Goal: Task Accomplishment & Management: Use online tool/utility

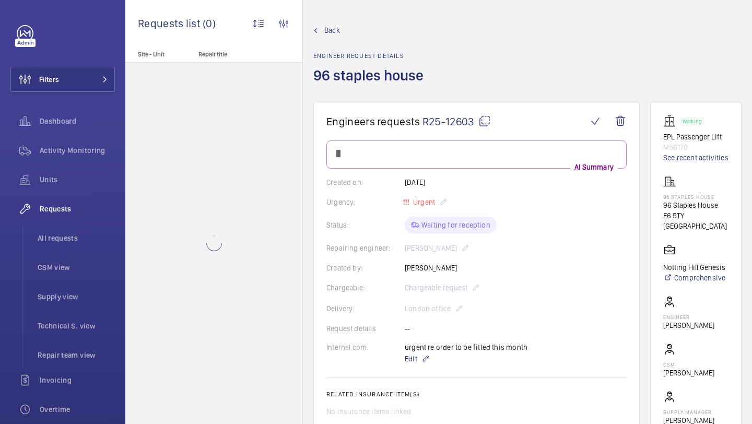
drag, startPoint x: 474, startPoint y: 125, endPoint x: 423, endPoint y: 123, distance: 50.7
click at [422, 123] on span "R25-12603" at bounding box center [456, 121] width 68 height 13
copy span "R25-12603"
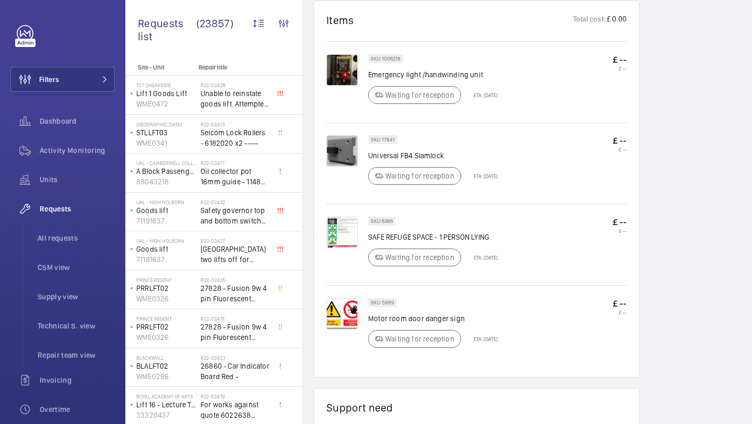
scroll to position [319, 0]
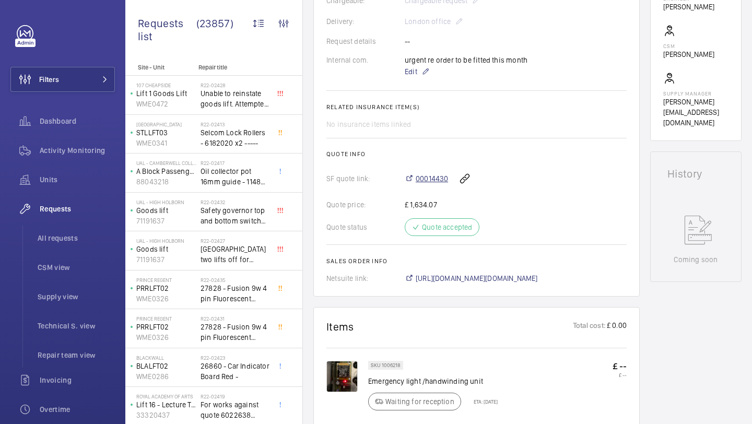
click at [436, 178] on span "00014430" at bounding box center [432, 178] width 32 height 10
click at [86, 97] on div "Filters Dashboard Activity Monitoring Units Requests All requests CSM view Supp…" at bounding box center [62, 284] width 104 height 518
click at [86, 86] on button "Filters" at bounding box center [62, 79] width 104 height 25
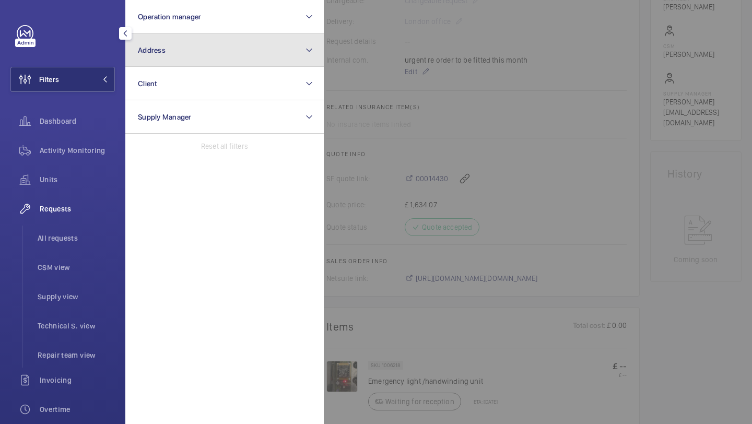
click at [158, 55] on button "Address" at bounding box center [224, 49] width 198 height 33
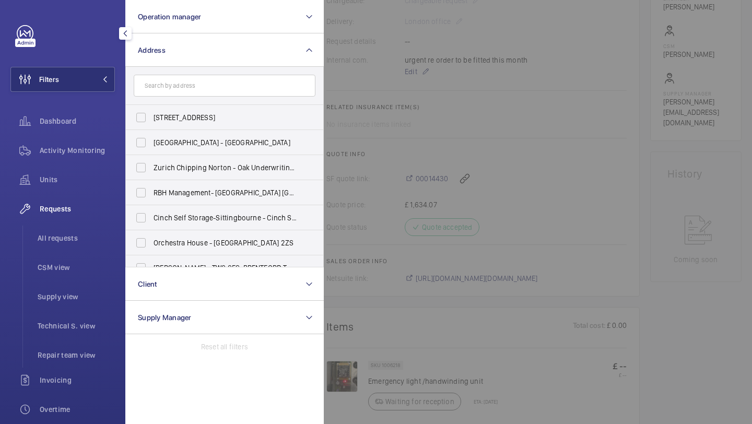
click at [158, 78] on input "text" at bounding box center [225, 86] width 182 height 22
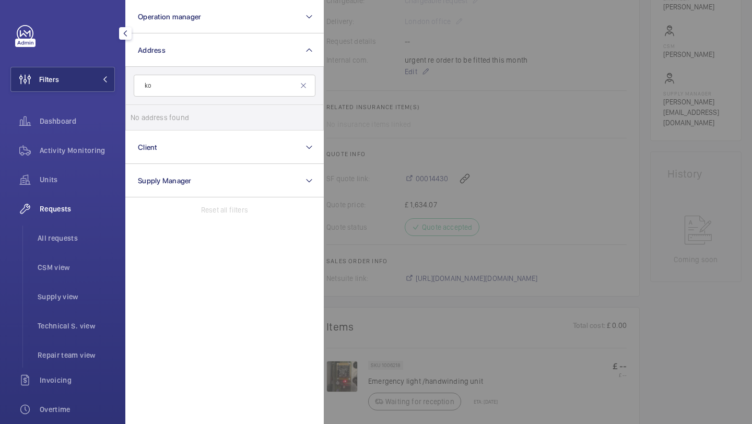
type input "k"
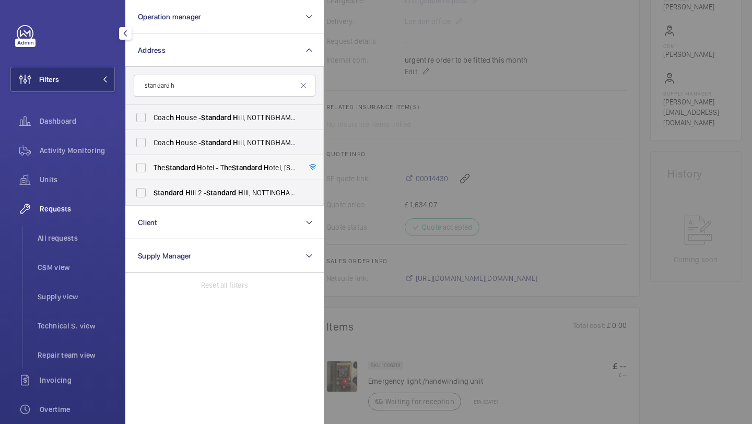
type input "standard h"
click at [202, 163] on span "H" at bounding box center [199, 167] width 5 height 8
click at [151, 163] on input "T h e Standard H otel - T h e Standard H otel, 10 Argyle Street,, LONDON WC1 H …" at bounding box center [141, 167] width 21 height 21
checkbox input "true"
click at [73, 242] on span "All requests" at bounding box center [76, 238] width 77 height 10
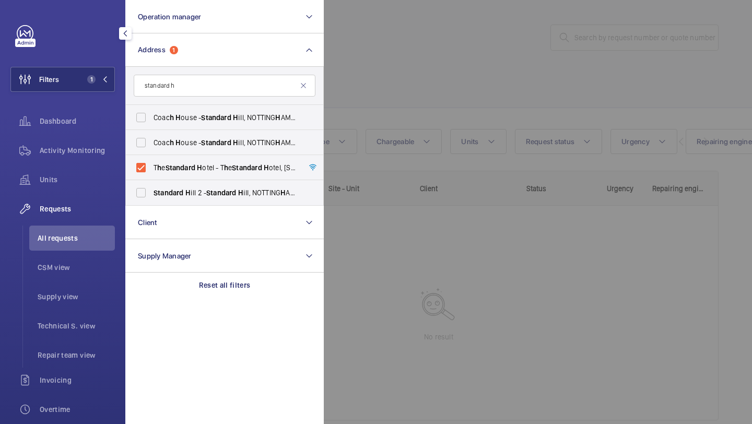
click at [387, 111] on div at bounding box center [700, 212] width 752 height 424
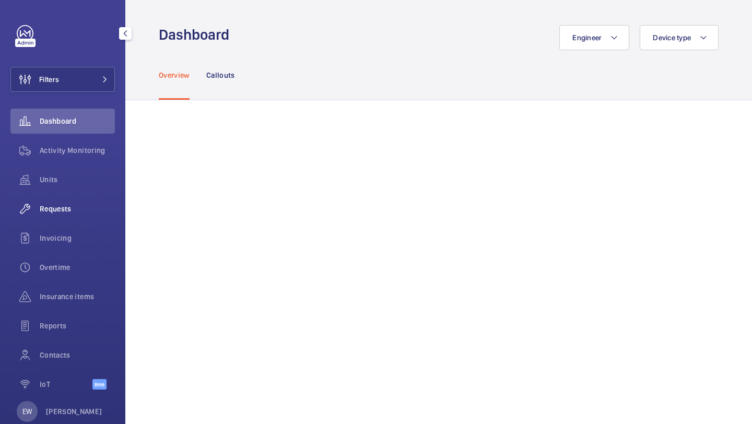
click at [95, 216] on div "Requests" at bounding box center [62, 208] width 104 height 25
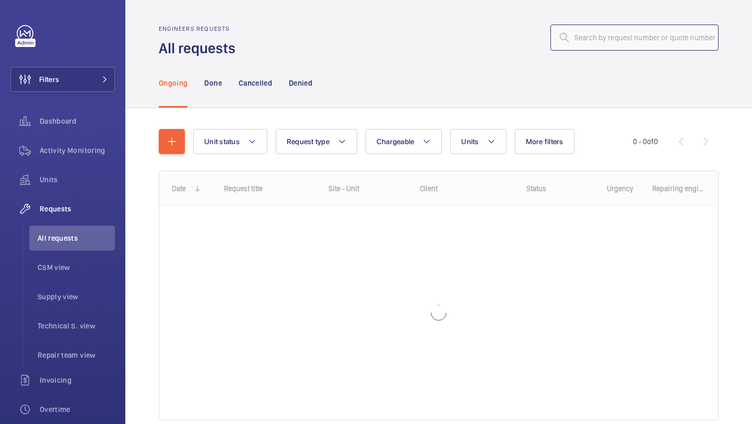
click at [591, 47] on input "text" at bounding box center [634, 38] width 168 height 26
paste input "R25-12536"
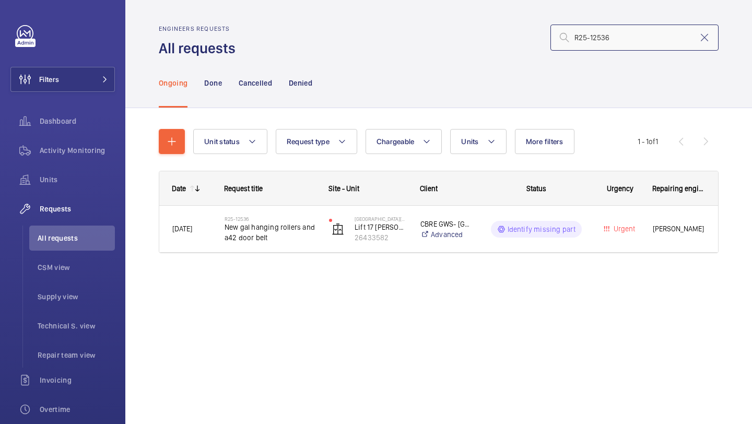
type input "R25-12536"
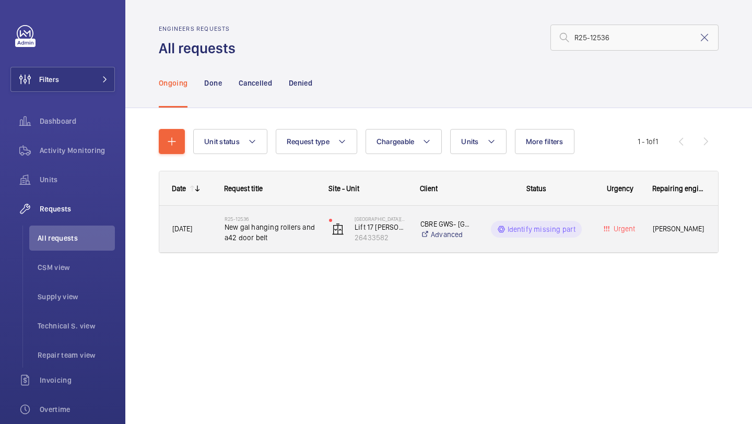
click at [264, 242] on span "New gal hanging rollers and a42 door belt" at bounding box center [270, 232] width 91 height 21
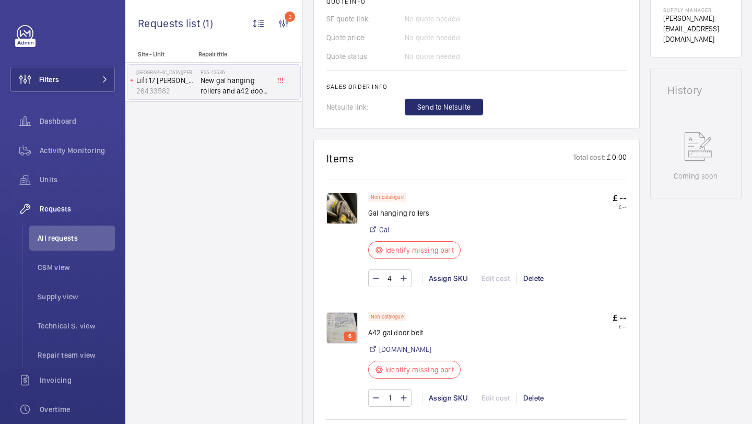
scroll to position [615, 0]
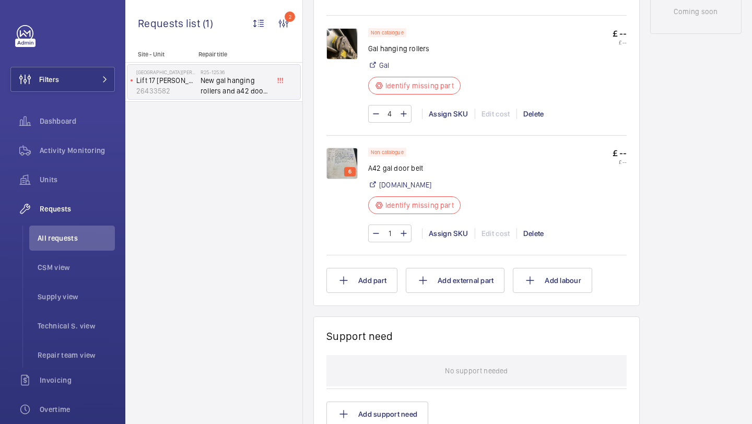
click at [334, 154] on img at bounding box center [341, 163] width 31 height 31
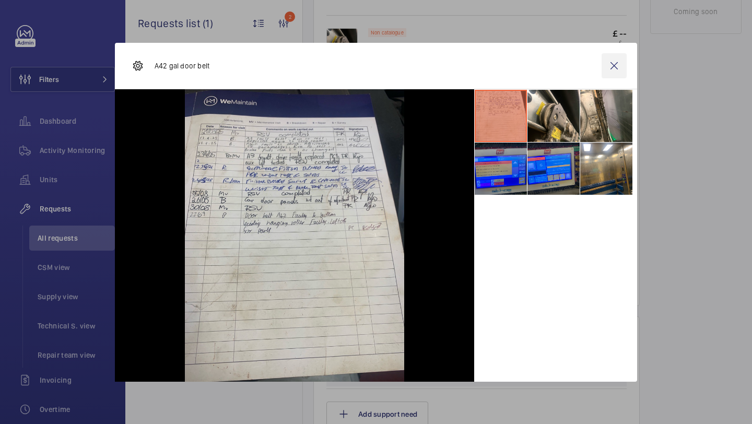
click at [612, 71] on wm-front-icon-button at bounding box center [614, 65] width 25 height 25
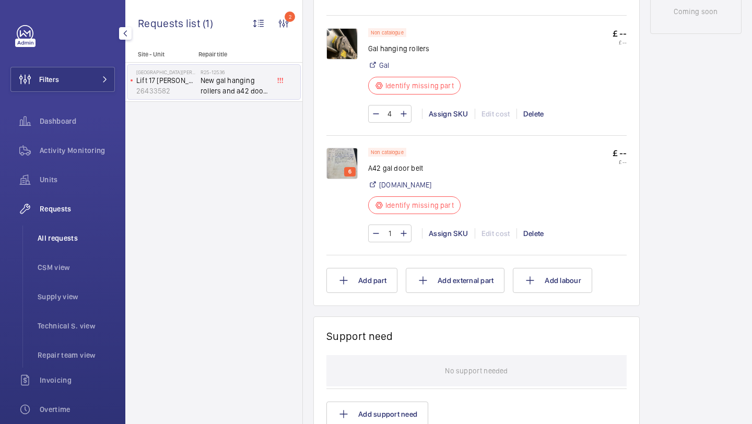
click at [85, 237] on span "All requests" at bounding box center [76, 238] width 77 height 10
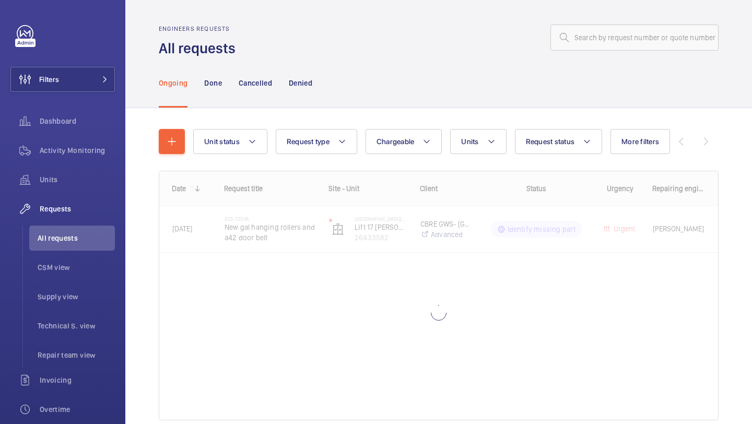
click at [603, 51] on div "Engineers requests All requests" at bounding box center [439, 41] width 560 height 33
click at [604, 48] on input "text" at bounding box center [634, 38] width 168 height 26
paste input "R25-11579"
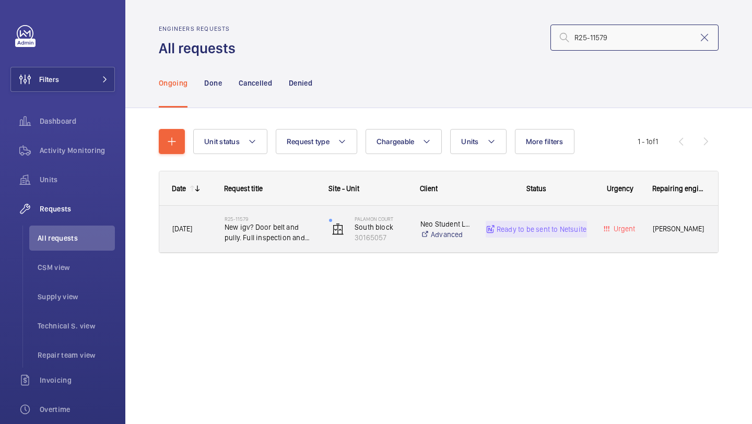
type input "R25-11579"
click at [288, 206] on div "R25-11579 New igv? Door belt and pully. Full inspection and set up of doors." at bounding box center [263, 229] width 103 height 47
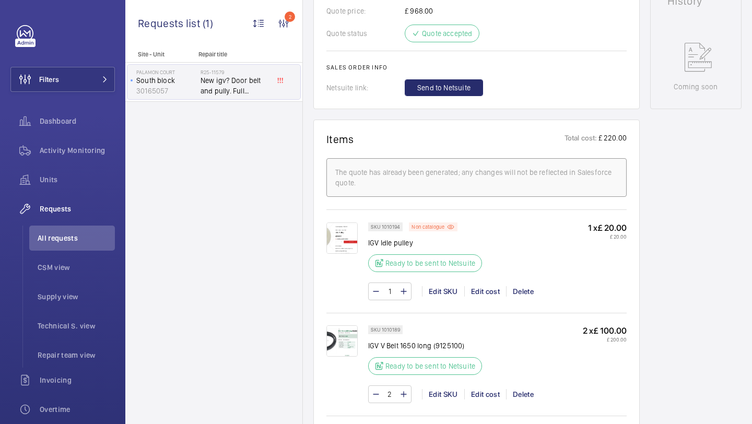
scroll to position [675, 0]
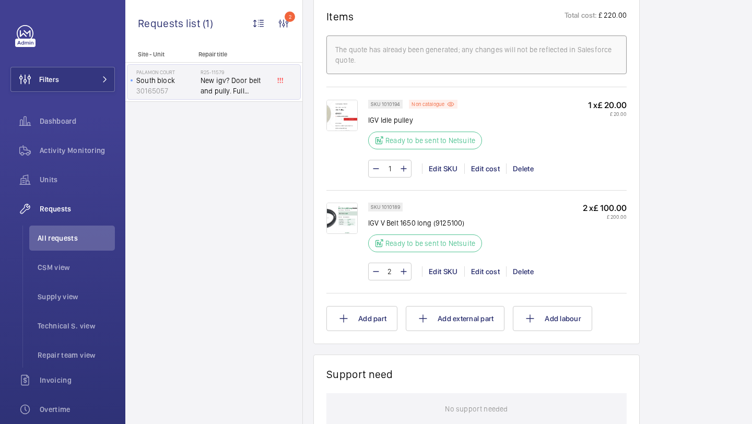
click at [336, 131] on img at bounding box center [341, 115] width 31 height 31
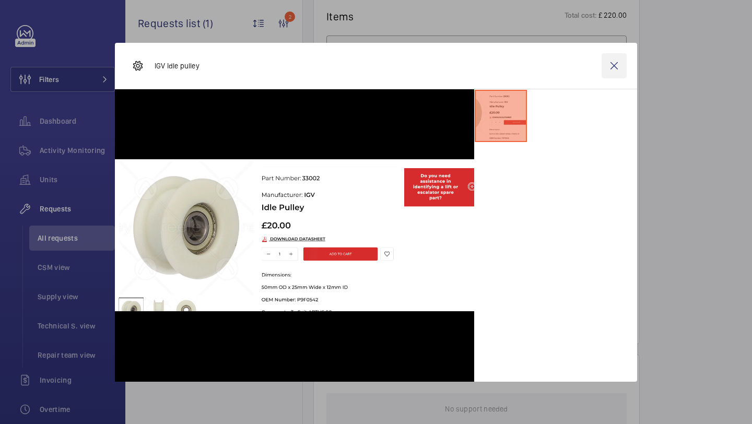
click at [606, 69] on wm-front-icon-button at bounding box center [614, 65] width 25 height 25
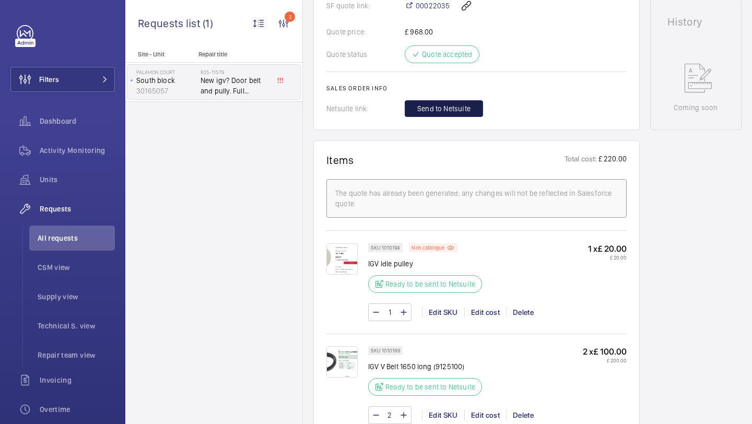
click at [468, 114] on span "Send to Netsuite" at bounding box center [443, 108] width 53 height 10
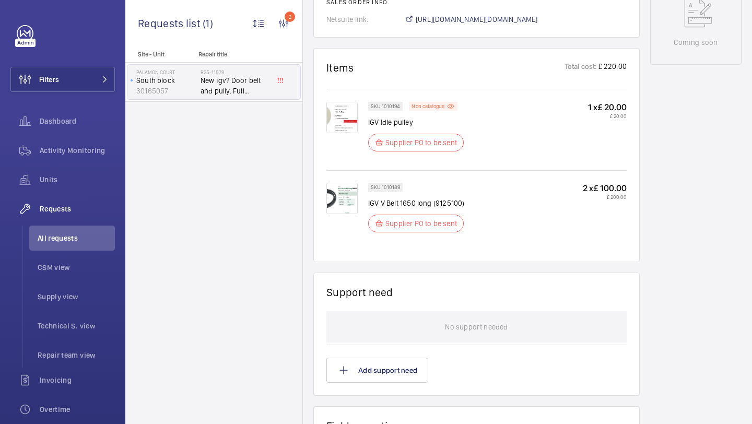
scroll to position [607, 0]
click at [476, 21] on span "https://6461500.app.netsuite.com/app/accounting/transactions/salesord.nl?id=303…" at bounding box center [477, 19] width 122 height 10
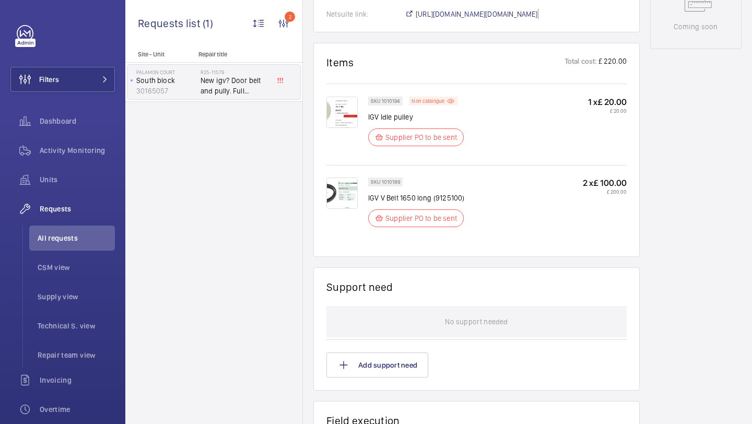
scroll to position [664, 0]
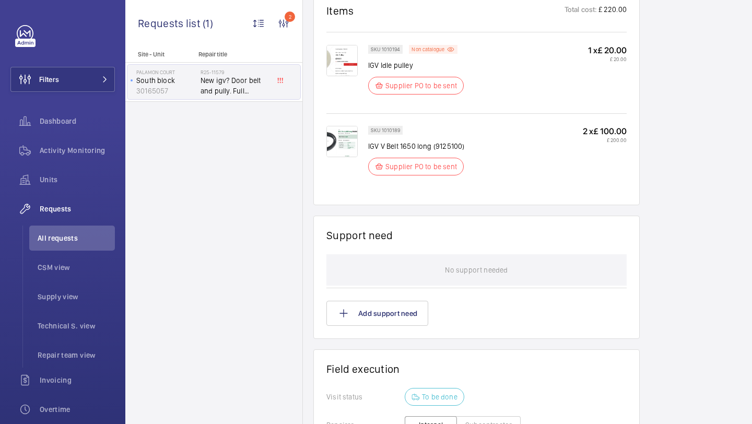
click at [349, 66] on img at bounding box center [341, 60] width 31 height 31
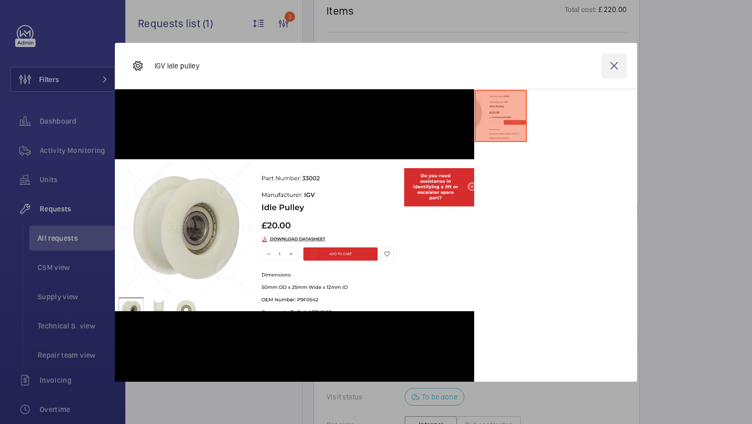
click at [611, 60] on wm-front-icon-button at bounding box center [614, 65] width 25 height 25
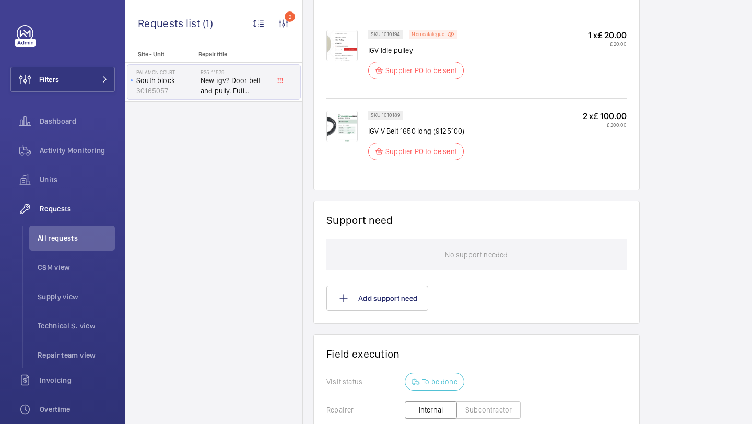
scroll to position [677, 0]
drag, startPoint x: 398, startPoint y: 38, endPoint x: 382, endPoint y: 37, distance: 16.7
click at [382, 37] on p "SKU 1010194" at bounding box center [385, 36] width 29 height 4
copy p "1010194"
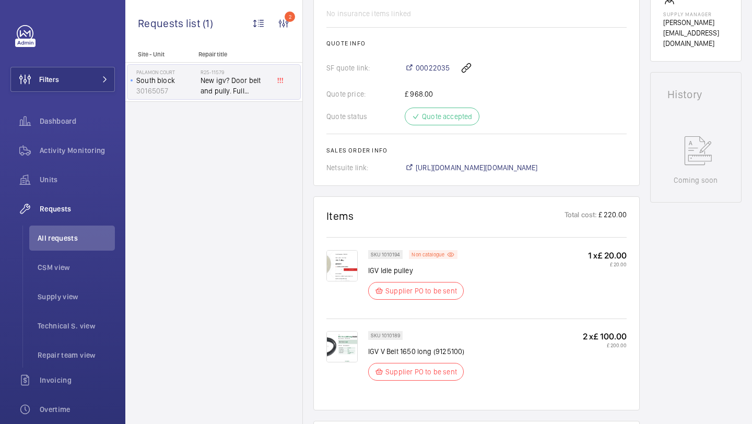
click at [429, 168] on span "https://6461500.app.netsuite.com/app/accounting/transactions/salesord.nl?id=303…" at bounding box center [477, 167] width 122 height 10
click at [447, 173] on span "https://6461500.app.netsuite.com/app/accounting/transactions/salesord.nl?id=303…" at bounding box center [477, 167] width 122 height 10
click at [428, 70] on span "00022035" at bounding box center [433, 68] width 34 height 10
drag, startPoint x: 399, startPoint y: 336, endPoint x: 381, endPoint y: 337, distance: 18.3
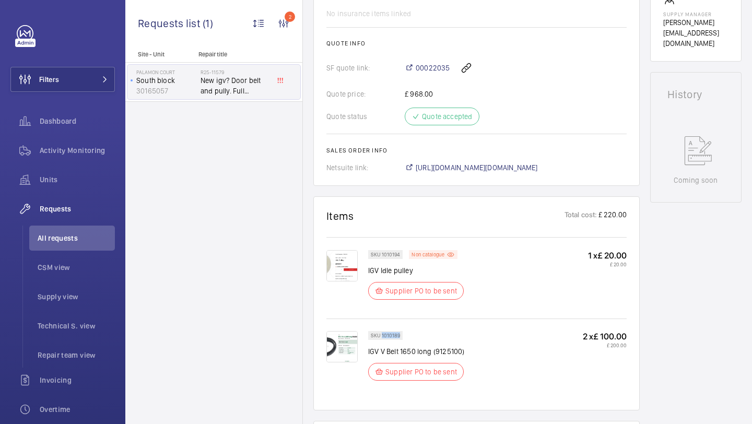
click at [381, 337] on p "SKU 1010189" at bounding box center [385, 336] width 29 height 4
copy p "1010189"
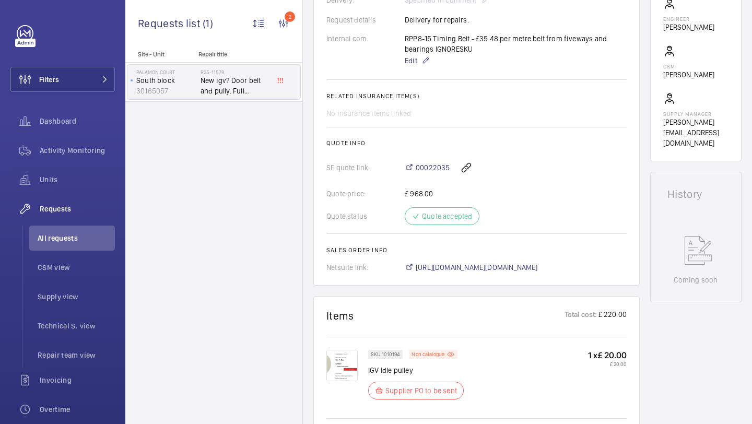
scroll to position [237, 0]
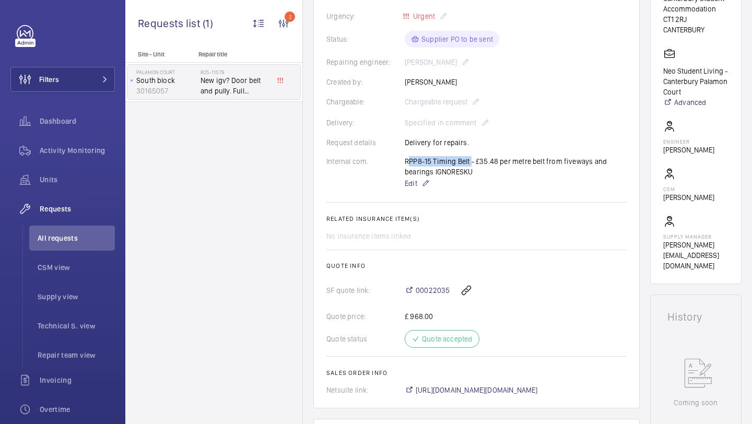
drag, startPoint x: 469, startPoint y: 163, endPoint x: 408, endPoint y: 162, distance: 61.6
click at [407, 162] on div "RPP8-15 Timing Belt - £35.48 per metre belt from fiveways and bearings IGNORESK…" at bounding box center [516, 172] width 222 height 33
copy p "PP8-15 Timing Belt"
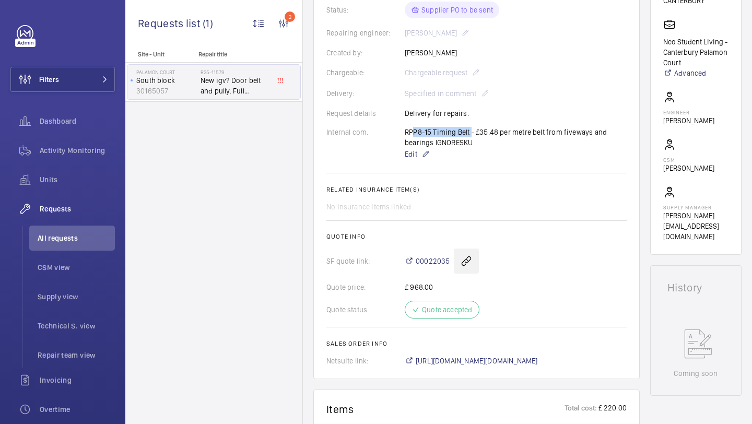
scroll to position [273, 0]
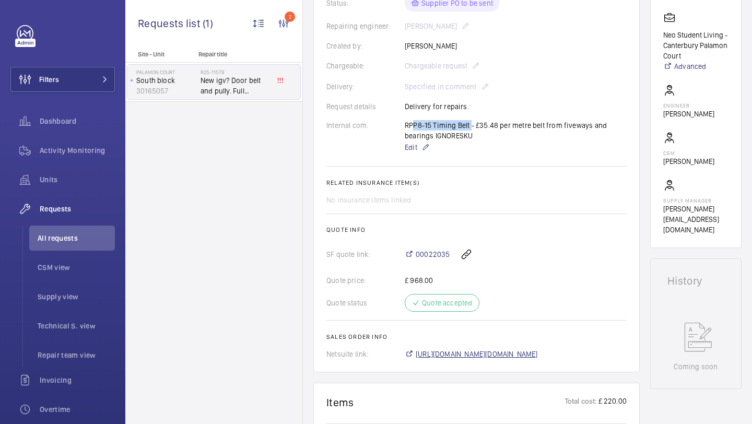
click at [450, 355] on span "https://6461500.app.netsuite.com/app/accounting/transactions/salesord.nl?id=303…" at bounding box center [477, 354] width 122 height 10
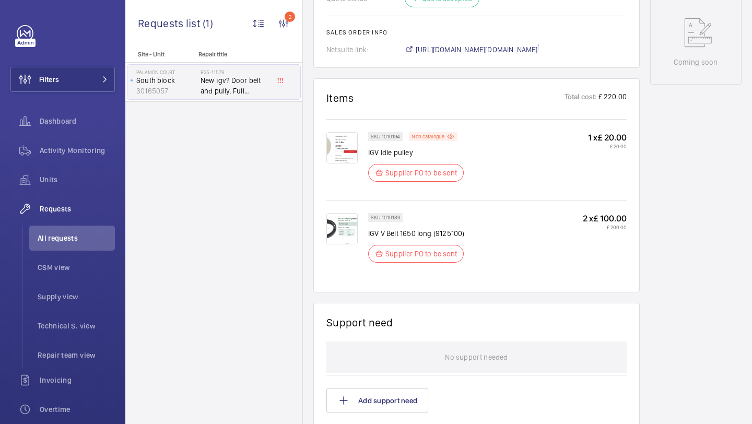
scroll to position [643, 0]
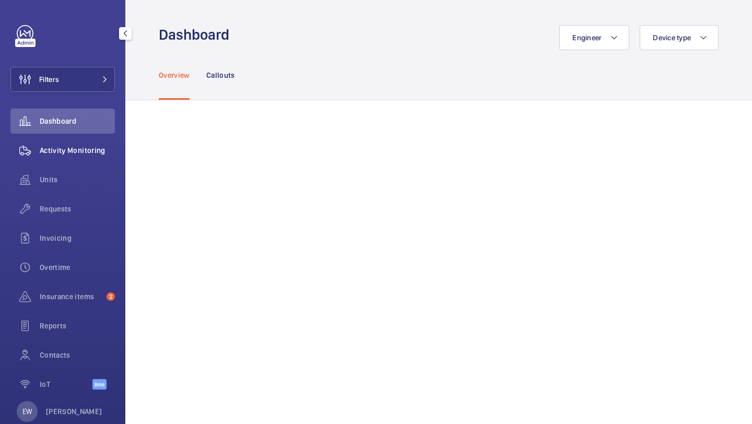
click at [91, 148] on span "Activity Monitoring" at bounding box center [77, 150] width 75 height 10
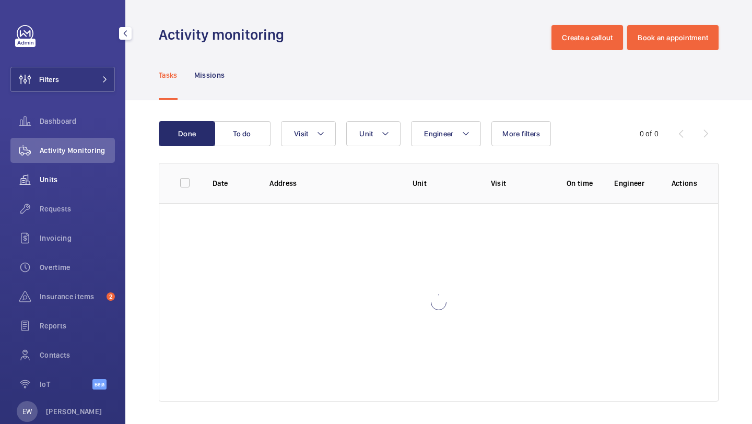
click at [76, 179] on span "Units" at bounding box center [77, 179] width 75 height 10
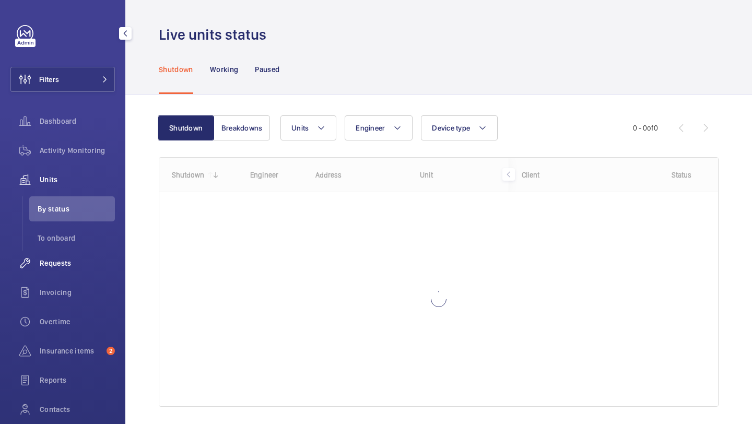
click at [72, 264] on span "Requests" at bounding box center [77, 263] width 75 height 10
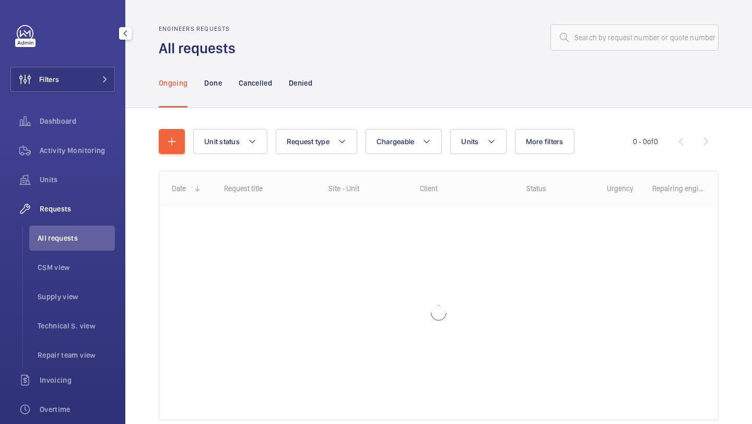
click at [72, 264] on span "CSM view" at bounding box center [76, 267] width 77 height 10
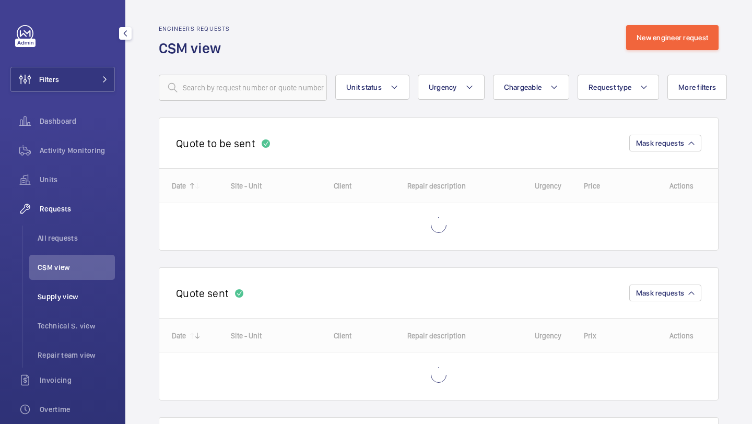
click at [67, 300] on span "Supply view" at bounding box center [76, 296] width 77 height 10
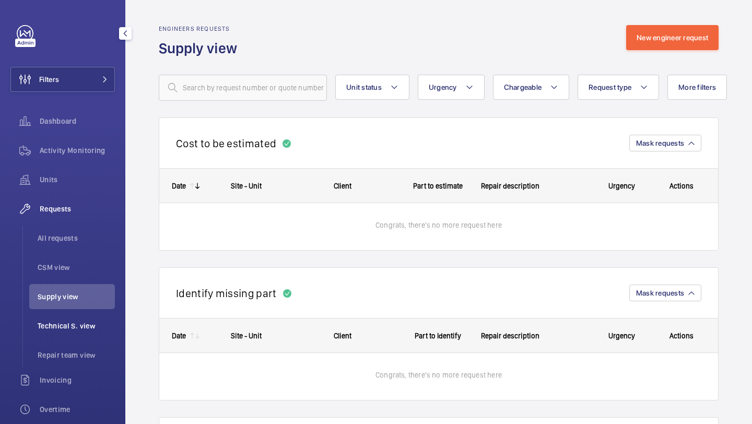
click at [65, 325] on span "Technical S. view" at bounding box center [76, 326] width 77 height 10
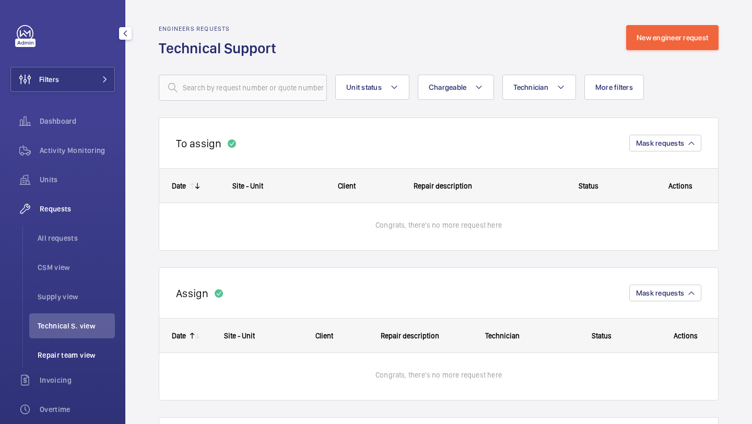
click at [64, 356] on span "Repair team view" at bounding box center [76, 355] width 77 height 10
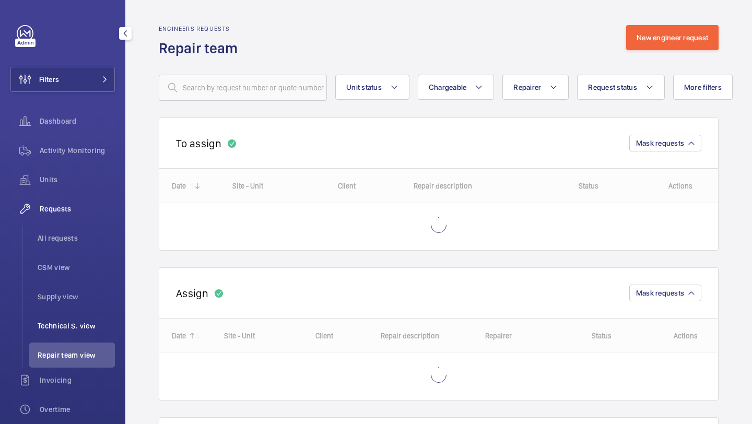
click at [69, 323] on span "Technical S. view" at bounding box center [76, 326] width 77 height 10
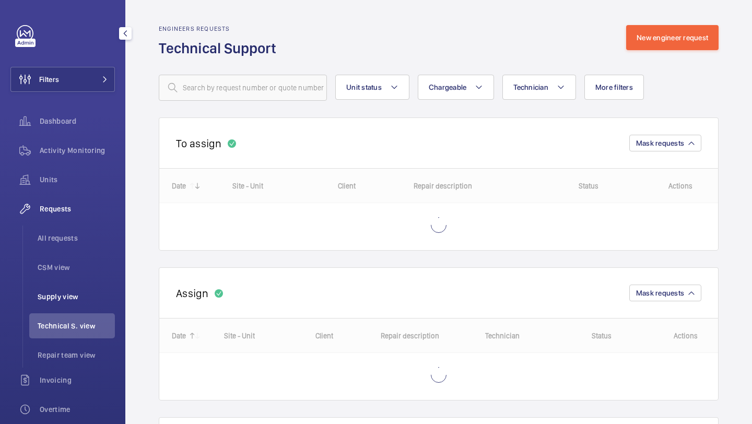
click at [68, 299] on span "Supply view" at bounding box center [76, 296] width 77 height 10
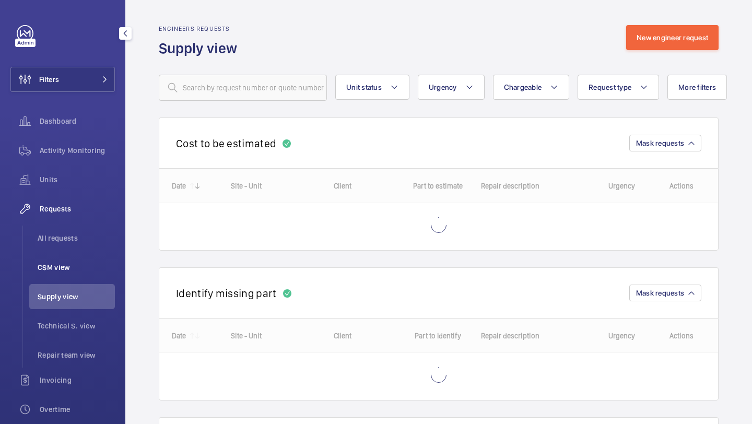
click at [67, 271] on span "CSM view" at bounding box center [76, 267] width 77 height 10
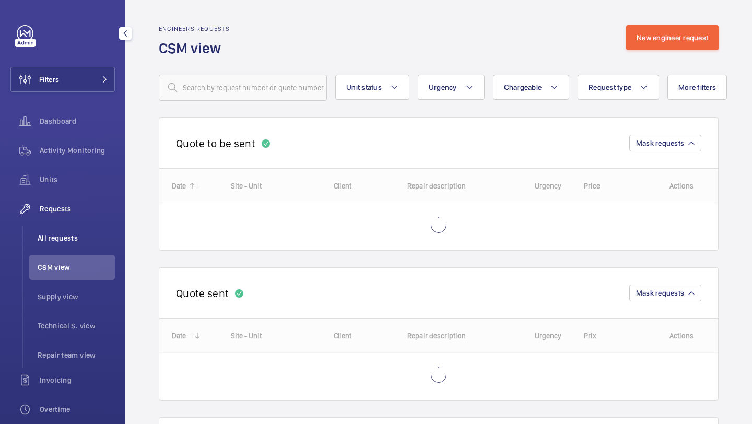
click at [72, 244] on li "All requests" at bounding box center [72, 238] width 86 height 25
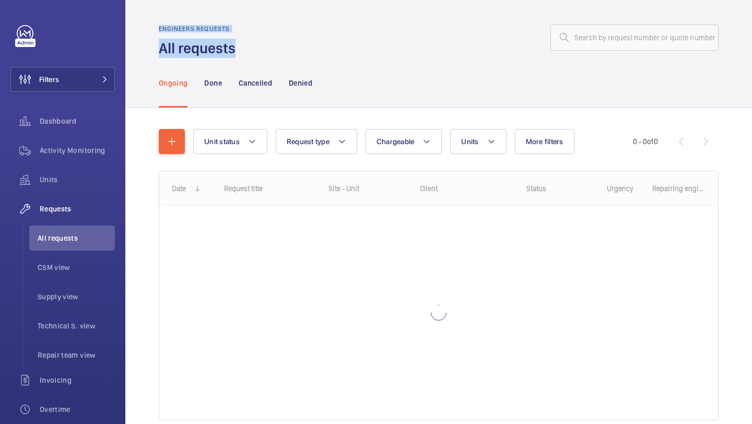
drag, startPoint x: 242, startPoint y: 50, endPoint x: 156, endPoint y: 26, distance: 89.3
click at [157, 26] on wm-front-admin-header "Engineers requests All requests" at bounding box center [438, 29] width 627 height 58
click at [156, 26] on wm-front-admin-header "Engineers requests All requests" at bounding box center [438, 29] width 627 height 58
drag, startPoint x: 156, startPoint y: 26, endPoint x: 227, endPoint y: 44, distance: 73.8
click at [229, 46] on wm-front-admin-header "Engineers requests All requests" at bounding box center [438, 29] width 627 height 58
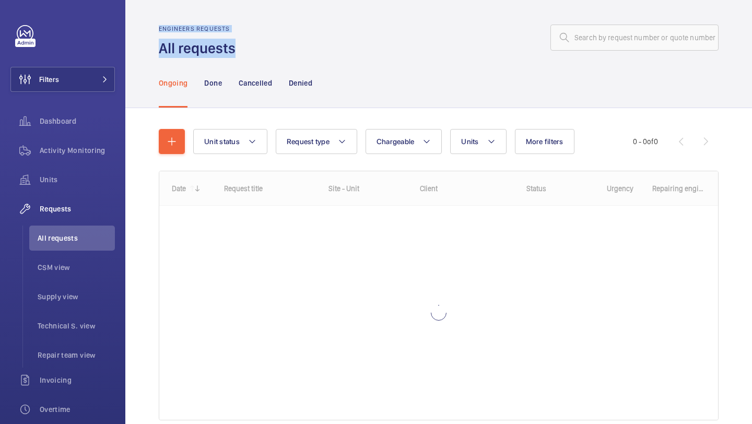
click at [238, 40] on h1 "All requests" at bounding box center [200, 48] width 83 height 19
drag, startPoint x: 238, startPoint y: 54, endPoint x: 155, endPoint y: 30, distance: 86.6
click at [155, 30] on wm-front-admin-header "Engineers requests All requests" at bounding box center [438, 29] width 627 height 58
click at [158, 9] on wm-front-admin-header "Engineers requests All requests" at bounding box center [438, 29] width 627 height 58
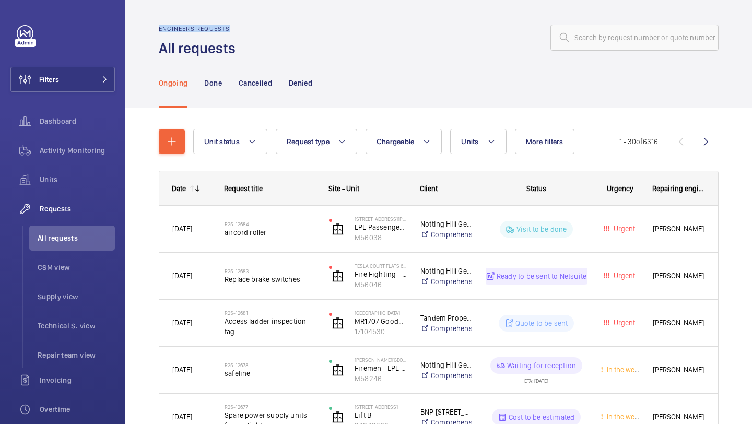
drag, startPoint x: 158, startPoint y: 9, endPoint x: 200, endPoint y: 28, distance: 46.5
click at [201, 30] on wm-front-admin-header "Engineers requests All requests" at bounding box center [438, 29] width 627 height 58
click at [193, 15] on wm-front-admin-header "Engineers requests All requests" at bounding box center [438, 29] width 627 height 58
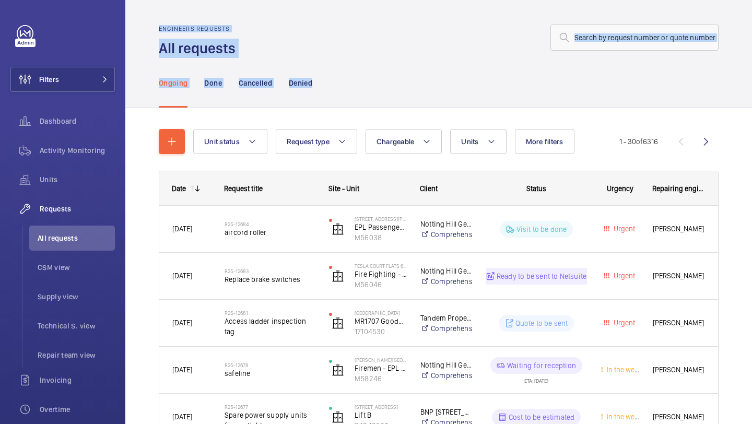
drag, startPoint x: 157, startPoint y: 25, endPoint x: 284, endPoint y: 81, distance: 138.8
click at [259, 41] on div at bounding box center [480, 37] width 477 height 25
drag, startPoint x: 324, startPoint y: 79, endPoint x: 159, endPoint y: 28, distance: 172.3
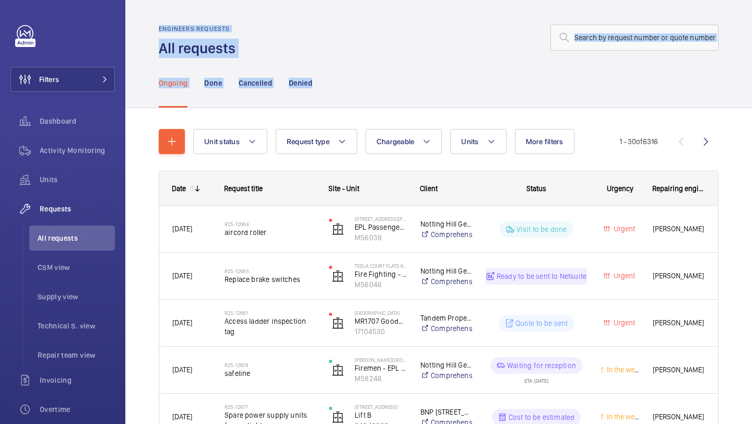
click at [226, 23] on wm-front-admin-header "Engineers requests All requests" at bounding box center [438, 29] width 627 height 58
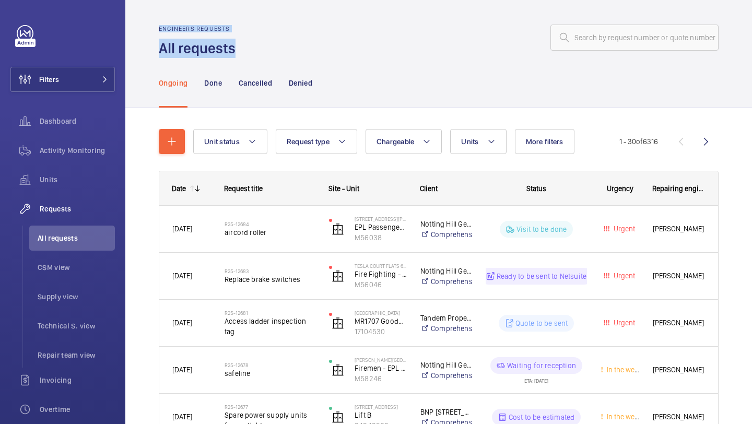
drag, startPoint x: 234, startPoint y: 47, endPoint x: 150, endPoint y: 25, distance: 87.4
click at [150, 25] on wm-front-admin-header "Engineers requests All requests" at bounding box center [438, 29] width 627 height 58
click at [151, 25] on wm-front-admin-header "Engineers requests All requests" at bounding box center [438, 29] width 627 height 58
drag, startPoint x: 151, startPoint y: 25, endPoint x: 230, endPoint y: 40, distance: 80.3
click at [235, 43] on wm-front-admin-header "Engineers requests All requests" at bounding box center [438, 29] width 627 height 58
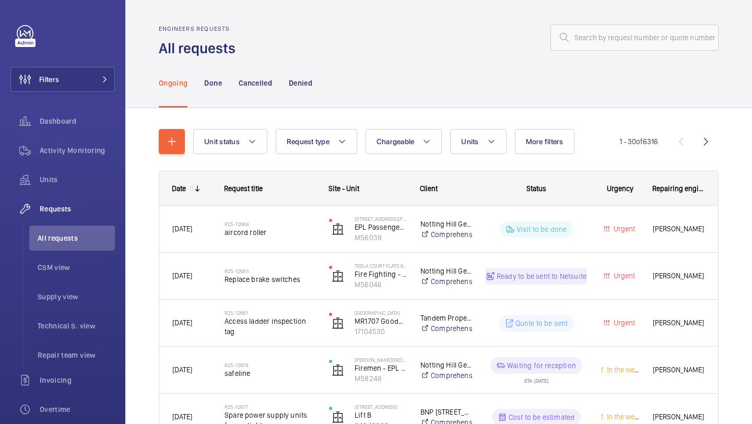
click at [271, 30] on div at bounding box center [480, 37] width 477 height 25
click at [619, 39] on input "text" at bounding box center [634, 38] width 168 height 26
click at [104, 76] on mat-icon at bounding box center [105, 79] width 6 height 6
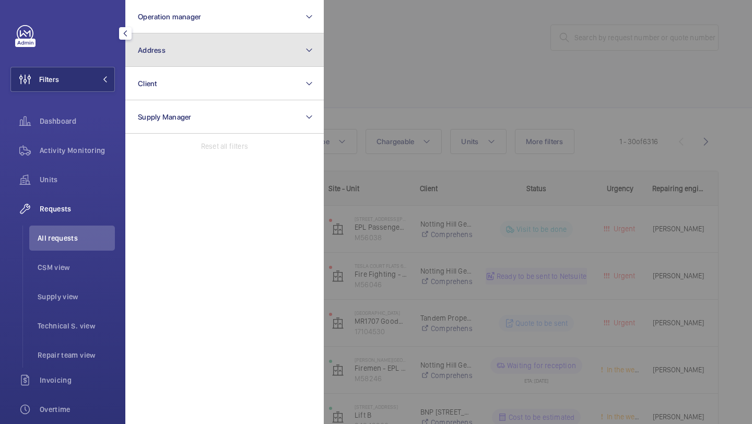
click at [167, 49] on button "Address" at bounding box center [224, 49] width 198 height 33
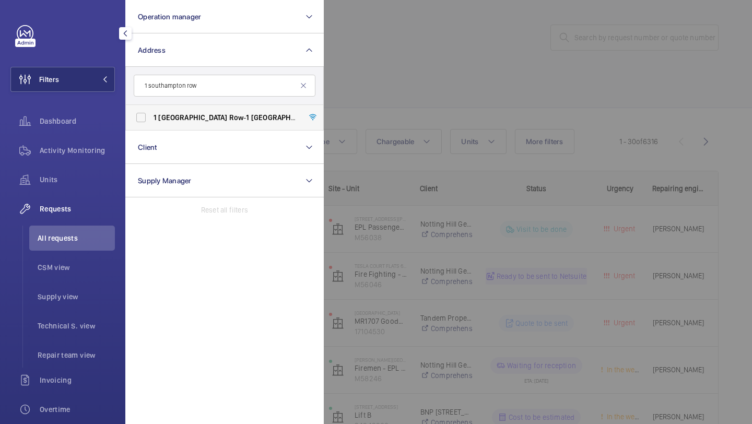
type input "1 southampton row"
click at [197, 116] on span "Southampton" at bounding box center [192, 117] width 69 height 8
click at [151, 116] on input "1 Southampton Row - 1 Southampton Row , LONDON WC 1 B 5HA" at bounding box center [141, 117] width 21 height 21
checkbox input "true"
click at [373, 67] on div at bounding box center [700, 212] width 752 height 424
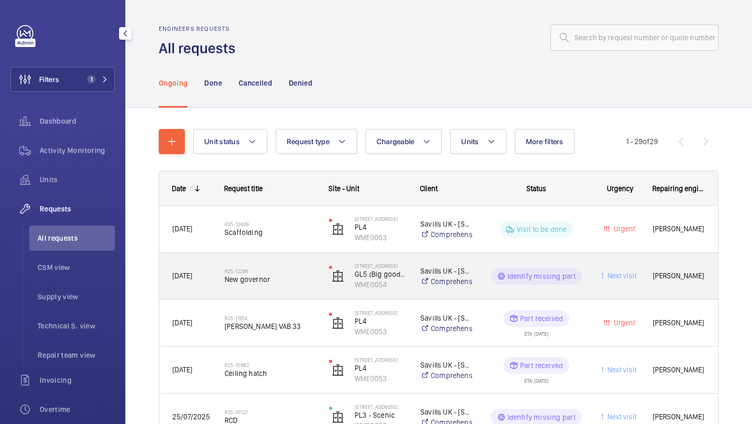
scroll to position [12, 0]
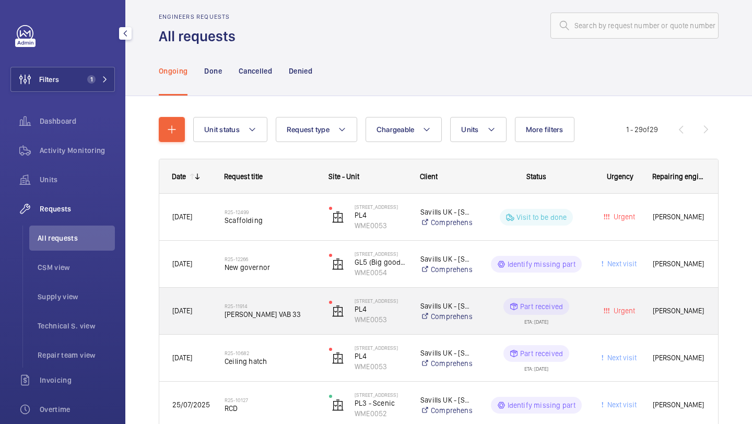
click at [285, 305] on h2 "R25-11914" at bounding box center [270, 306] width 91 height 6
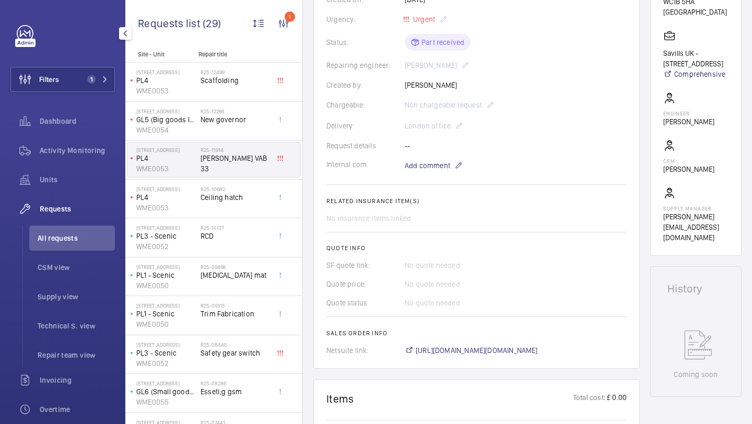
scroll to position [230, 0]
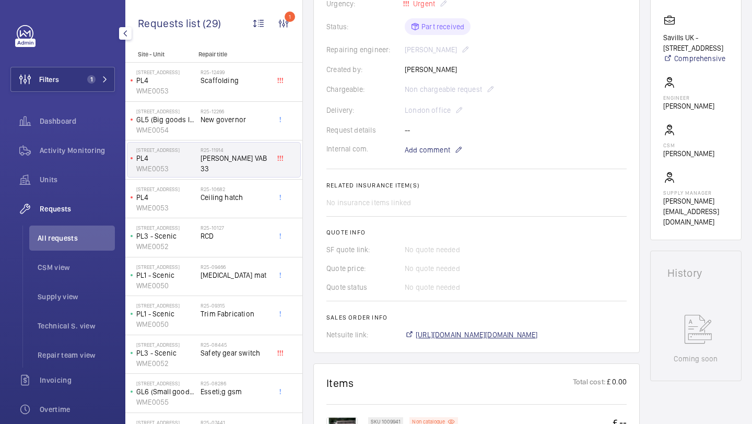
click at [475, 334] on span "https://6461500.app.netsuite.com/app/accounting/transactions/salesord.nl?id=298…" at bounding box center [477, 334] width 122 height 10
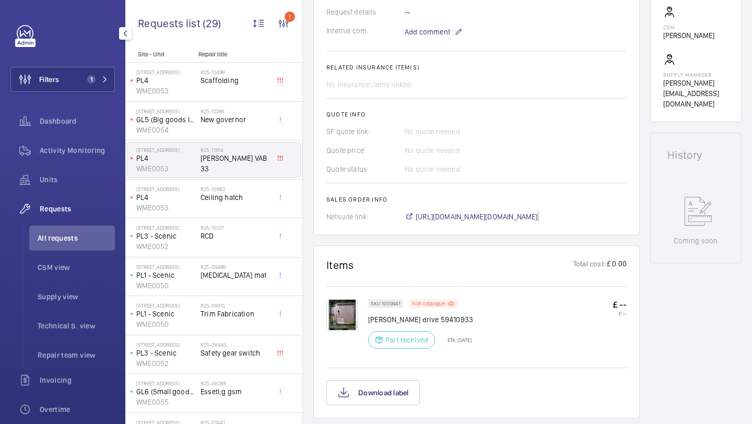
scroll to position [201, 0]
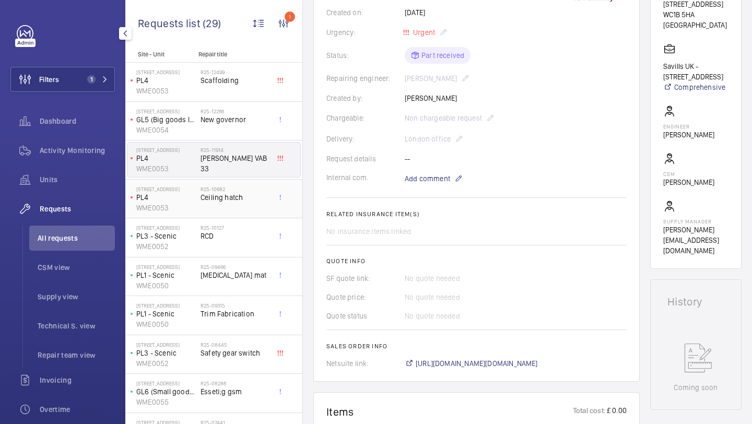
click at [265, 192] on span "Ceiling hatch" at bounding box center [235, 197] width 69 height 10
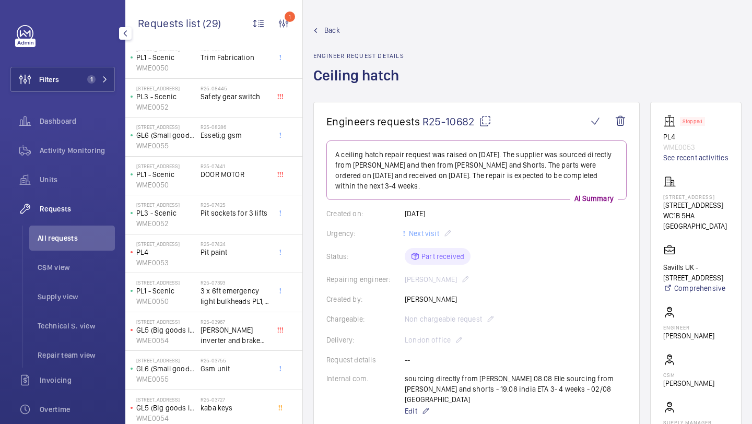
scroll to position [272, 0]
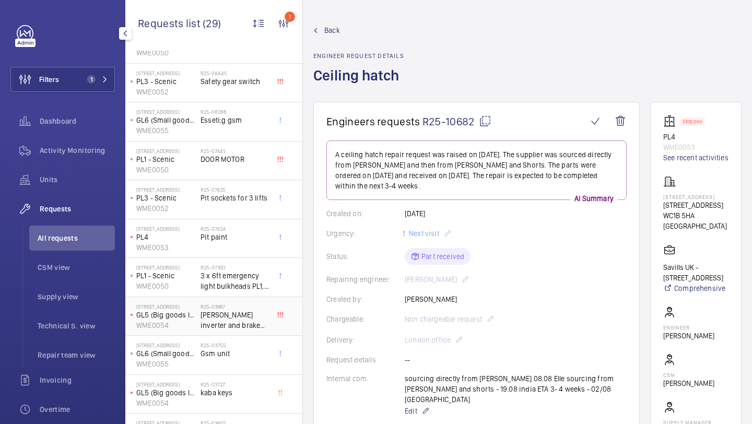
click at [246, 310] on span "schindler inverter and brake resistor unit" at bounding box center [235, 320] width 69 height 21
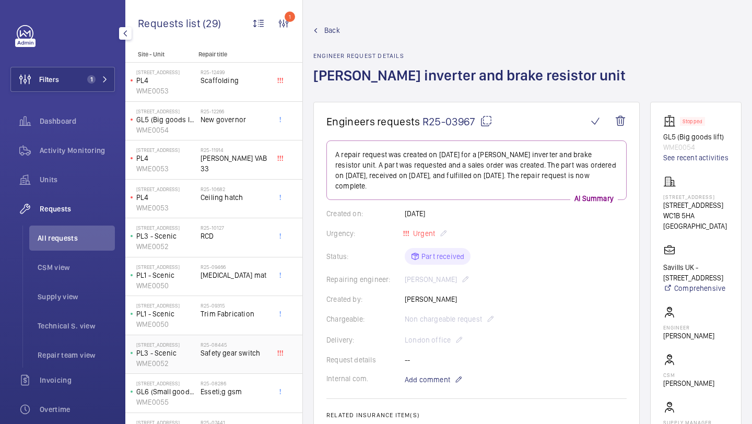
click at [251, 206] on div "R25-10682 Ceiling hatch" at bounding box center [235, 201] width 69 height 30
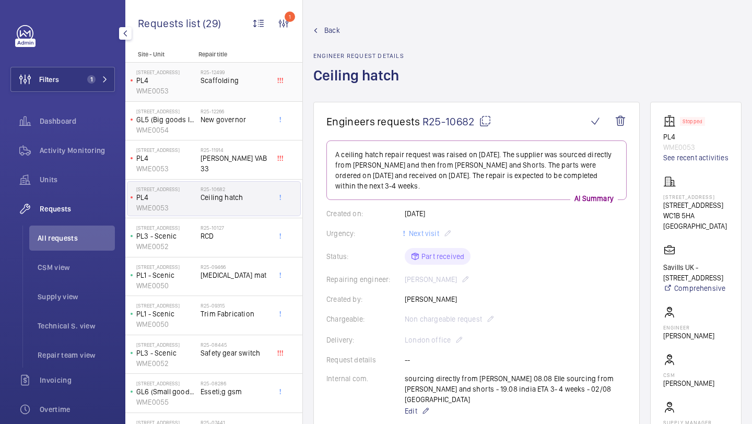
click at [249, 93] on div "R25-12499 Scaffolding" at bounding box center [235, 84] width 69 height 30
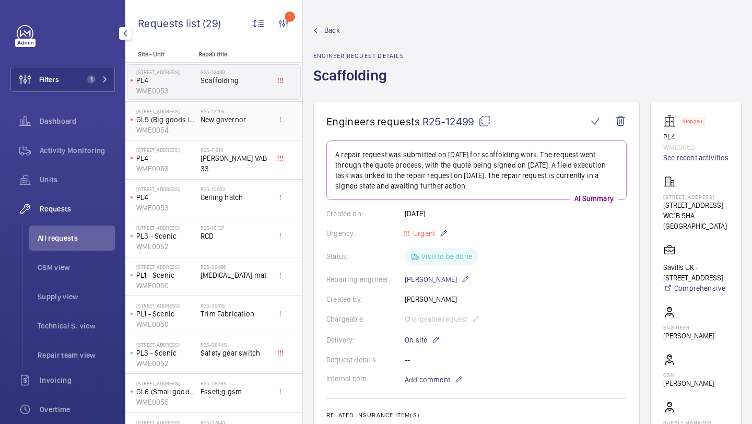
click at [245, 110] on h2 "R25-12266" at bounding box center [235, 111] width 69 height 6
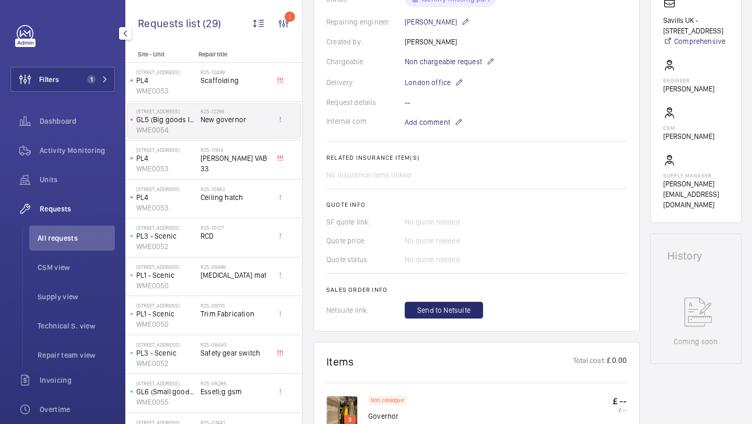
scroll to position [437, 0]
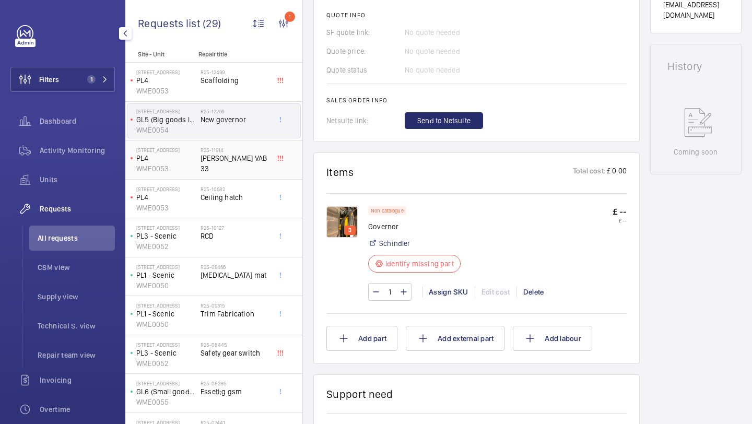
click at [254, 165] on div "R25-11914 Schindler VAB 33" at bounding box center [235, 162] width 69 height 30
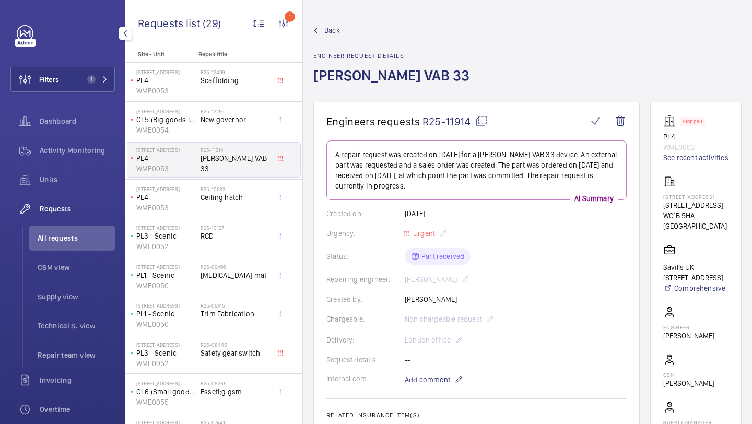
scroll to position [481, 0]
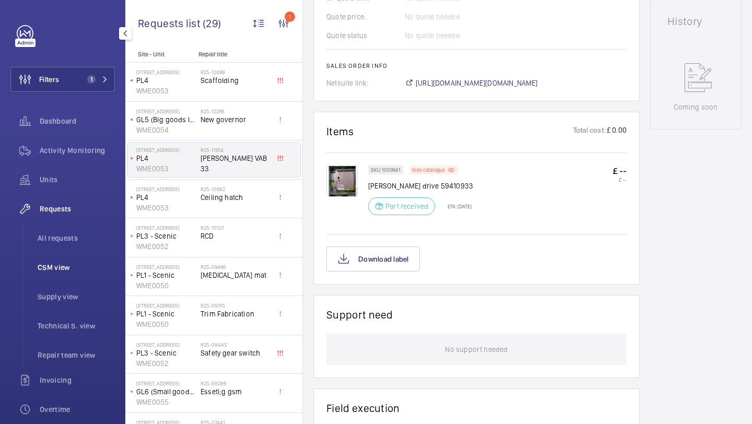
click at [78, 260] on li "CSM view" at bounding box center [72, 267] width 86 height 25
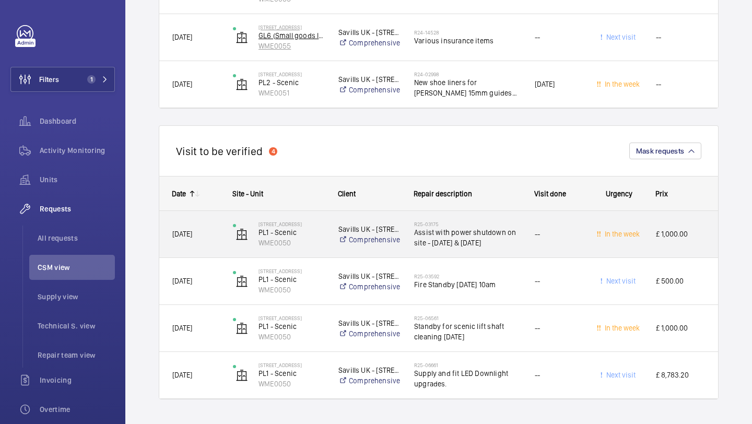
scroll to position [968, 0]
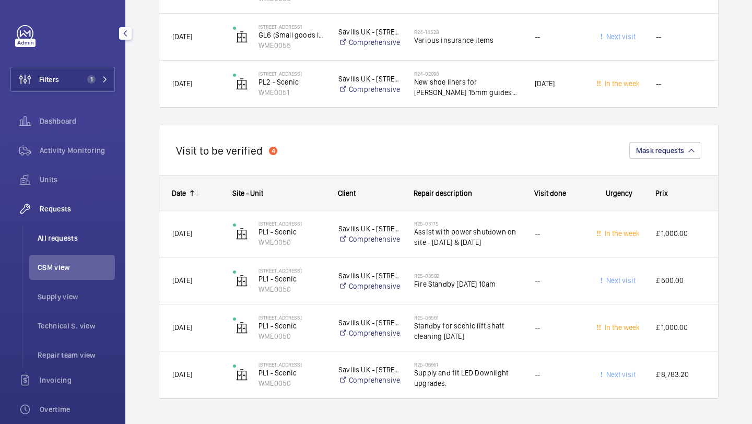
click at [99, 235] on span "All requests" at bounding box center [76, 238] width 77 height 10
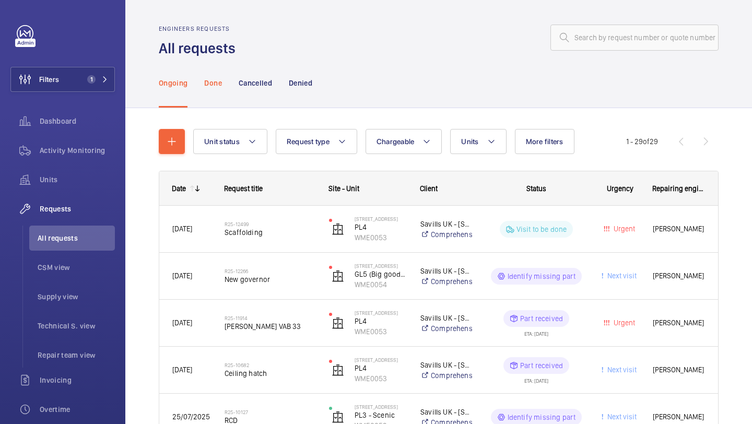
click at [219, 80] on p "Done" at bounding box center [212, 83] width 17 height 10
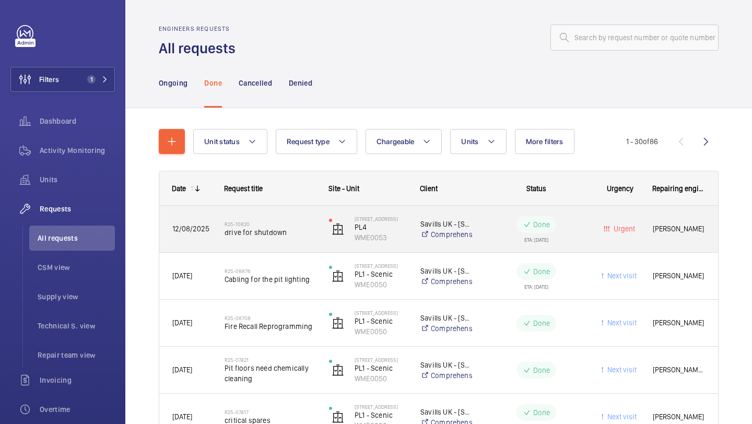
click at [275, 222] on h2 "R25-10820" at bounding box center [270, 224] width 91 height 6
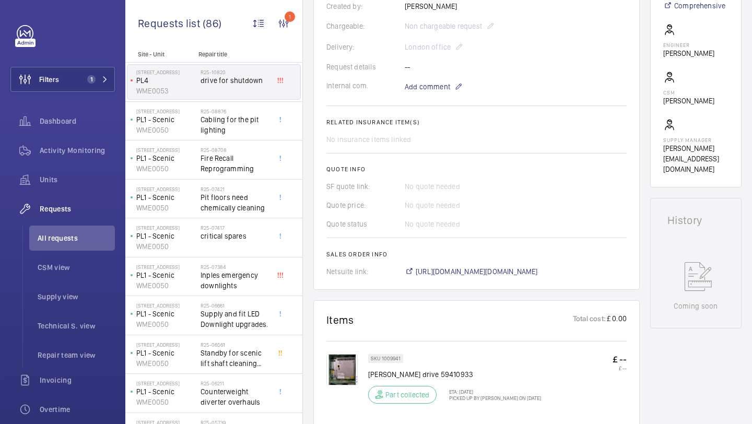
scroll to position [277, 0]
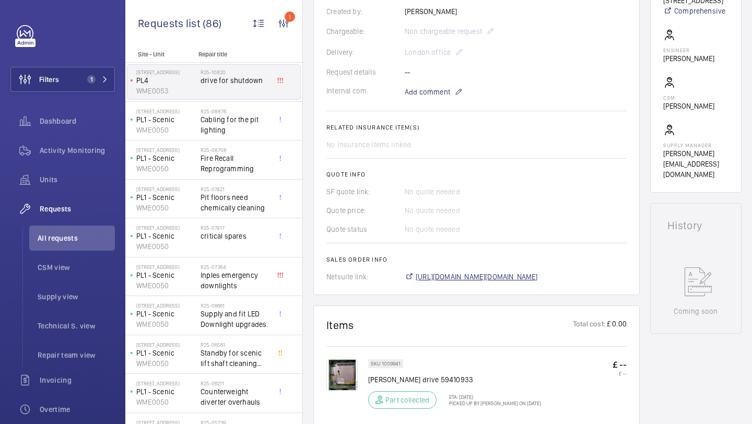
click at [477, 276] on span "https://6461500.app.netsuite.com/app/accounting/transactions/salesord.nl?id=289…" at bounding box center [477, 277] width 122 height 10
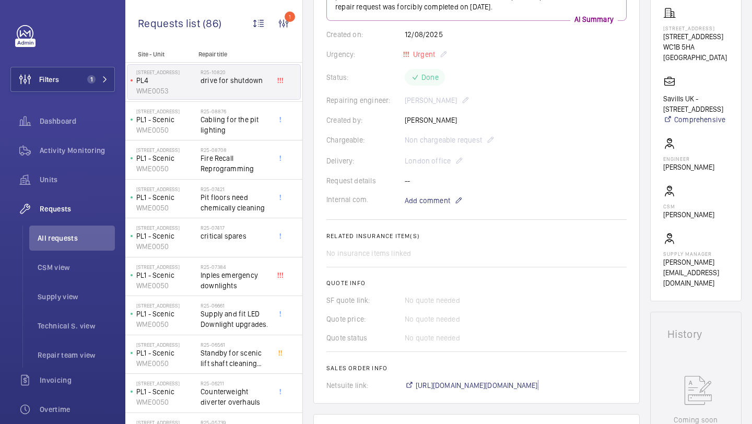
scroll to position [160, 0]
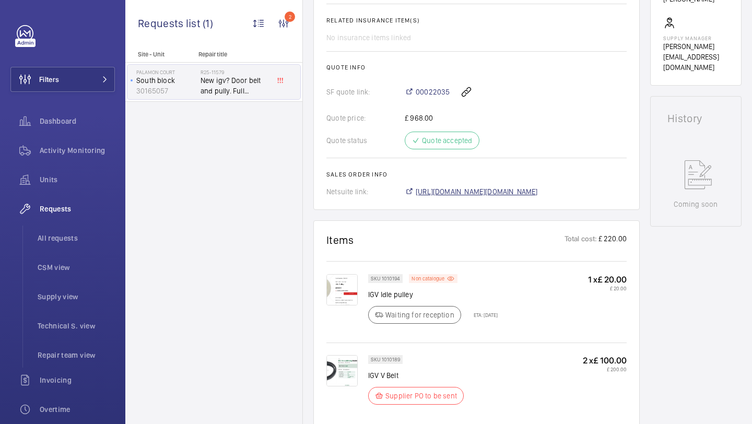
scroll to position [436, 0]
click at [456, 196] on span "https://6461500.app.netsuite.com/app/accounting/transactions/salesord.nl?id=303…" at bounding box center [477, 190] width 122 height 10
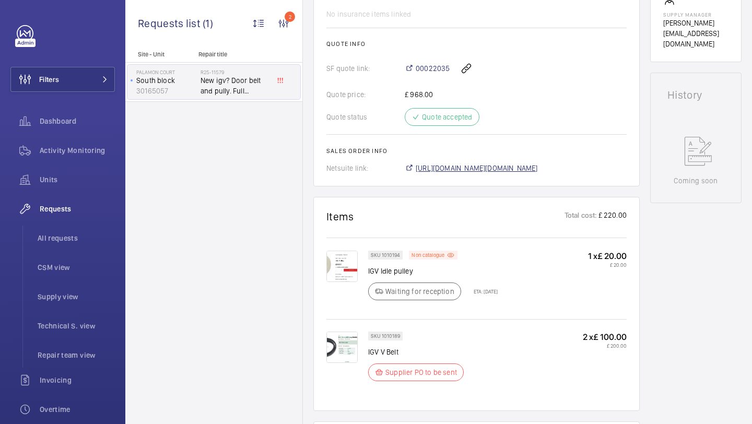
click at [458, 173] on span "https://6461500.app.netsuite.com/app/accounting/transactions/salesord.nl?id=303…" at bounding box center [477, 168] width 122 height 10
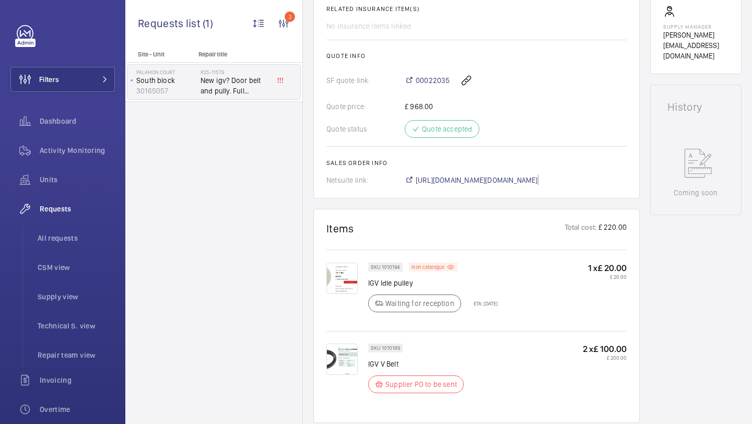
scroll to position [445, 0]
click at [440, 87] on span "00022035" at bounding box center [433, 82] width 34 height 10
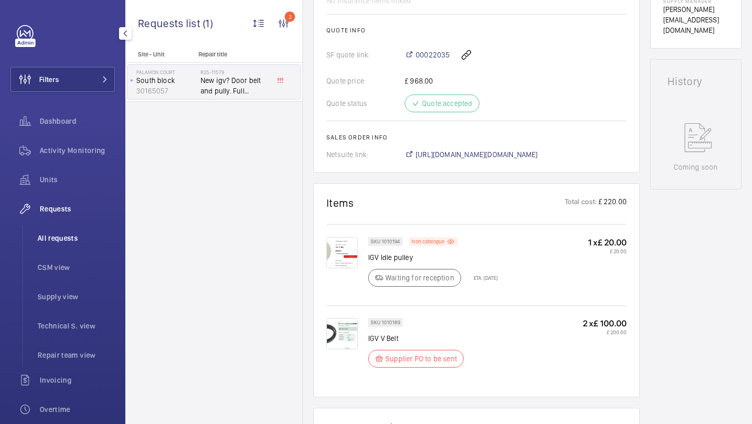
click at [73, 232] on li "All requests" at bounding box center [72, 238] width 86 height 25
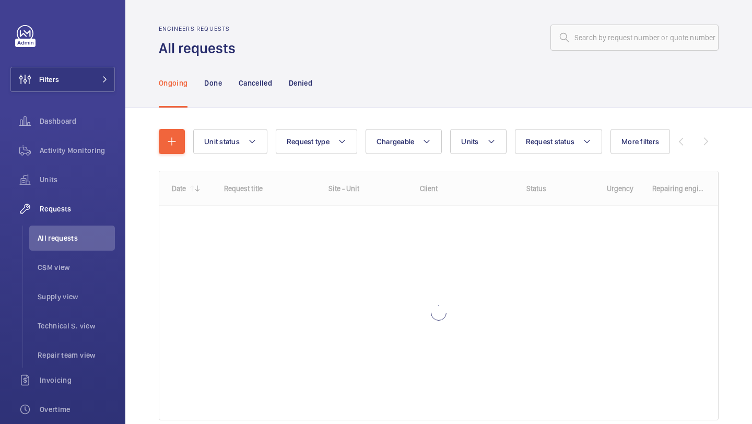
click at [631, 61] on div "Ongoing Done Cancelled Denied" at bounding box center [439, 83] width 560 height 50
click at [627, 38] on input "text" at bounding box center [634, 38] width 168 height 26
paste input "R25-12686"
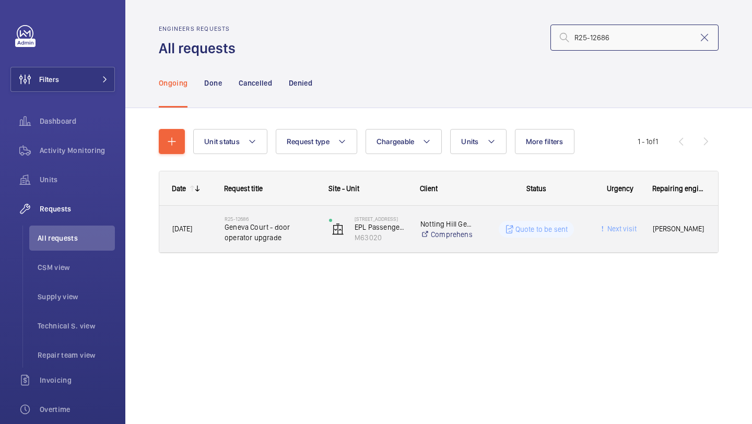
type input "R25-12686"
click at [286, 214] on div "R25-12686 Geneva Court - door operator upgrade" at bounding box center [270, 229] width 91 height 30
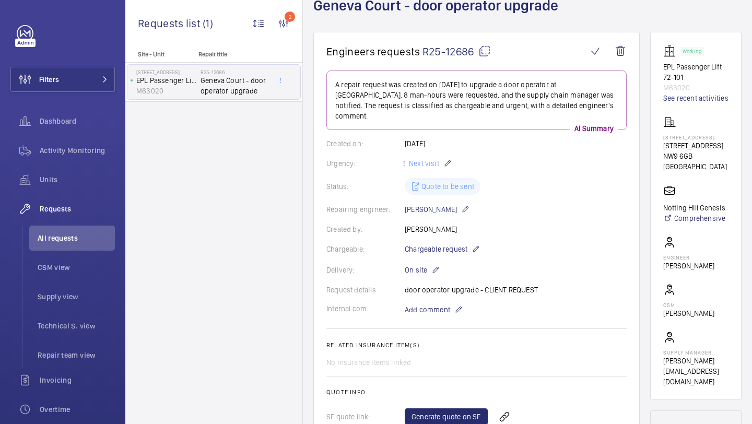
scroll to position [332, 0]
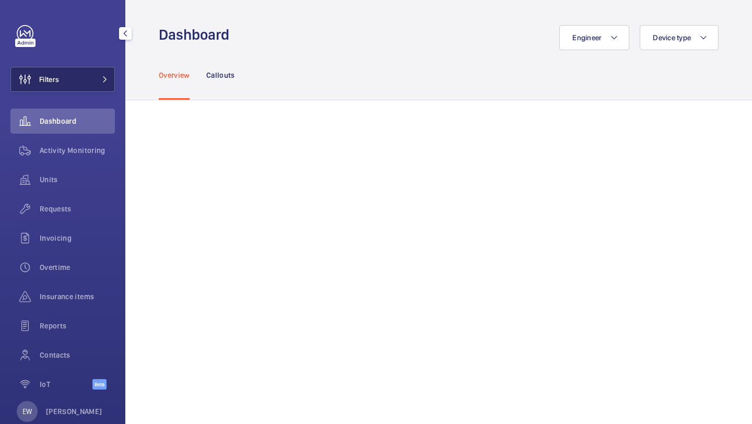
click at [85, 75] on button "Filters" at bounding box center [62, 79] width 104 height 25
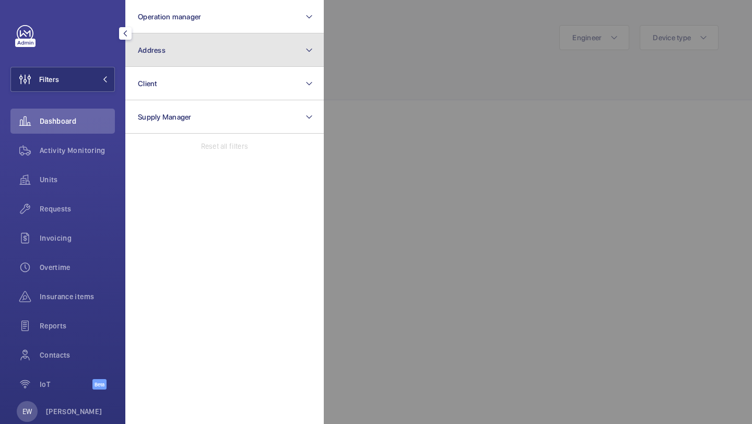
click at [148, 57] on button "Address" at bounding box center [224, 49] width 198 height 33
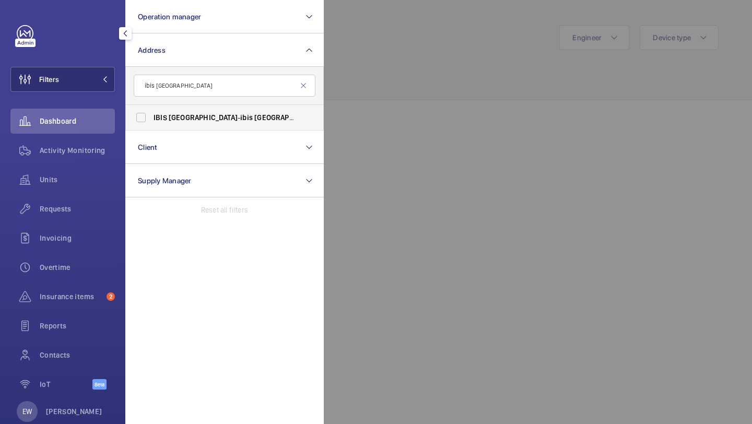
type input "ibis cambridge"
click at [181, 116] on span "CAMBRIDGE" at bounding box center [203, 117] width 69 height 8
click at [151, 116] on input "IBIS CAMBRIDGE - ibis Cambridge Central Station, CAMBRIDGE CB1 2GA" at bounding box center [141, 117] width 21 height 21
checkbox input "true"
click at [88, 207] on span "Requests" at bounding box center [77, 209] width 75 height 10
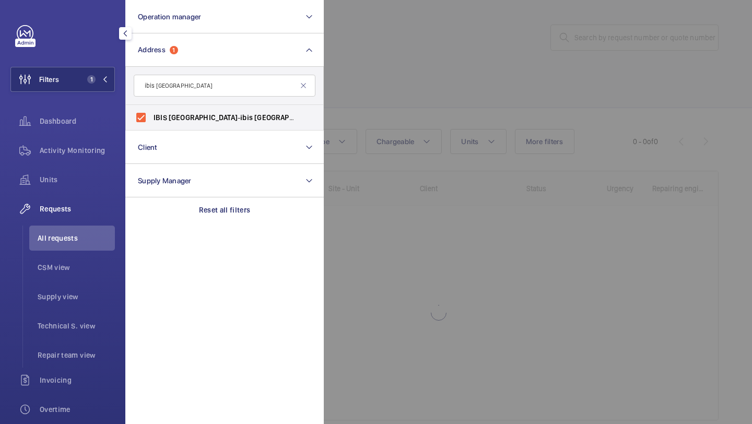
click at [476, 49] on div at bounding box center [700, 212] width 752 height 424
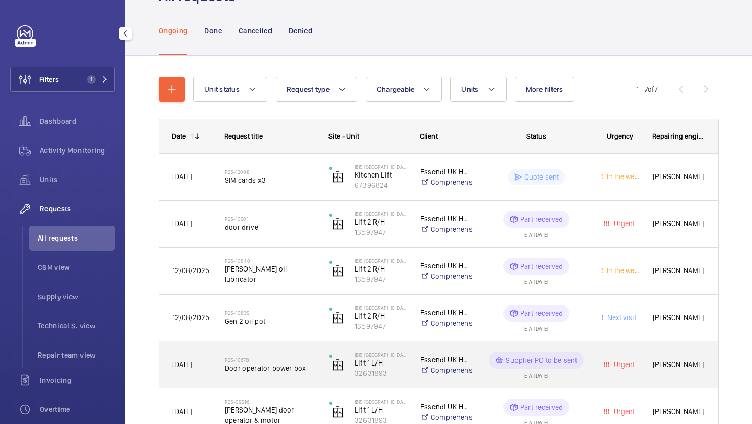
scroll to position [17, 0]
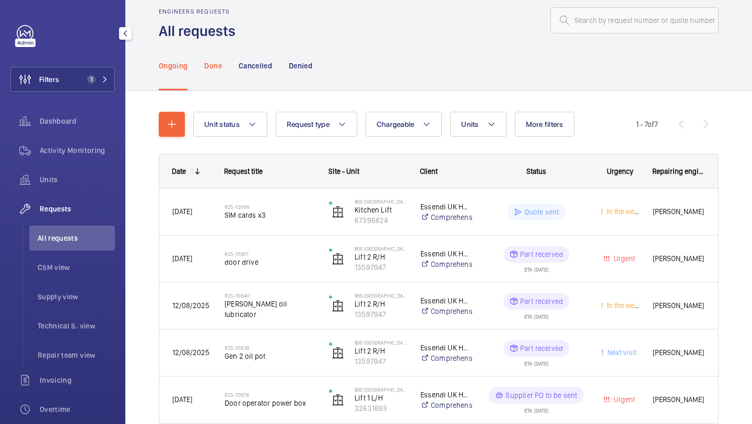
click at [206, 61] on p "Done" at bounding box center [212, 66] width 17 height 10
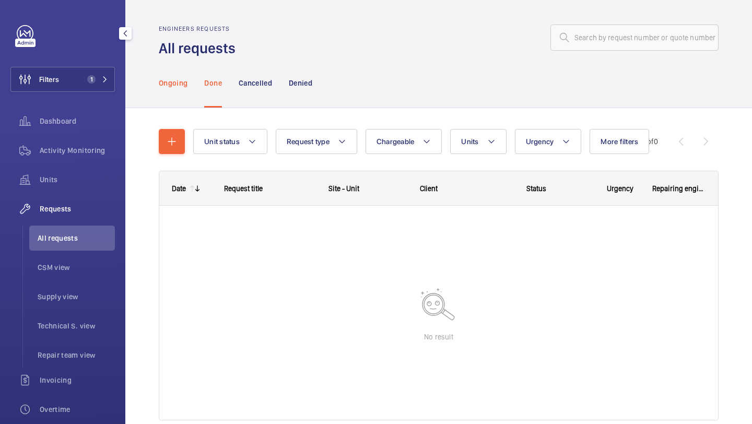
click at [182, 81] on p "Ongoing" at bounding box center [173, 83] width 29 height 10
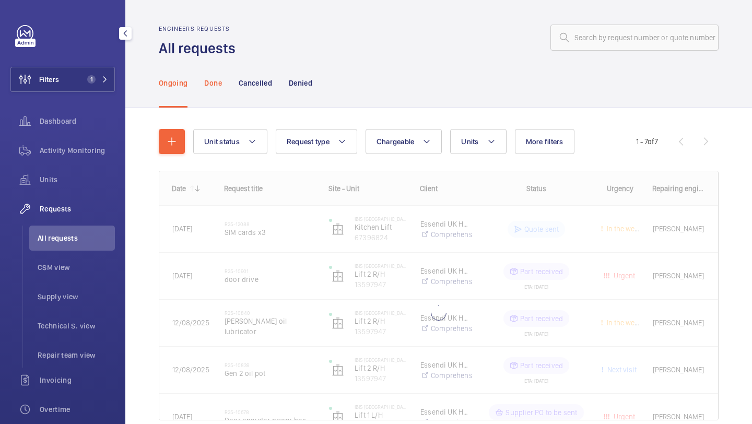
click at [208, 85] on p "Done" at bounding box center [212, 83] width 17 height 10
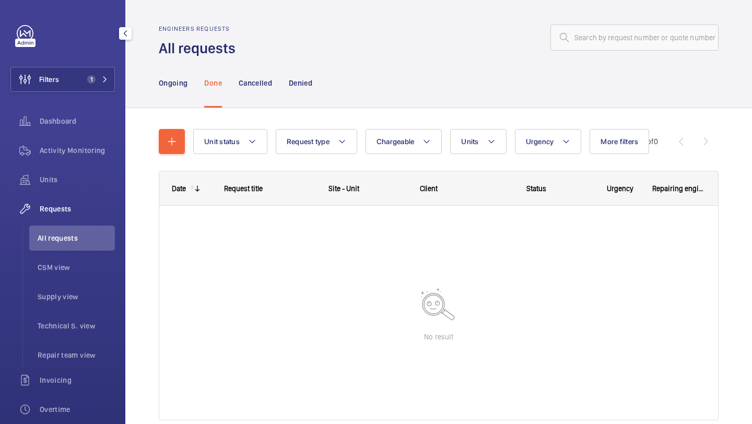
click at [189, 83] on nav "Ongoing Done Cancelled Denied" at bounding box center [236, 83] width 154 height 50
click at [180, 82] on p "Ongoing" at bounding box center [173, 83] width 29 height 10
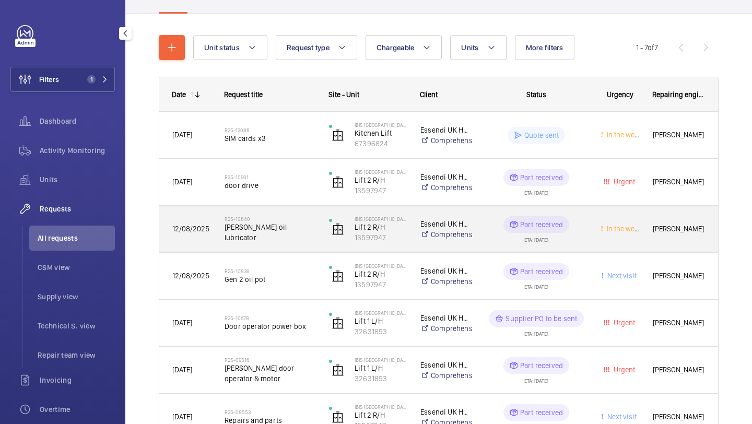
scroll to position [95, 0]
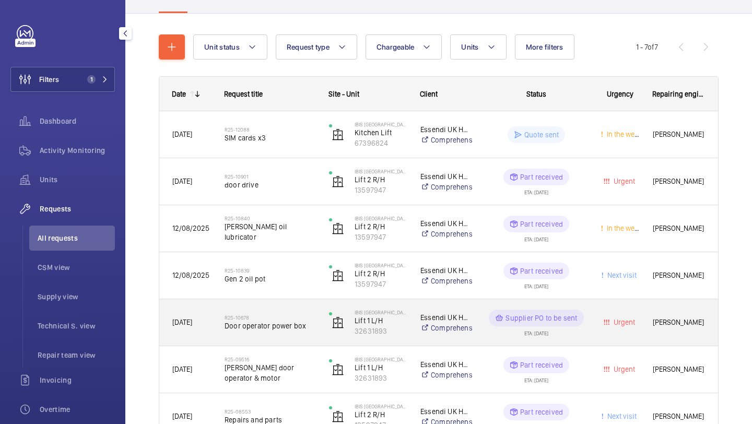
click at [281, 308] on div "R25-10678 Door operator power box" at bounding box center [270, 323] width 91 height 30
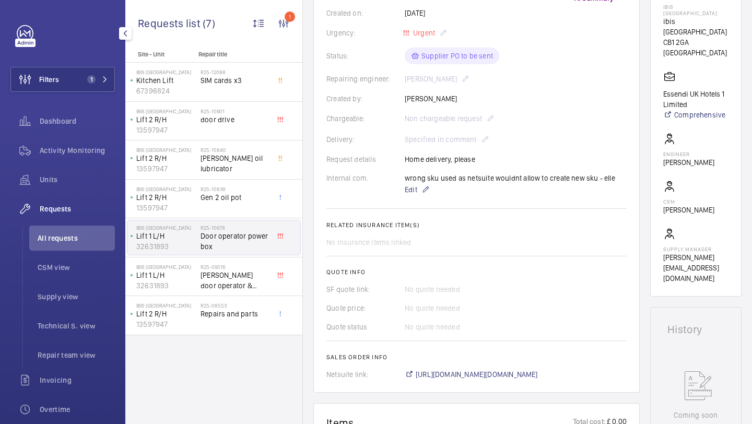
scroll to position [299, 0]
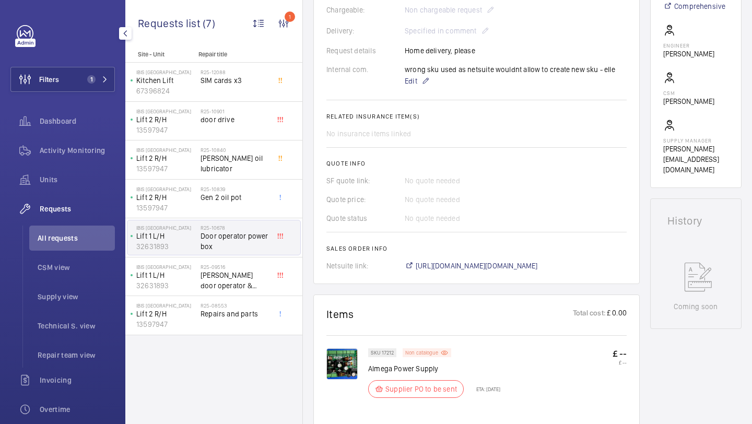
click at [422, 355] on p "Non catalogue" at bounding box center [421, 353] width 33 height 4
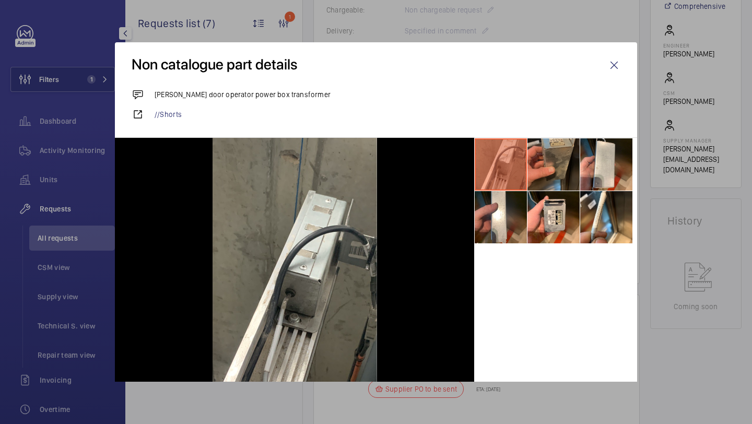
click at [555, 164] on li at bounding box center [553, 164] width 52 height 52
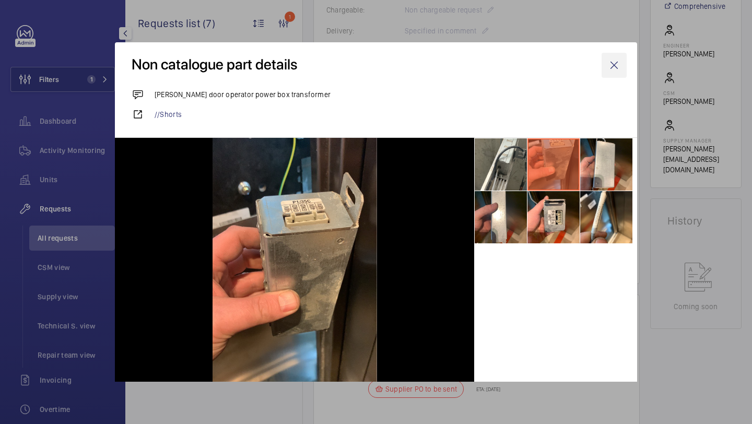
click at [621, 68] on wm-front-icon-button at bounding box center [614, 65] width 25 height 25
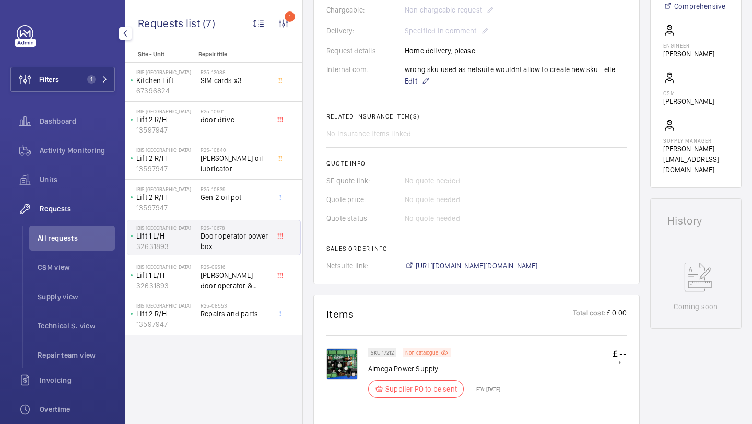
scroll to position [71, 0]
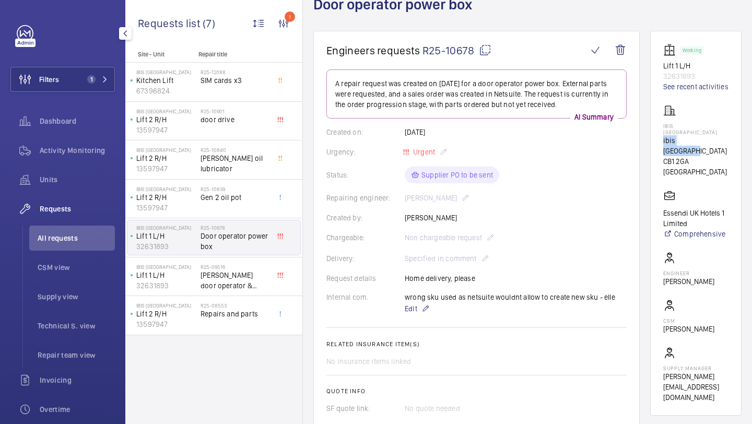
drag, startPoint x: 714, startPoint y: 143, endPoint x: 653, endPoint y: 143, distance: 61.6
click at [653, 143] on wm-front-card "Working Lift 1 L/H 32631893 See recent activities IBIS CAMBRIDGE ibis Cambridge…" at bounding box center [695, 223] width 91 height 385
copy p "ibis Cambridge"
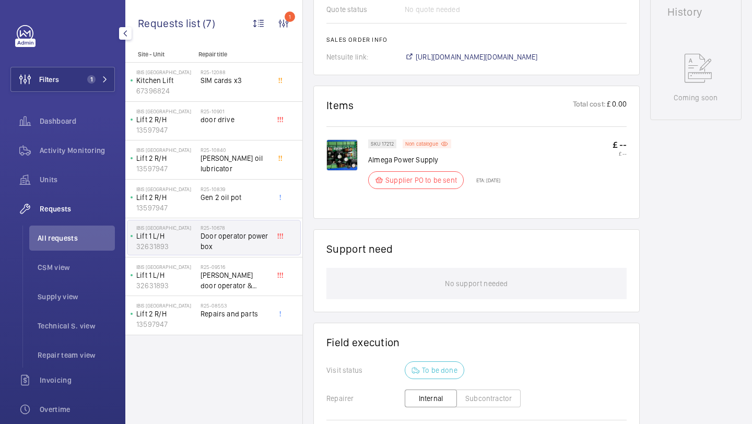
scroll to position [503, 0]
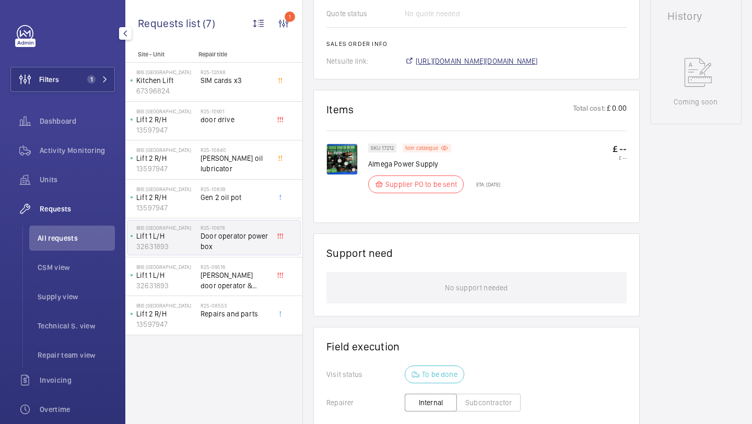
click at [538, 64] on span "https://6461500.app.netsuite.com/app/accounting/transactions/salesord.nl?id=288…" at bounding box center [477, 61] width 122 height 10
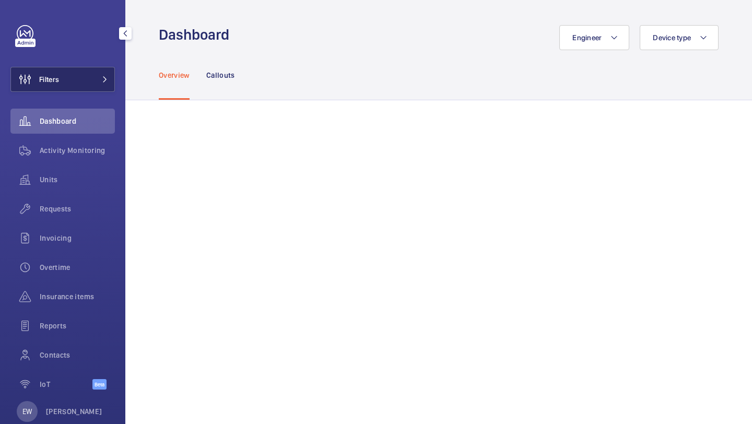
click at [90, 79] on button "Filters" at bounding box center [62, 79] width 104 height 25
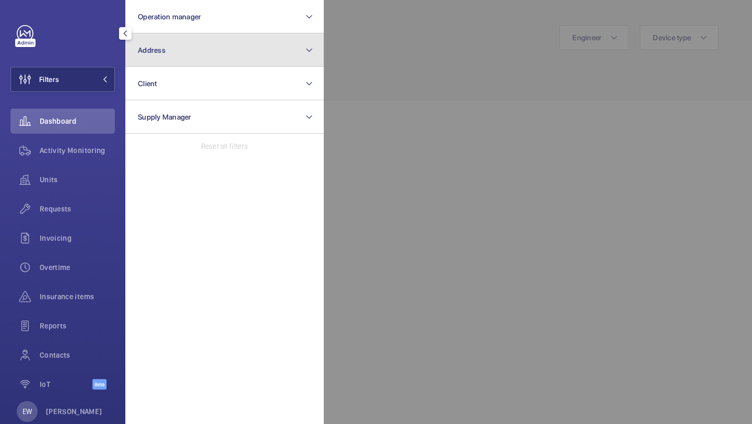
click at [168, 45] on button "Address" at bounding box center [224, 49] width 198 height 33
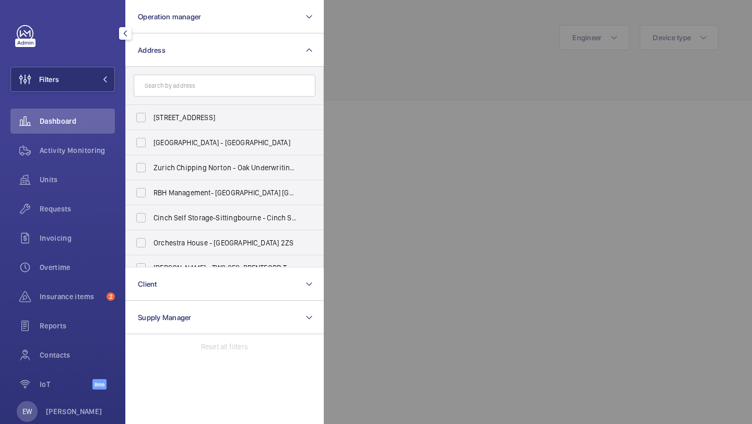
click at [178, 81] on input "text" at bounding box center [225, 86] width 182 height 22
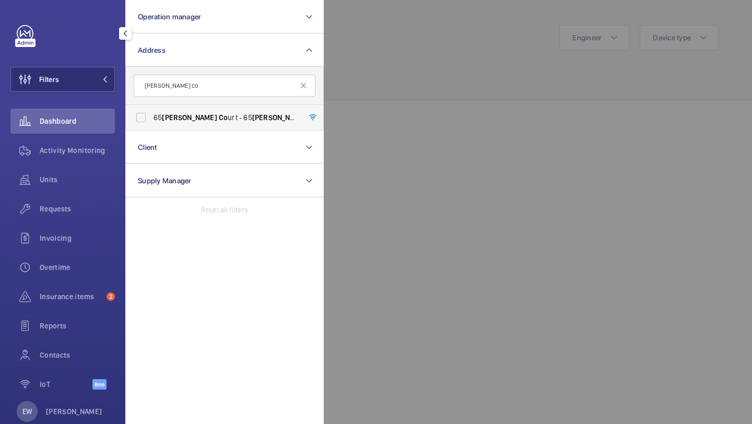
type input "[PERSON_NAME] co"
click at [211, 119] on span "[STREET_ADDRESS][PERSON_NAME][PERSON_NAME]" at bounding box center [226, 117] width 144 height 10
click at [151, 119] on input "[STREET_ADDRESS][PERSON_NAME][PERSON_NAME]" at bounding box center [141, 117] width 21 height 21
checkbox input "true"
click at [102, 206] on span "Requests" at bounding box center [77, 209] width 75 height 10
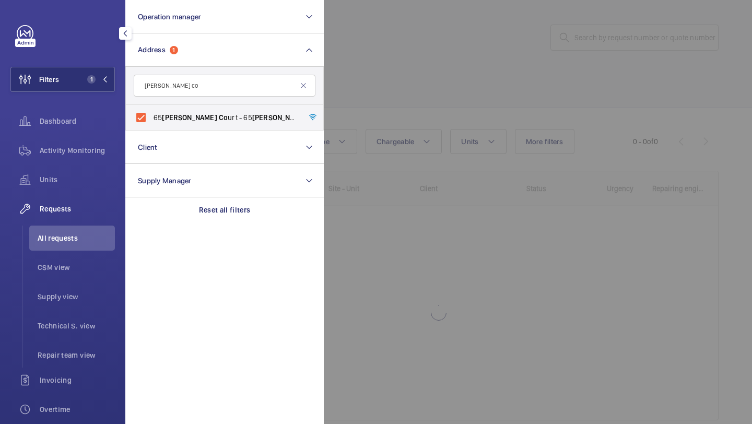
click at [406, 78] on div at bounding box center [700, 212] width 752 height 424
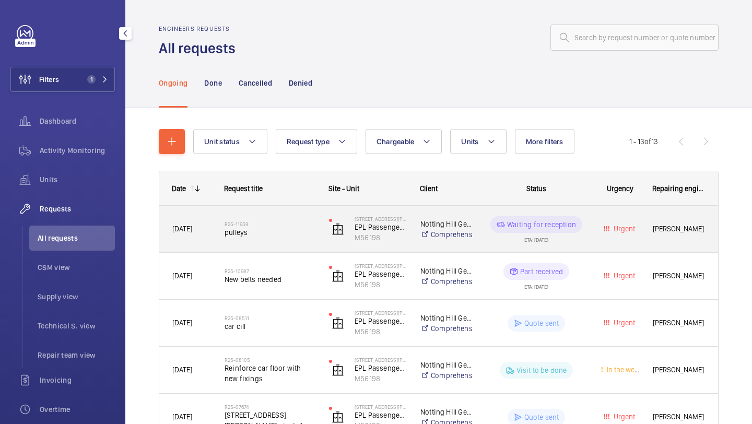
click at [279, 221] on h2 "R25-11959" at bounding box center [270, 224] width 91 height 6
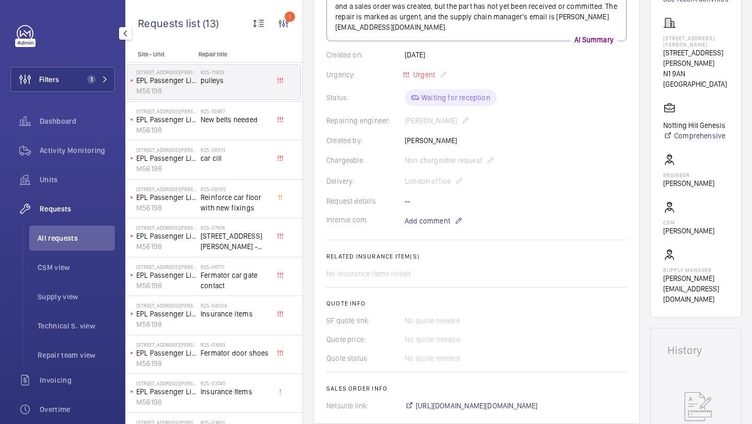
scroll to position [408, 0]
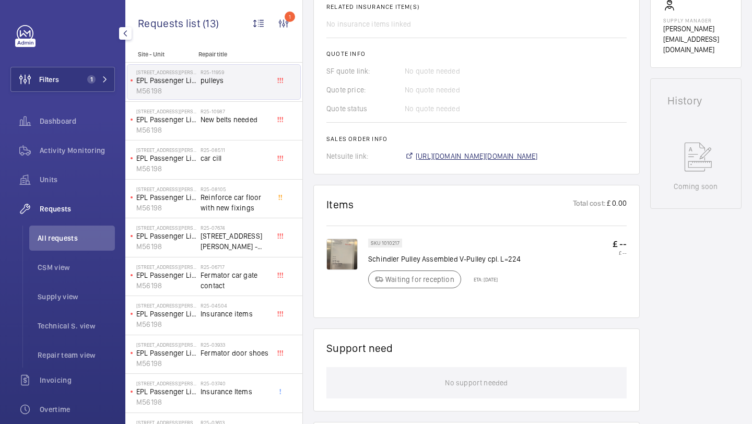
click at [463, 155] on span "[URL][DOMAIN_NAME][DOMAIN_NAME]" at bounding box center [477, 156] width 122 height 10
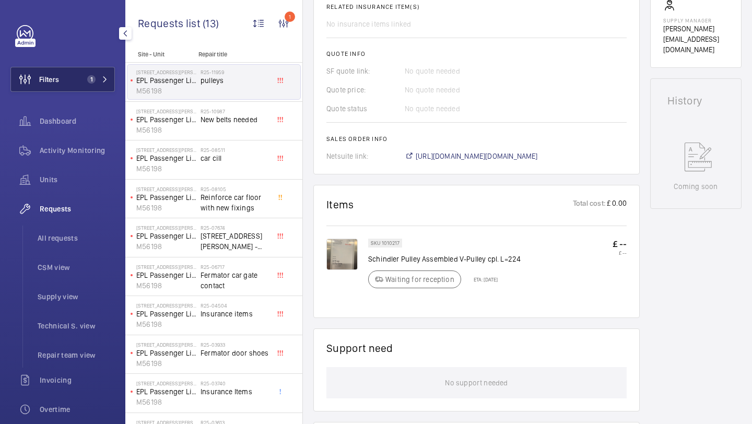
click at [82, 81] on button "Filters 1" at bounding box center [62, 79] width 104 height 25
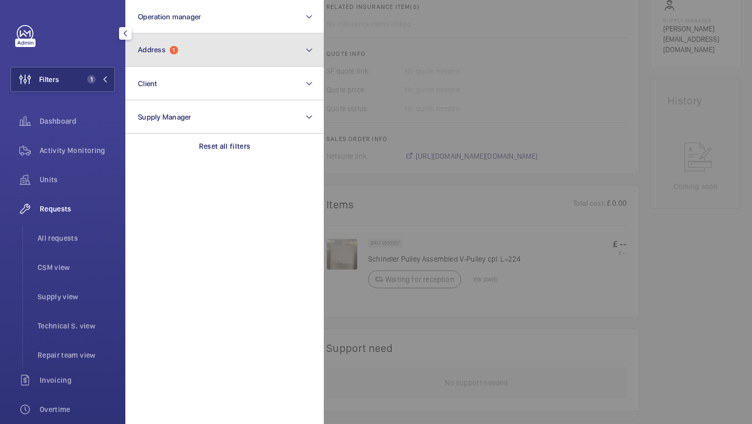
click at [150, 61] on button "Address 1" at bounding box center [224, 49] width 198 height 33
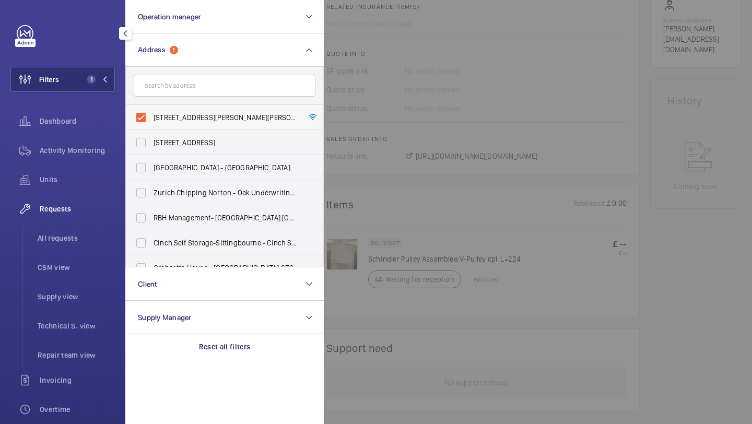
click at [159, 117] on span "[STREET_ADDRESS][PERSON_NAME][PERSON_NAME]" at bounding box center [226, 117] width 144 height 10
click at [151, 117] on input "[STREET_ADDRESS][PERSON_NAME][PERSON_NAME]" at bounding box center [141, 117] width 21 height 21
checkbox input "false"
click at [161, 89] on input "text" at bounding box center [225, 86] width 182 height 22
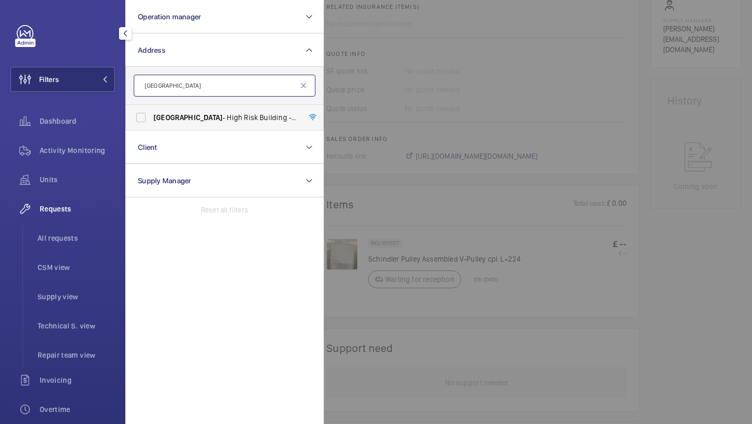
type input "bakersfield"
click at [178, 116] on span "Bakersfield" at bounding box center [188, 117] width 69 height 8
click at [151, 116] on input "Bakersfield - High Risk Building - Bakersfield , LONDON N7 0LT" at bounding box center [141, 117] width 21 height 21
checkbox input "true"
click at [85, 225] on div "Requests All requests CSM view Supply view Technical S. view Repair team view" at bounding box center [62, 281] width 104 height 171
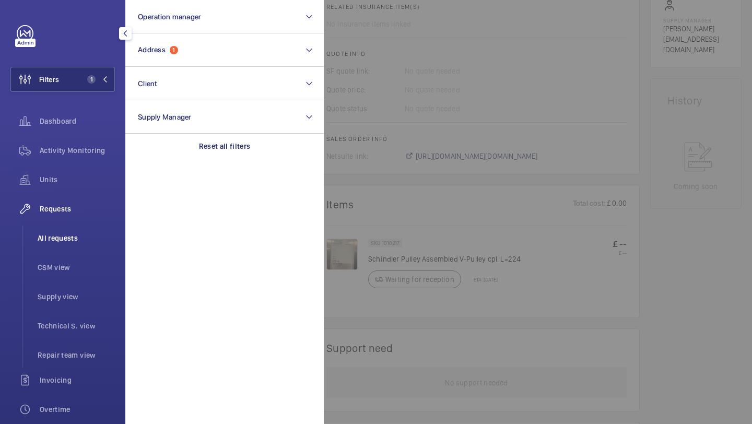
click at [84, 228] on li "All requests" at bounding box center [72, 238] width 86 height 25
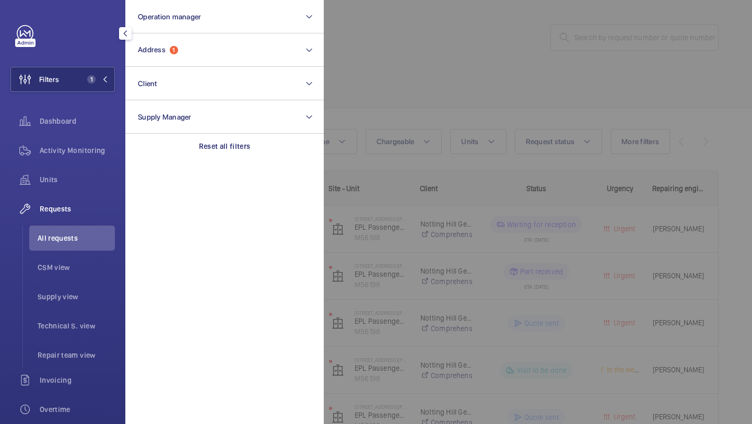
click at [383, 109] on div at bounding box center [700, 212] width 752 height 424
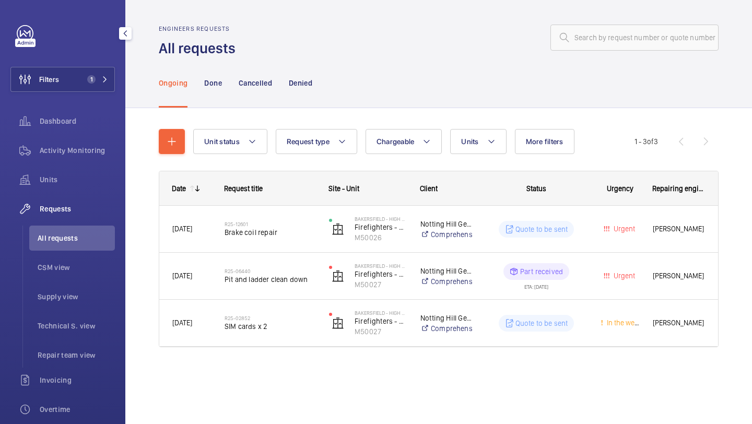
click at [284, 208] on div "R25-12601 Brake coil repair" at bounding box center [263, 229] width 103 height 47
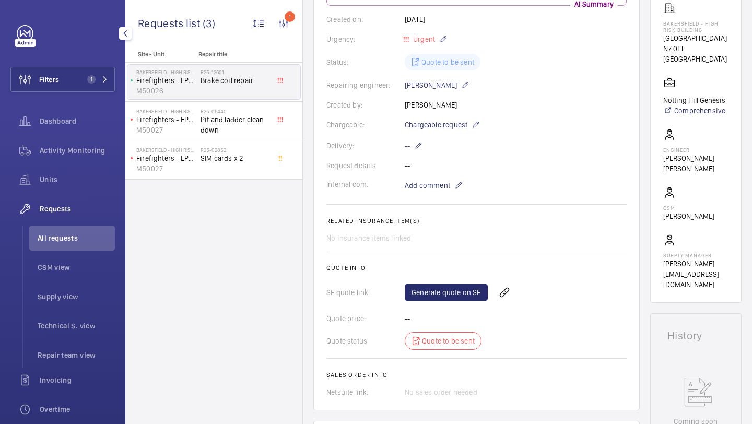
scroll to position [117, 0]
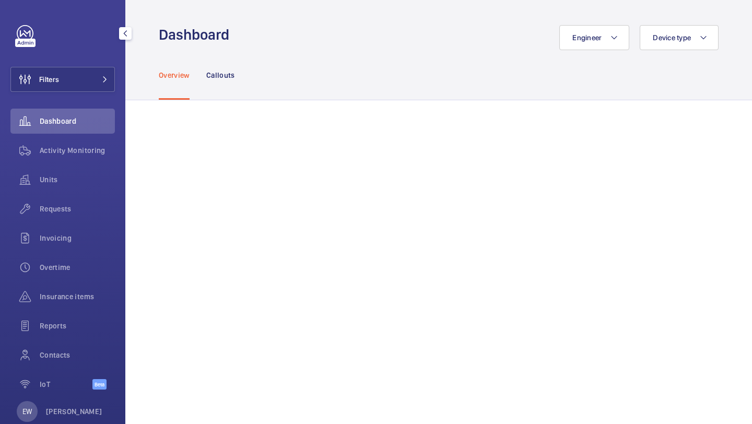
click at [103, 84] on button "Filters" at bounding box center [62, 79] width 104 height 25
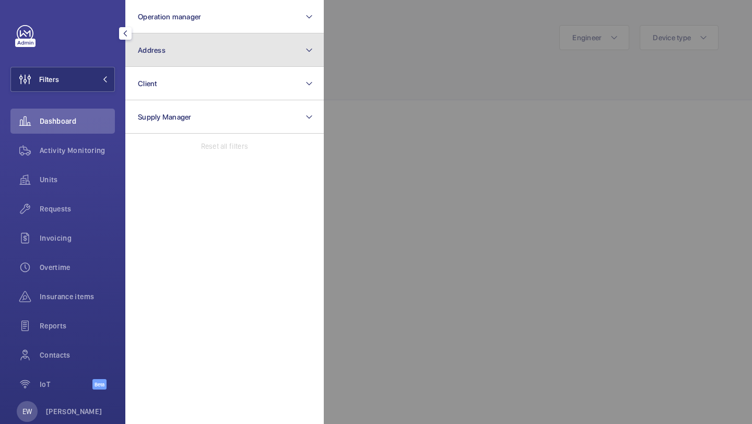
click at [187, 52] on button "Address" at bounding box center [224, 49] width 198 height 33
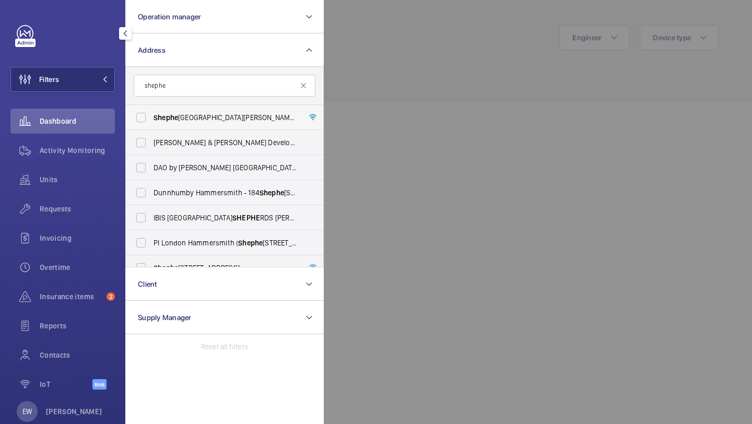
type input "shephe"
click at [190, 111] on label "[GEOGRAPHIC_DATA][PERSON_NAME][PERSON_NAME] - [PERSON_NAME][GEOGRAPHIC_DATA][ST…" at bounding box center [217, 117] width 182 height 25
click at [151, 111] on input "Shephe rds Bush Dorsett Hotel - Dorsett Shephe rds Bush,, LONDON W12 8QE" at bounding box center [141, 117] width 21 height 21
checkbox input "true"
click at [85, 221] on div "Requests" at bounding box center [62, 210] width 104 height 29
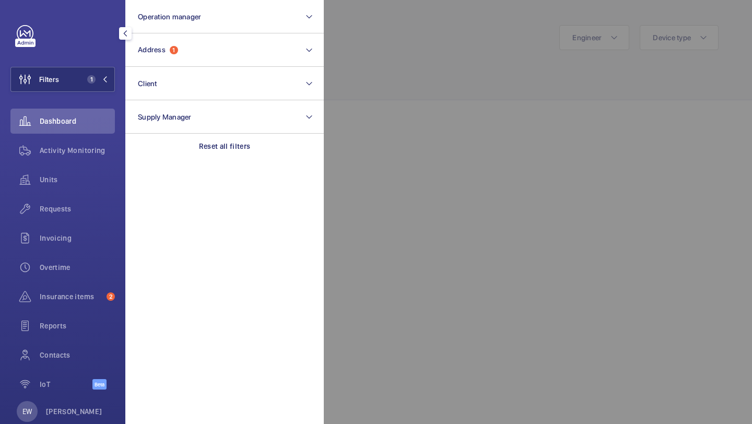
click at [85, 221] on div "Requests" at bounding box center [62, 210] width 104 height 29
click at [100, 210] on span "Requests" at bounding box center [77, 209] width 75 height 10
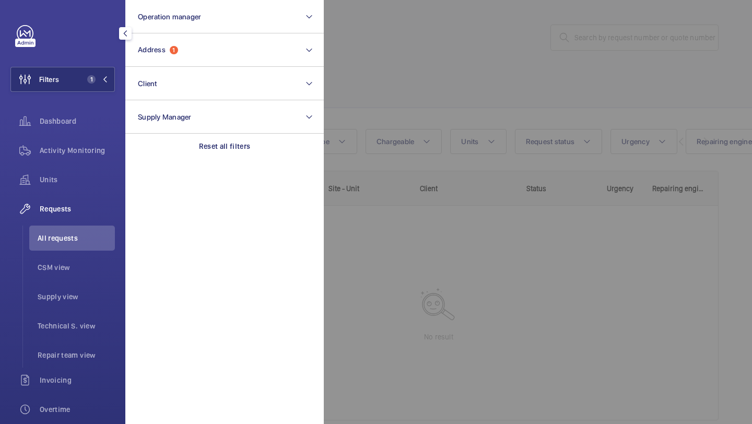
click at [399, 67] on div at bounding box center [700, 212] width 752 height 424
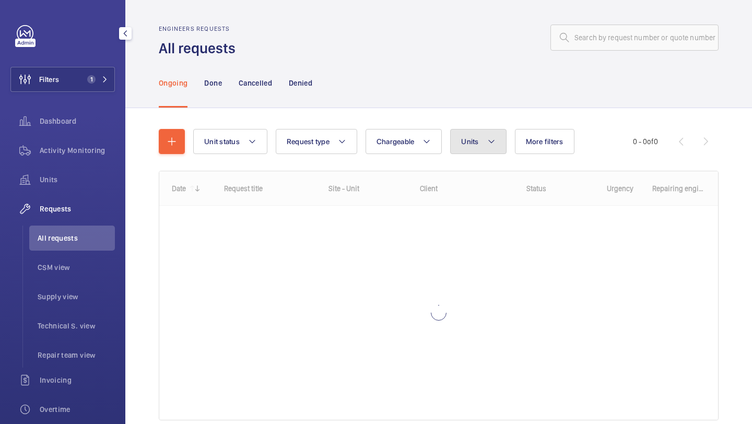
click at [466, 136] on button "Units" at bounding box center [478, 141] width 56 height 25
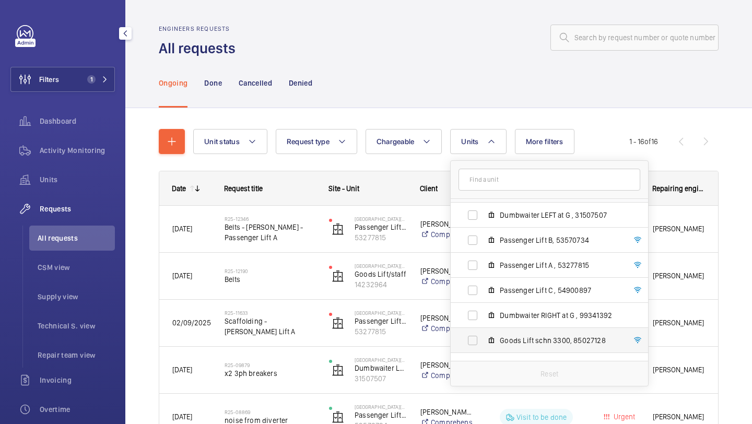
scroll to position [16, 0]
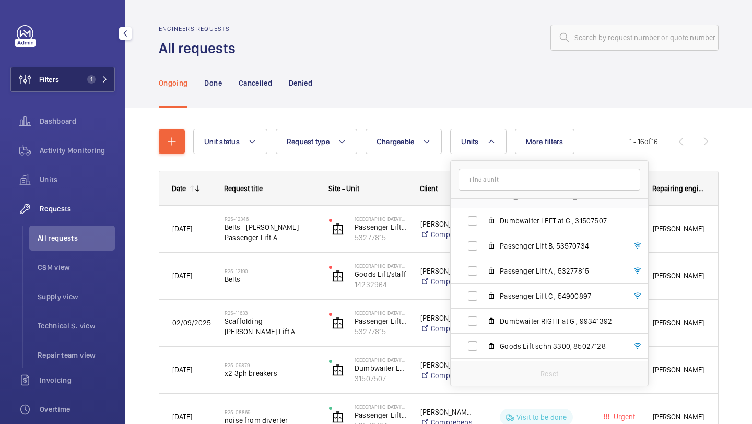
click at [98, 87] on button "Filters 1" at bounding box center [62, 79] width 104 height 25
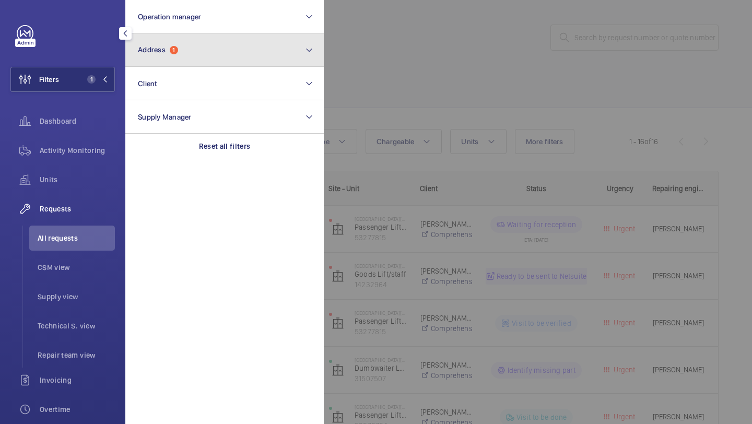
click at [179, 58] on button "Address 1" at bounding box center [224, 49] width 198 height 33
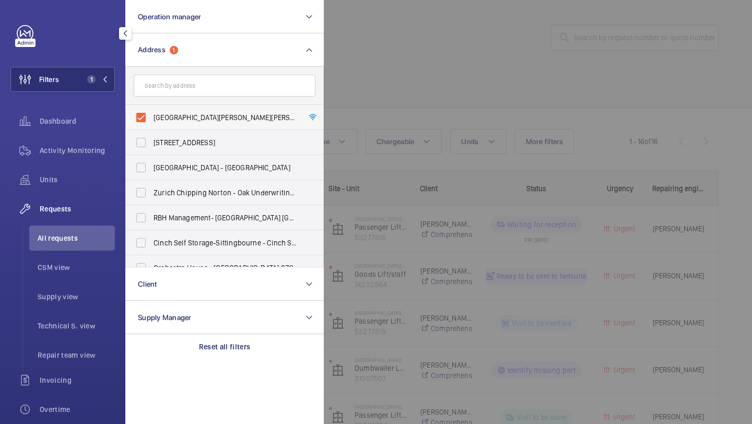
click at [173, 111] on label "Shepherds Bush Dorsett Hotel - Dorsett Shepherds Bush,, LONDON W12 8QE" at bounding box center [217, 117] width 182 height 25
click at [151, 111] on input "Shepherds Bush Dorsett Hotel - Dorsett Shepherds Bush,, LONDON W12 8QE" at bounding box center [141, 117] width 21 height 21
checkbox input "false"
click at [175, 81] on input "text" at bounding box center [225, 86] width 182 height 22
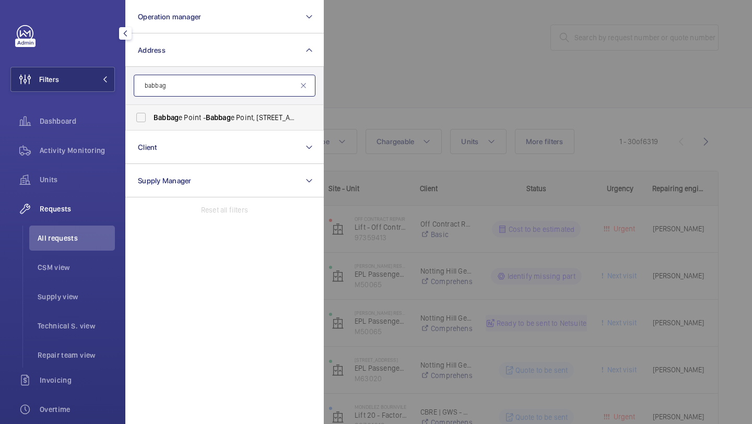
type input "babbag"
click at [186, 119] on span "Babbag e Point - Babbag e Point, 20 Norman Road,, LONDON SE10 9SA" at bounding box center [226, 117] width 144 height 10
click at [151, 119] on input "Babbag e Point - Babbag e Point, 20 Norman Road,, LONDON SE10 9SA" at bounding box center [141, 117] width 21 height 21
checkbox input "true"
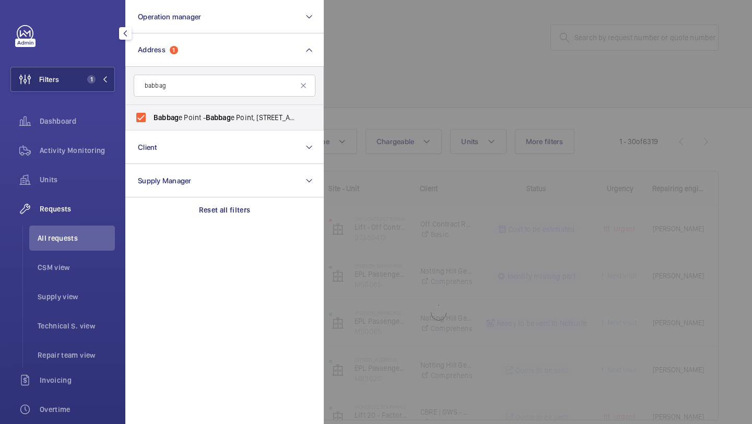
click at [455, 74] on div at bounding box center [700, 212] width 752 height 424
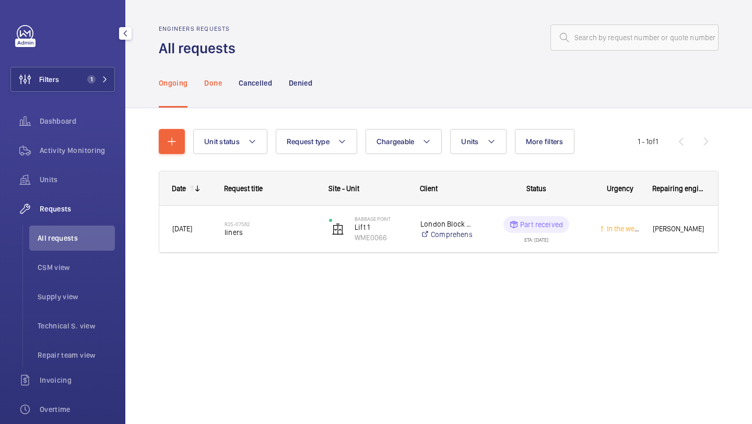
click at [216, 85] on p "Done" at bounding box center [212, 83] width 17 height 10
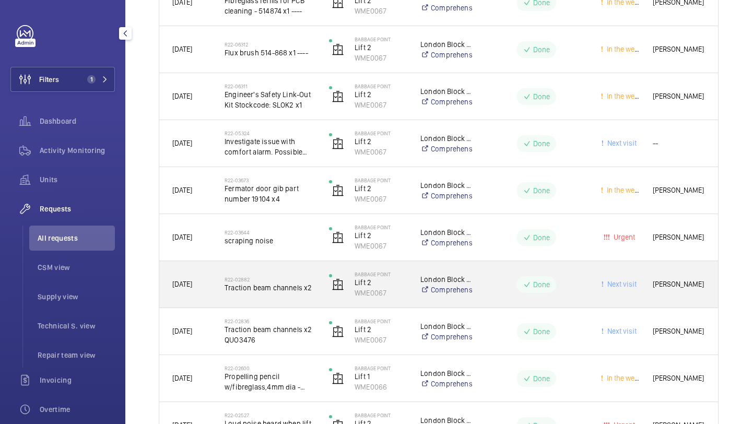
scroll to position [706, 0]
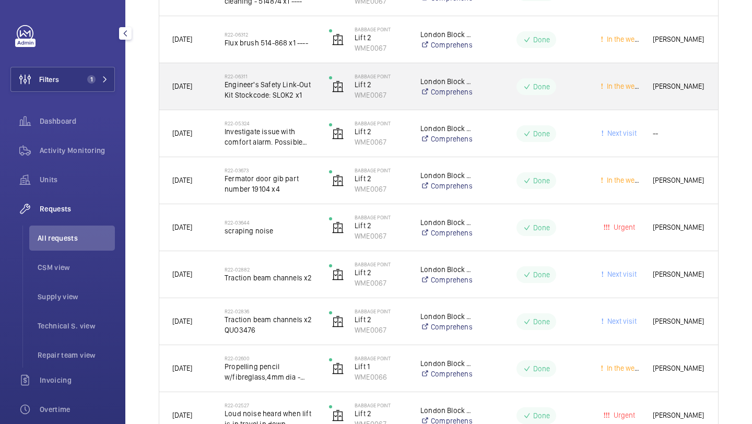
click at [281, 98] on span "Engineer's Safety Link-Out Kit Stockcode: SLOK2 x1" at bounding box center [270, 89] width 91 height 21
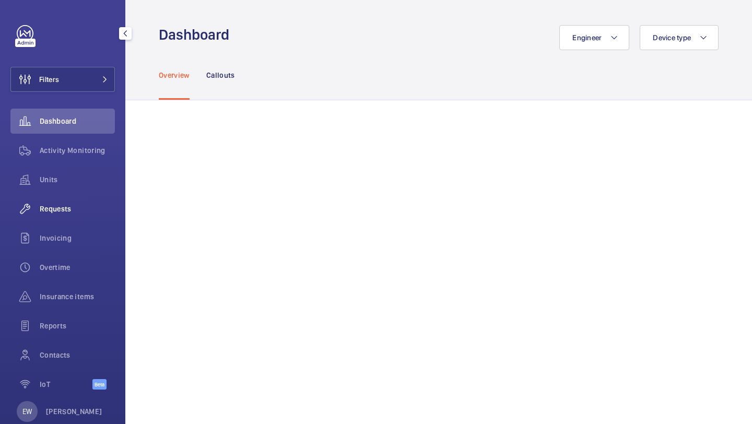
click at [97, 205] on span "Requests" at bounding box center [77, 209] width 75 height 10
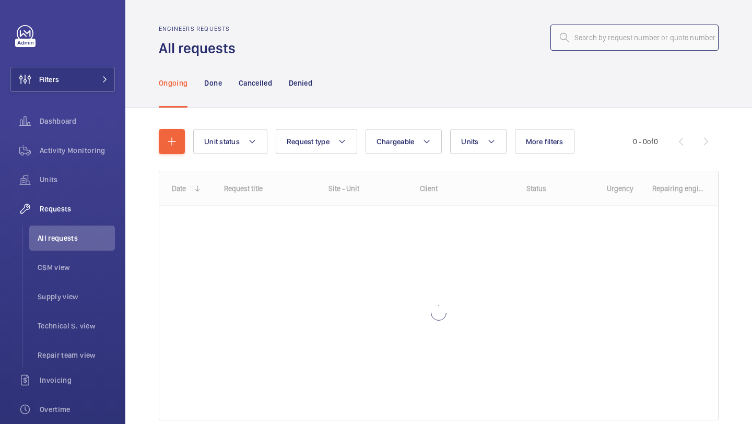
click at [582, 33] on input "text" at bounding box center [634, 38] width 168 height 26
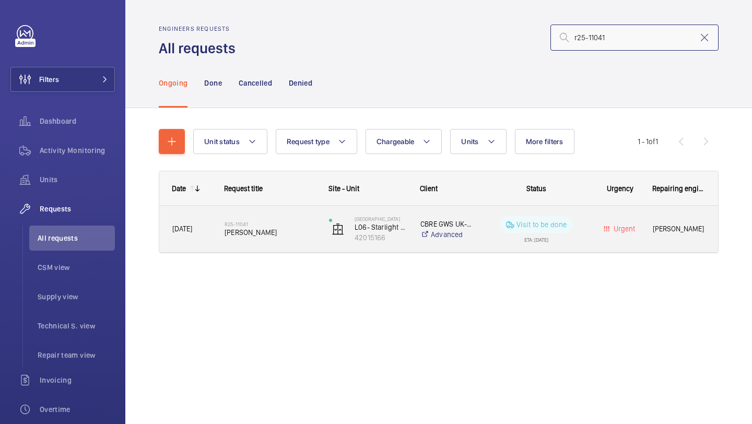
type input "r25-11041"
click at [301, 229] on span "[PERSON_NAME]" at bounding box center [270, 232] width 91 height 10
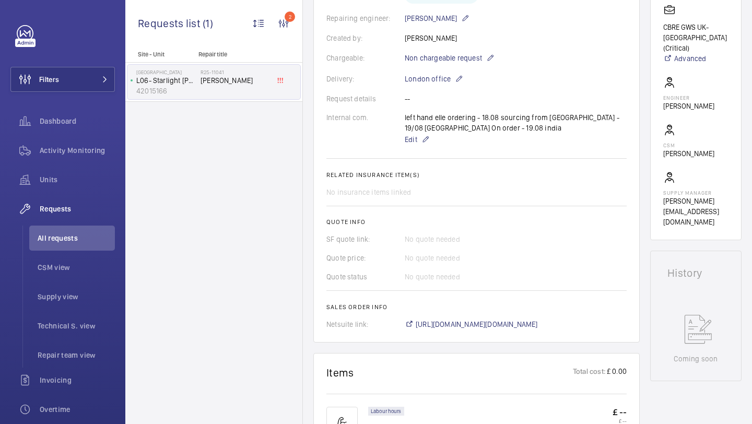
scroll to position [162, 0]
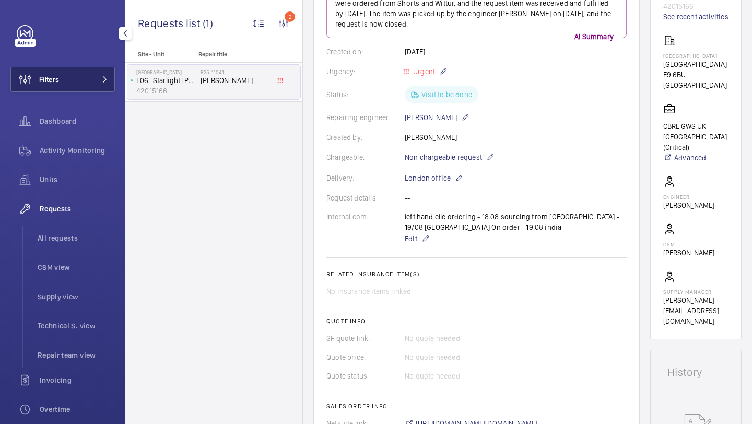
click at [69, 75] on button "Filters" at bounding box center [62, 79] width 104 height 25
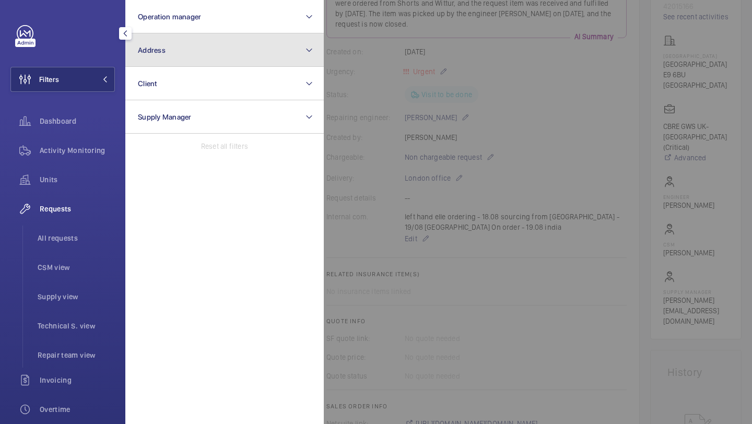
click at [160, 54] on button "Address" at bounding box center [224, 49] width 198 height 33
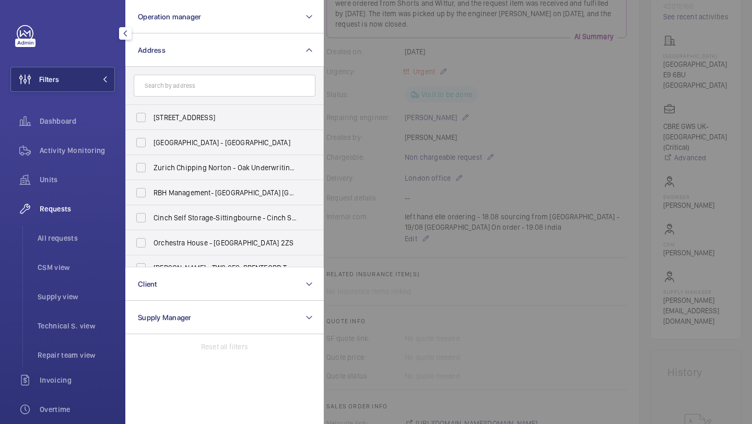
click at [467, 75] on div at bounding box center [700, 212] width 752 height 424
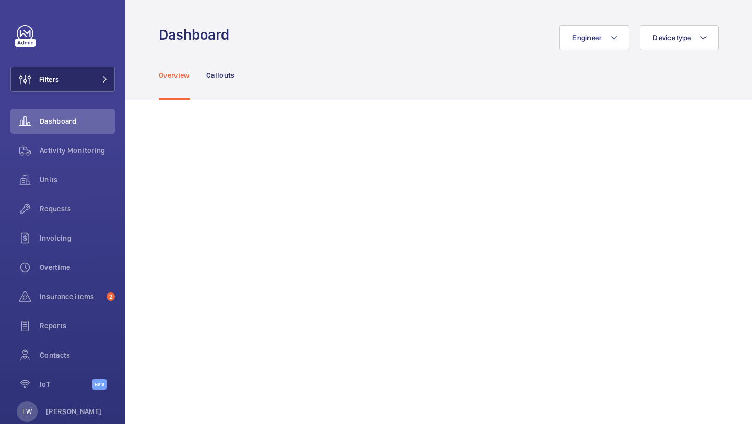
click at [109, 69] on button "Filters" at bounding box center [62, 79] width 104 height 25
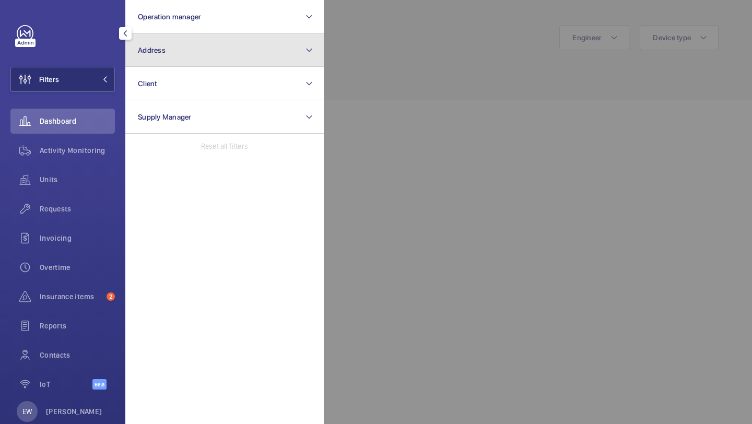
click at [154, 58] on button "Address" at bounding box center [224, 49] width 198 height 33
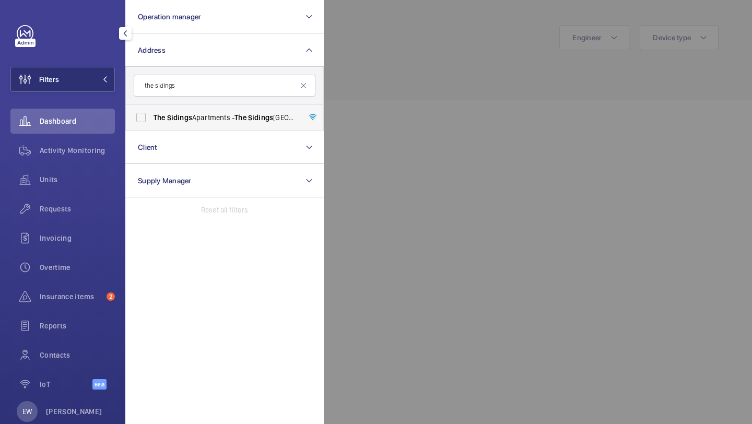
type input "the sidings"
click at [180, 115] on span "Sidings" at bounding box center [179, 117] width 25 height 8
click at [151, 115] on input "The Sidings Apartments - The Sidings Apartments, LONDON E16 2FH" at bounding box center [141, 117] width 21 height 21
checkbox input "true"
click at [468, 85] on div at bounding box center [700, 212] width 752 height 424
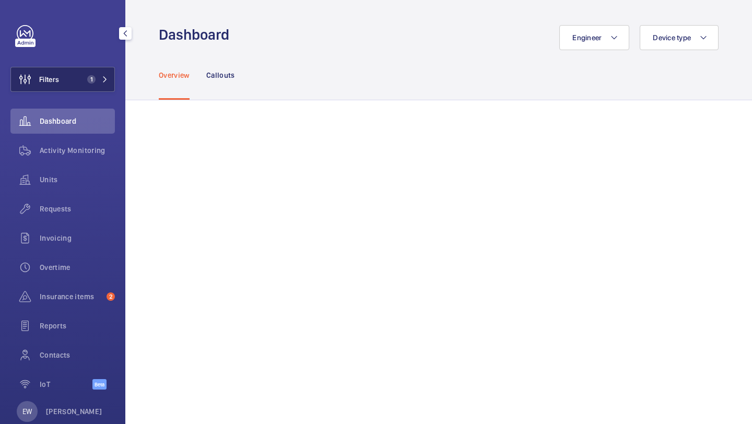
click at [95, 88] on button "Filters 1" at bounding box center [62, 79] width 104 height 25
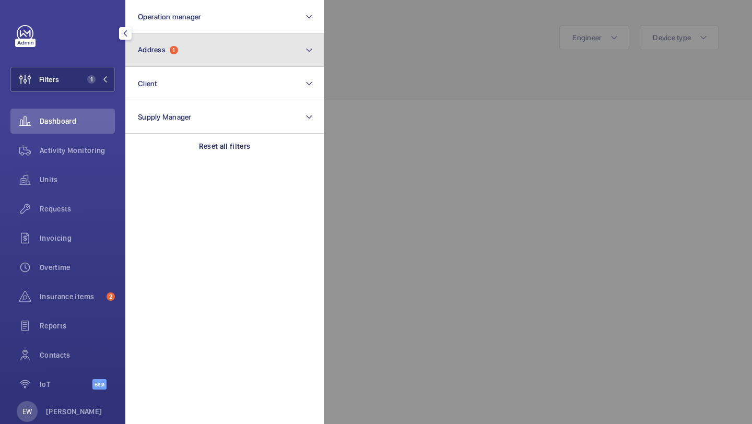
click at [159, 61] on button "Address 1" at bounding box center [224, 49] width 198 height 33
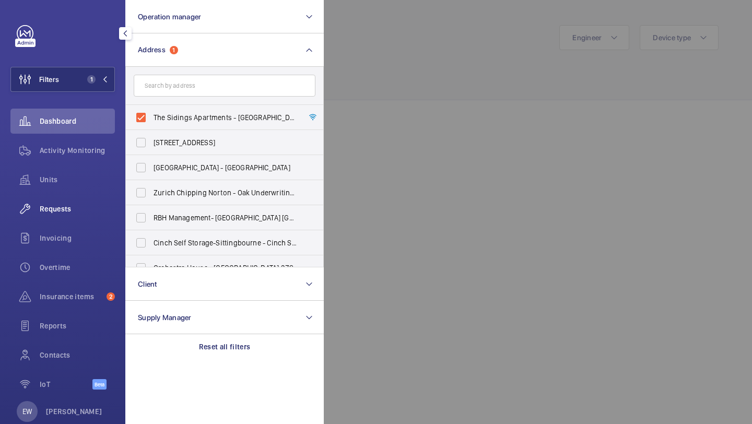
click at [91, 212] on span "Requests" at bounding box center [77, 209] width 75 height 10
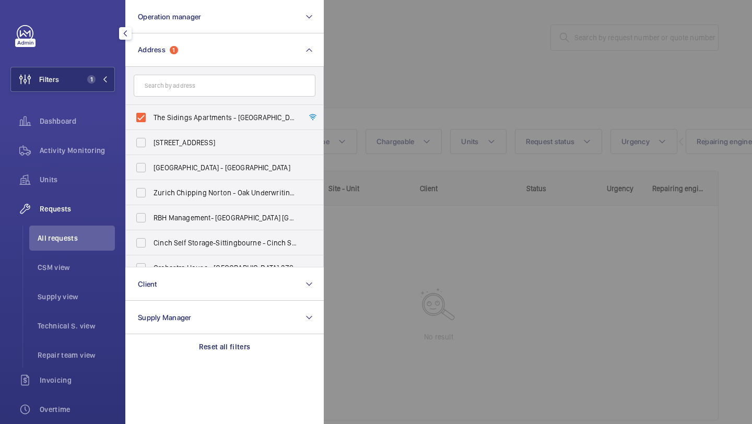
click at [404, 91] on div at bounding box center [700, 212] width 752 height 424
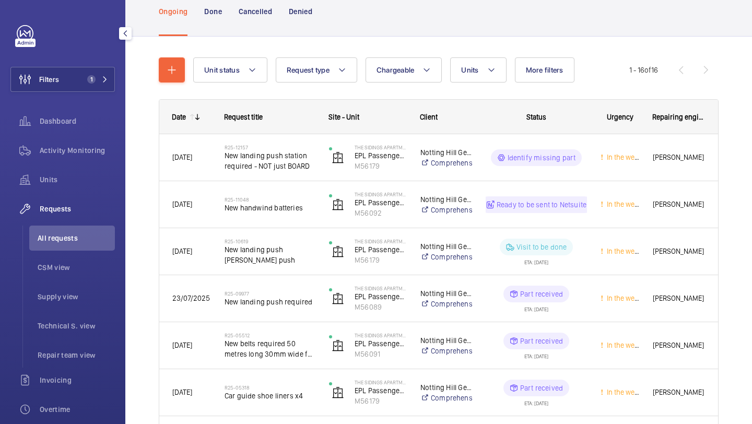
scroll to position [76, 0]
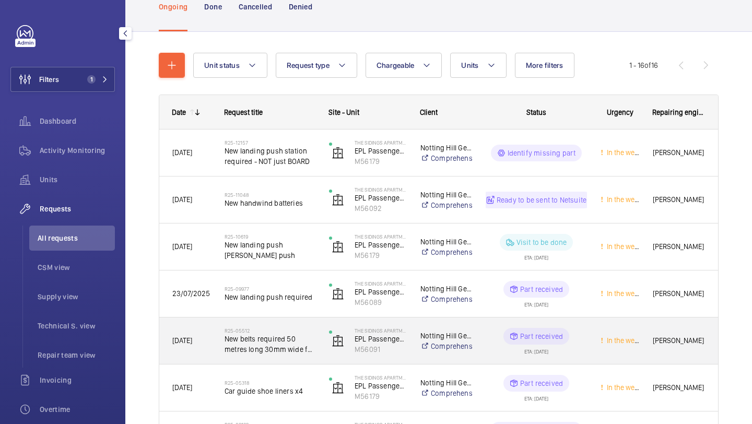
click at [283, 345] on span "New belts required 50 metres long 30mm wide for Schindler" at bounding box center [270, 344] width 91 height 21
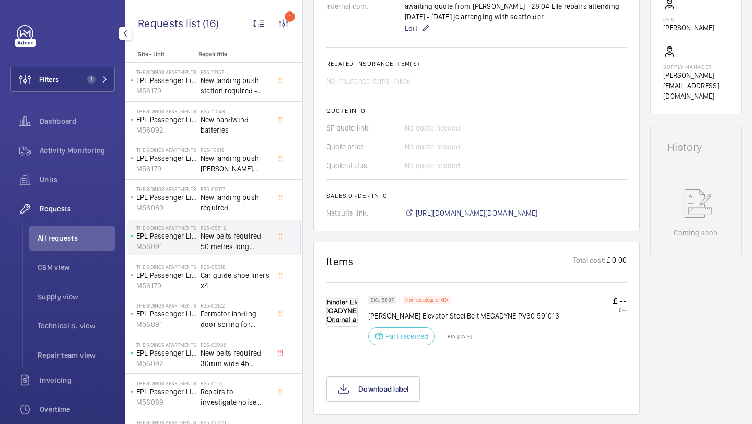
scroll to position [402, 0]
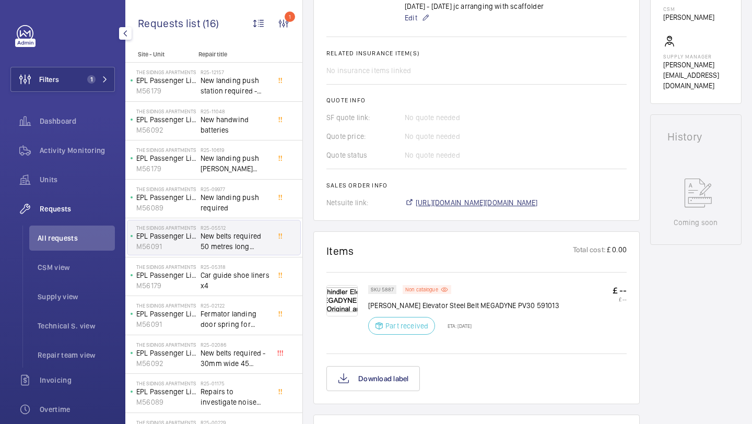
click at [490, 208] on span "https://6461500.app.netsuite.com/app/accounting/transactions/salesord.nl?id=257…" at bounding box center [477, 202] width 122 height 10
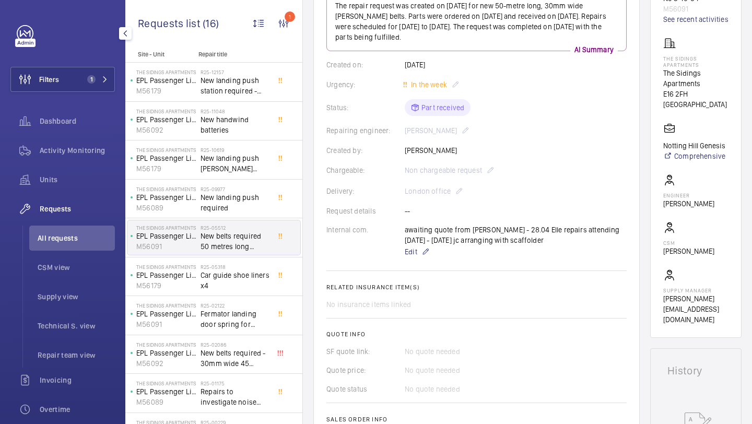
scroll to position [166, 0]
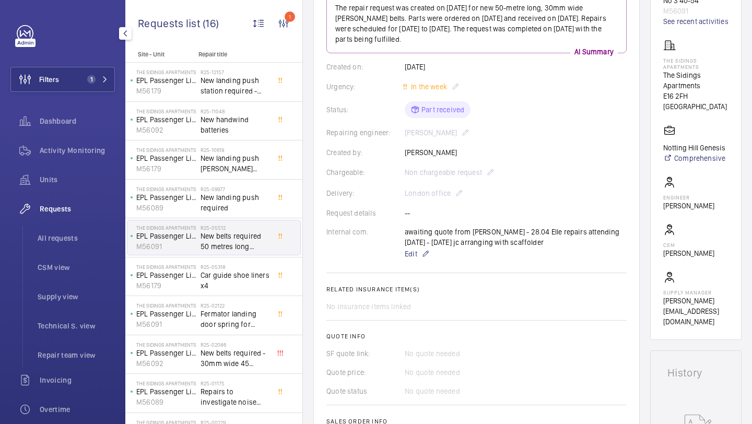
click at [119, 81] on div "Filters 1 Dashboard Activity Monitoring Units Requests All requests CSM view Su…" at bounding box center [62, 212] width 125 height 424
click at [98, 82] on span "1" at bounding box center [95, 79] width 25 height 8
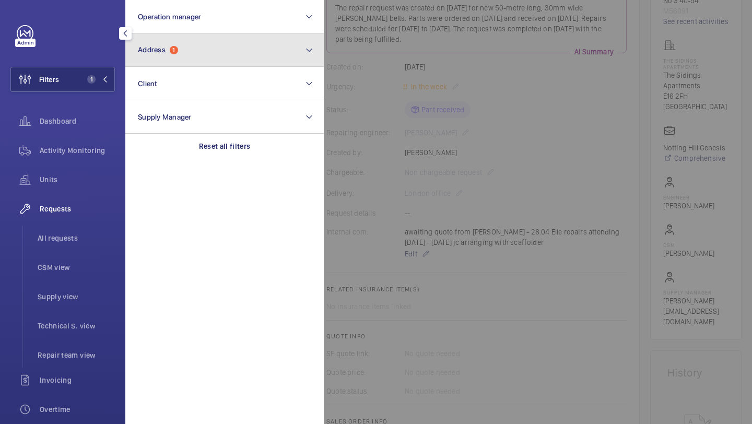
click at [168, 63] on button "Address 1" at bounding box center [224, 49] width 198 height 33
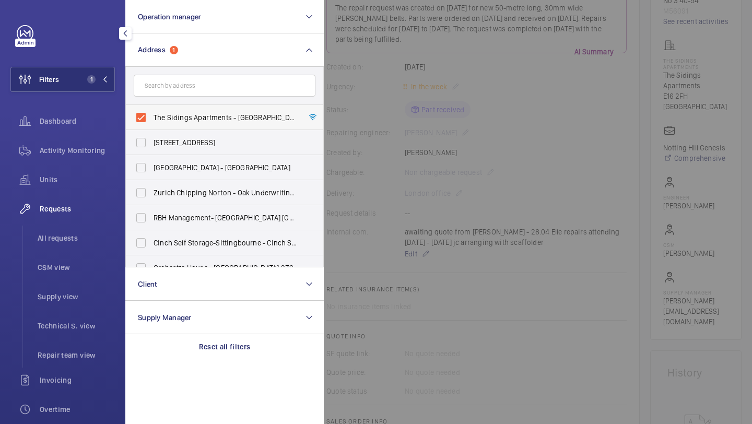
click at [166, 112] on span "The Sidings Apartments - The Sidings Apartments, LONDON E16 2FH" at bounding box center [226, 117] width 144 height 10
click at [151, 112] on input "The Sidings Apartments - The Sidings Apartments, LONDON E16 2FH" at bounding box center [141, 117] width 21 height 21
checkbox input "false"
click at [167, 81] on input "text" at bounding box center [225, 86] width 182 height 22
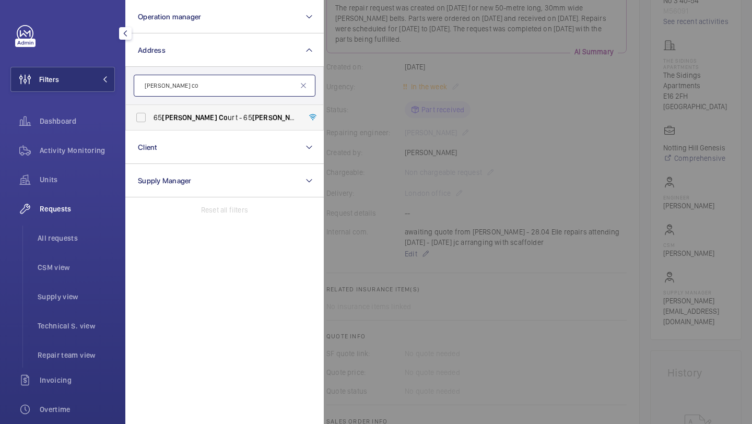
type input "winton co"
click at [204, 117] on span "65 Winton Co urt - 65 Winton Co urt, LONDON N1 9AN" at bounding box center [226, 117] width 144 height 10
click at [151, 117] on input "65 Winton Co urt - 65 Winton Co urt, LONDON N1 9AN" at bounding box center [141, 117] width 21 height 21
checkbox input "true"
click at [67, 251] on ul "All requests CSM view Supply view Technical S. view Repair team view" at bounding box center [68, 297] width 92 height 142
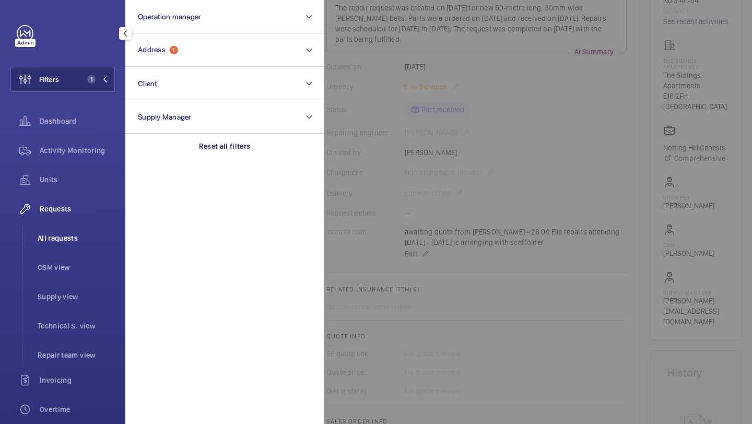
click at [68, 247] on li "All requests" at bounding box center [72, 238] width 86 height 25
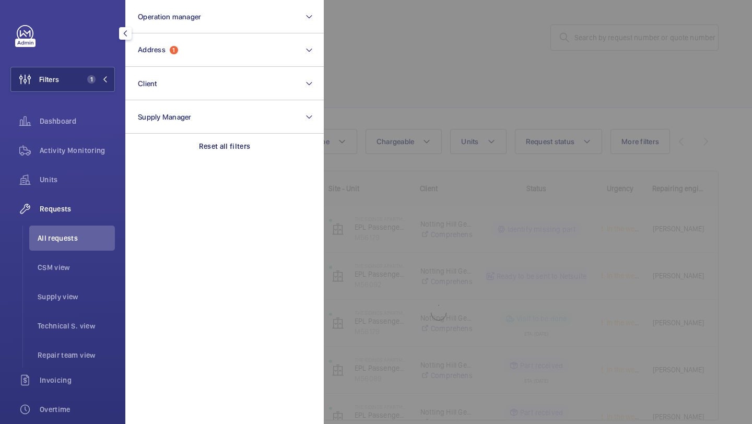
click at [339, 139] on div at bounding box center [700, 212] width 752 height 424
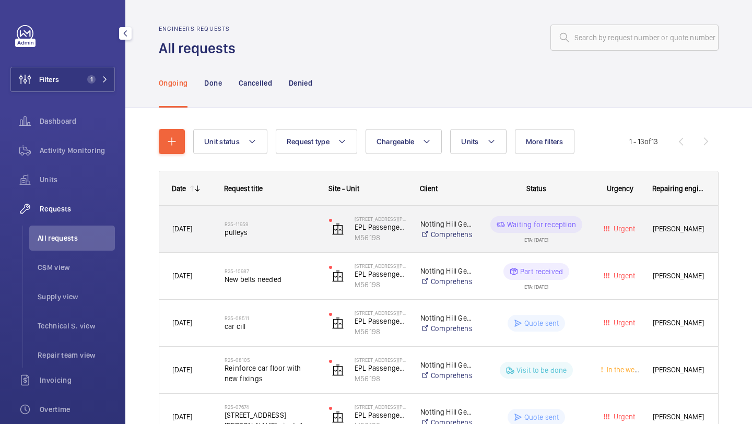
click at [280, 216] on div "R25-11959 pulleys" at bounding box center [270, 229] width 91 height 30
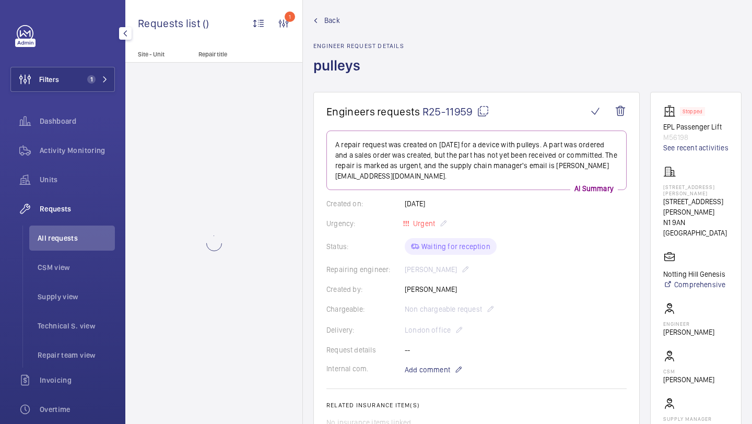
scroll to position [15, 0]
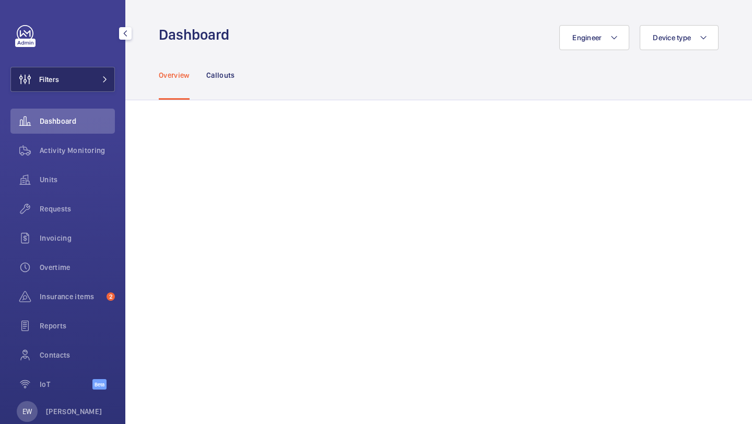
click at [78, 73] on button "Filters" at bounding box center [62, 79] width 104 height 25
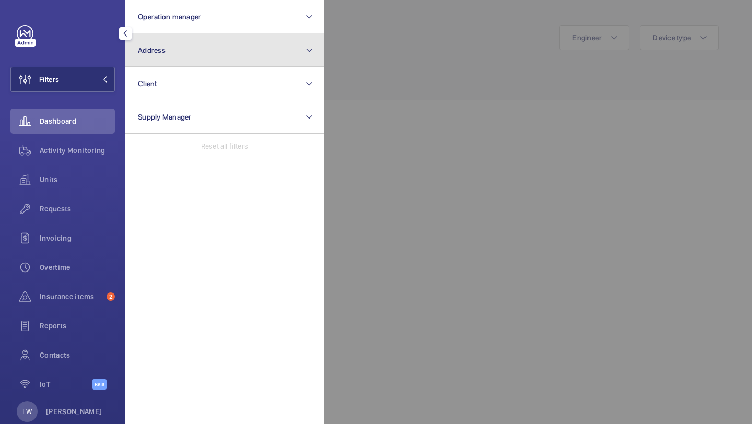
click at [135, 53] on button "Address" at bounding box center [224, 49] width 198 height 33
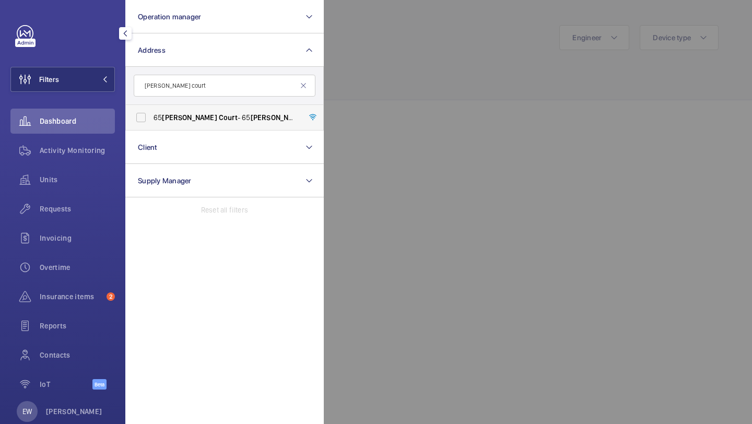
type input "[PERSON_NAME] court"
click at [182, 128] on label "[STREET_ADDRESS][PERSON_NAME][PERSON_NAME]" at bounding box center [217, 117] width 182 height 25
click at [151, 128] on input "[STREET_ADDRESS][PERSON_NAME][PERSON_NAME]" at bounding box center [141, 117] width 21 height 21
checkbox input "true"
click at [99, 197] on div "Requests" at bounding box center [62, 208] width 104 height 25
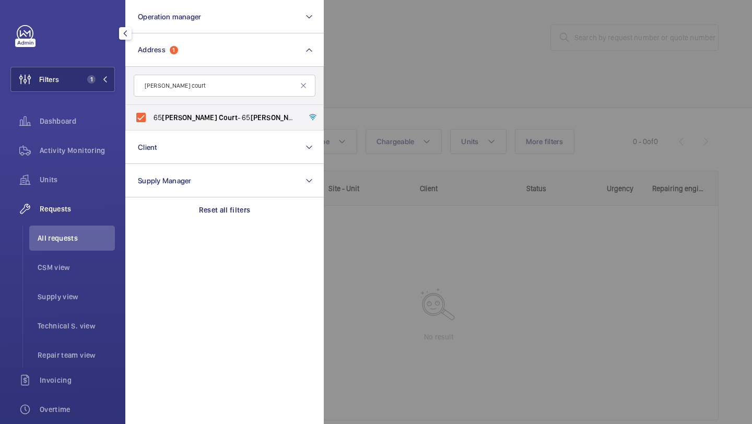
click at [364, 101] on div at bounding box center [700, 212] width 752 height 424
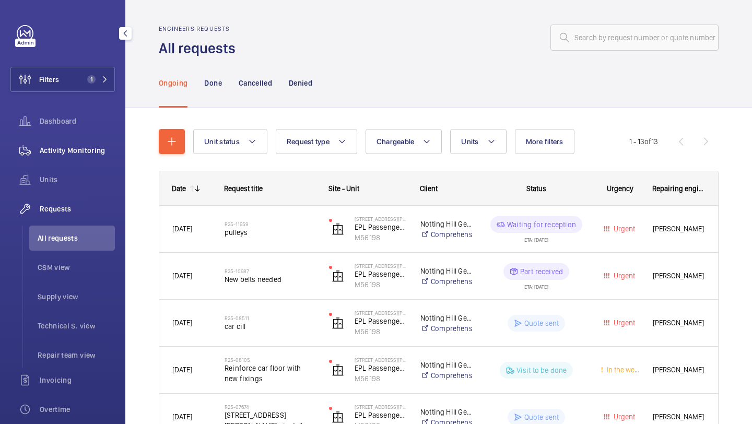
click at [92, 154] on span "Activity Monitoring" at bounding box center [77, 150] width 75 height 10
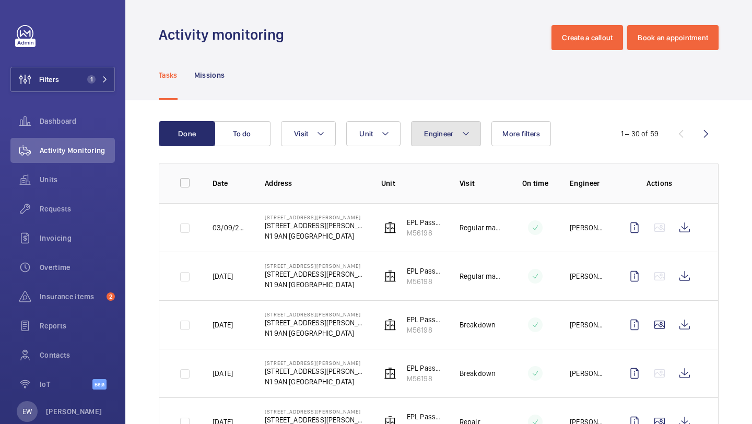
click at [459, 133] on button "Engineer" at bounding box center [446, 133] width 70 height 25
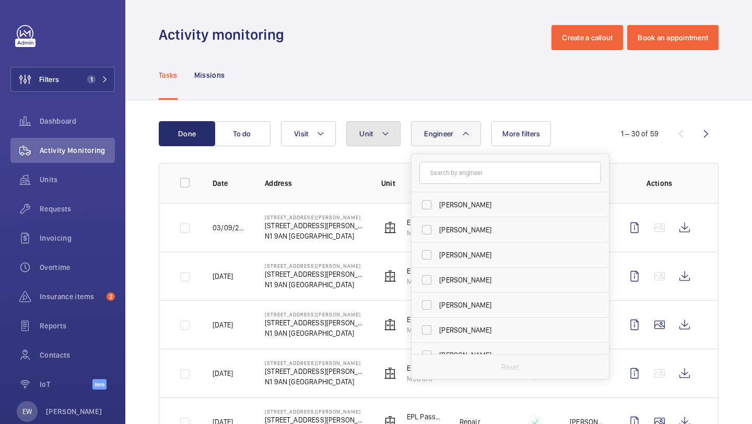
click at [360, 134] on span "Unit" at bounding box center [366, 133] width 14 height 8
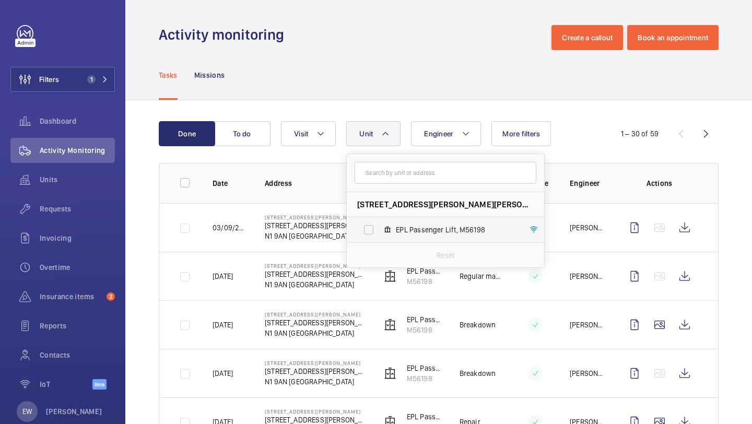
click at [414, 223] on label "EPL Passenger Lift, M56198" at bounding box center [437, 229] width 181 height 25
click at [379, 223] on input "EPL Passenger Lift, M56198" at bounding box center [368, 229] width 21 height 21
checkbox input "true"
click at [419, 86] on div "Tasks Missions" at bounding box center [439, 75] width 560 height 50
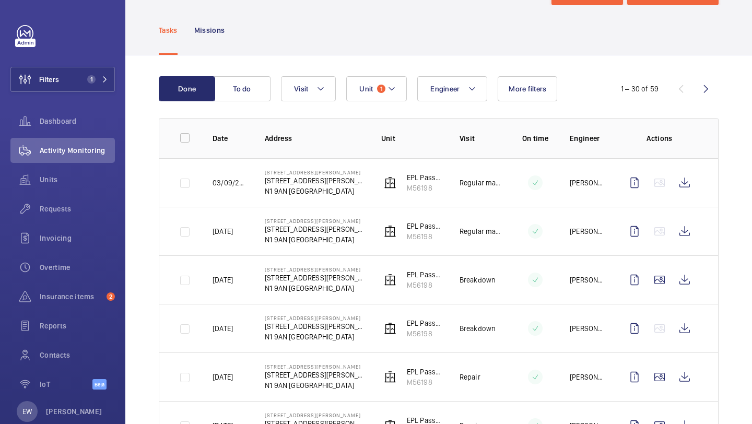
scroll to position [46, 0]
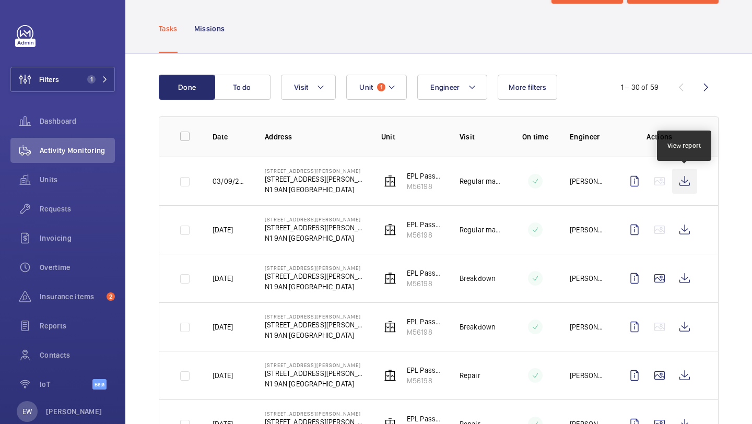
click at [686, 186] on wm-front-icon-button at bounding box center [684, 181] width 25 height 25
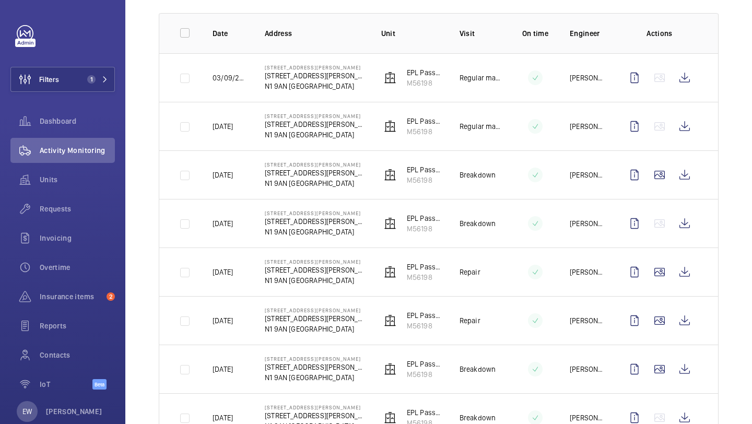
scroll to position [0, 0]
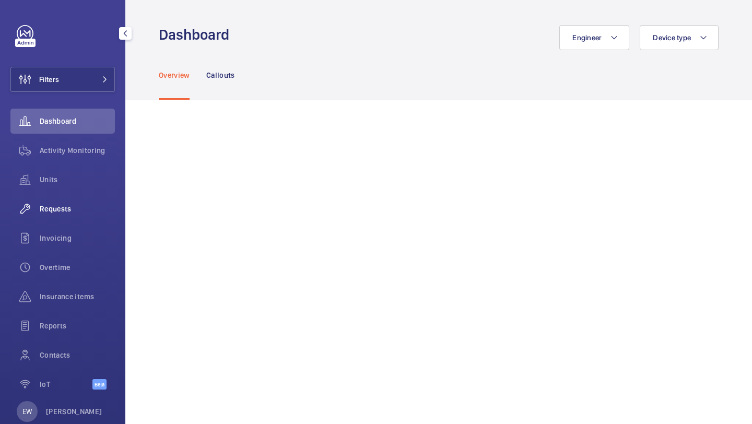
click at [73, 211] on span "Requests" at bounding box center [77, 209] width 75 height 10
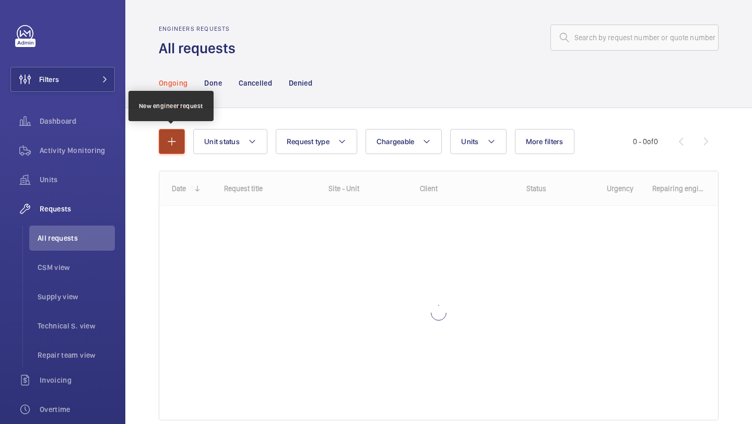
click at [173, 135] on mat-icon "button" at bounding box center [172, 141] width 13 height 13
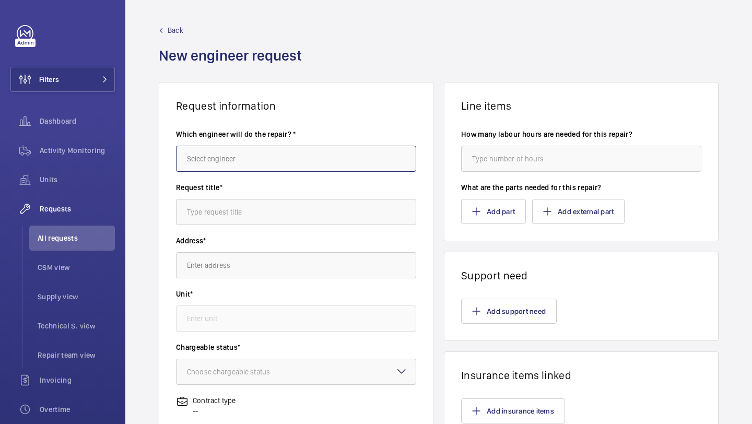
click at [223, 147] on input "text" at bounding box center [296, 159] width 240 height 26
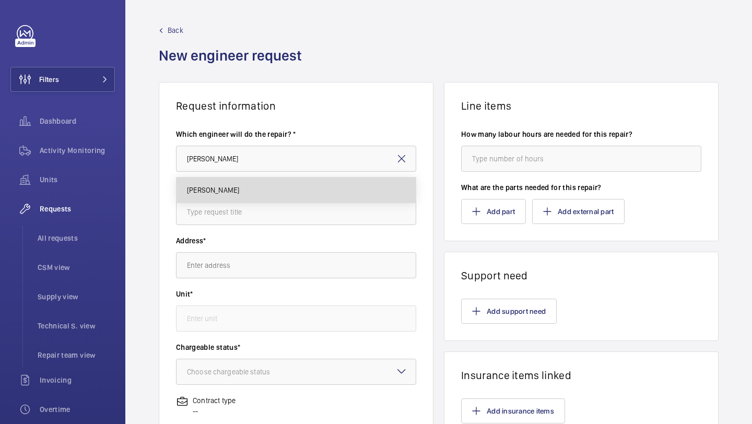
click at [221, 188] on span "[PERSON_NAME]" at bounding box center [213, 190] width 52 height 10
type input "[PERSON_NAME]"
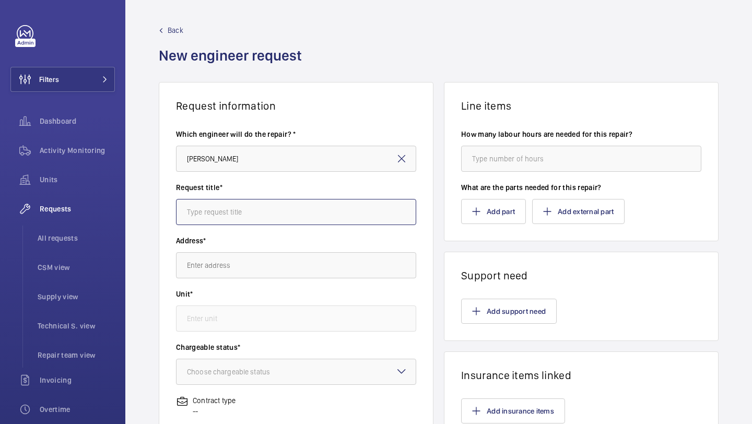
click at [219, 204] on input "text" at bounding box center [296, 212] width 240 height 26
type input "65 winton court"
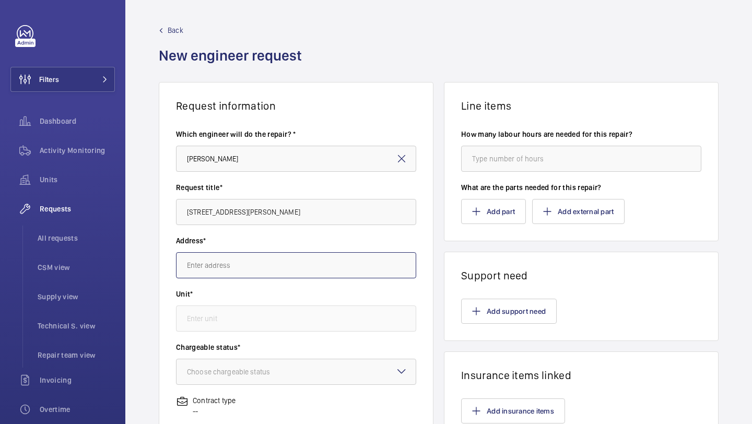
click at [230, 263] on input "text" at bounding box center [296, 265] width 240 height 26
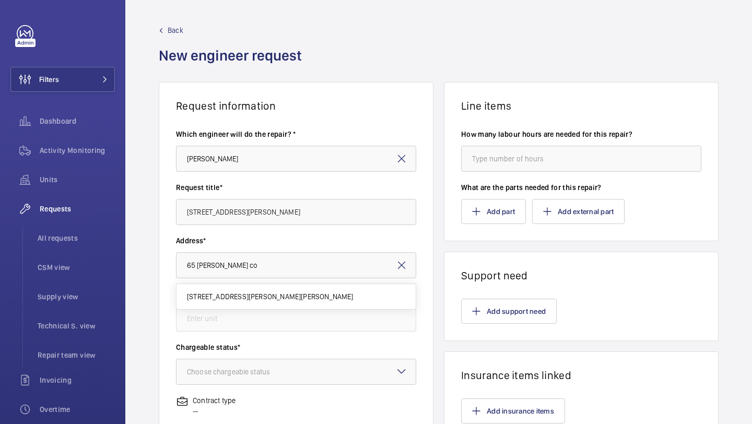
click at [352, 287] on mat-option "65 Winton Court 65 Winton Court, N1 9AN LONDON" at bounding box center [295, 296] width 239 height 25
type input "65 Winton Court 65 Winton Court, N1 9AN LONDON"
click at [328, 320] on input "text" at bounding box center [296, 318] width 240 height 26
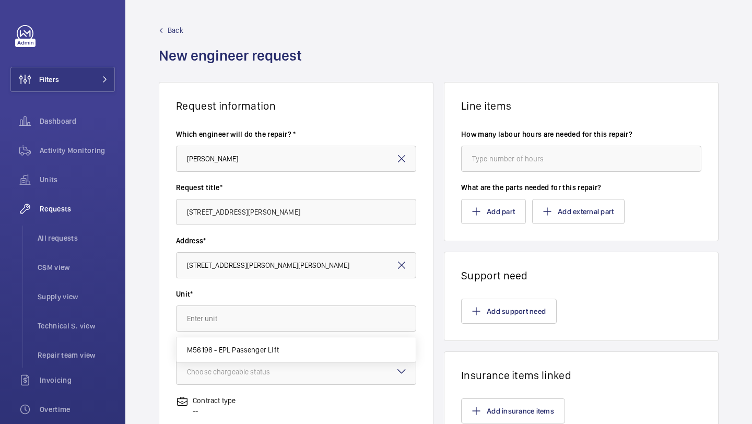
click at [304, 347] on mat-option "M56198 - EPL Passenger Lift" at bounding box center [295, 349] width 239 height 25
type input "M56198 - EPL Passenger Lift"
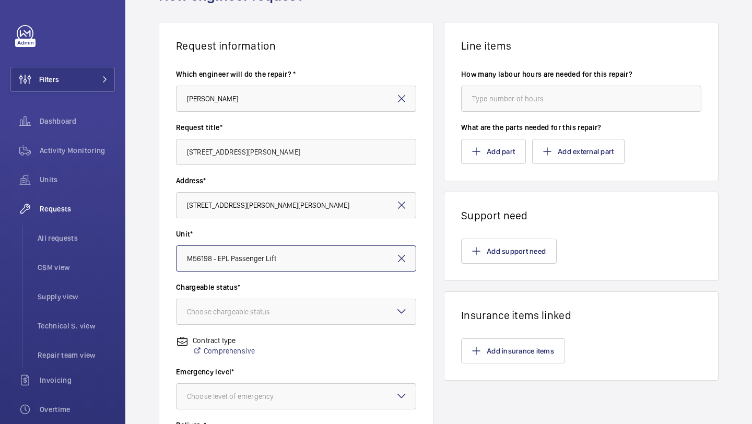
scroll to position [99, 0]
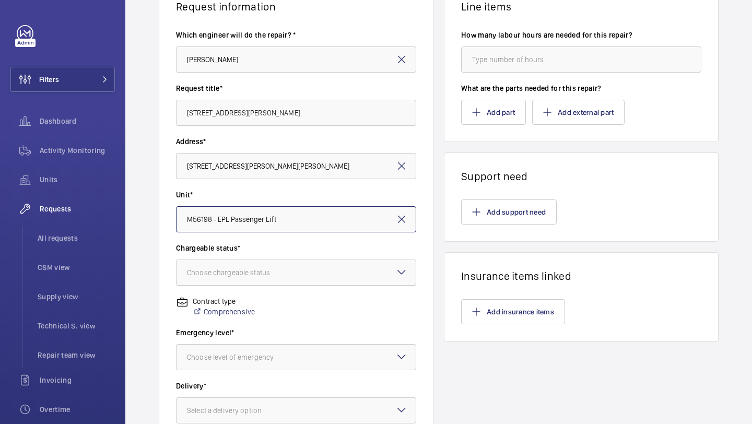
click at [300, 272] on div at bounding box center [295, 272] width 239 height 25
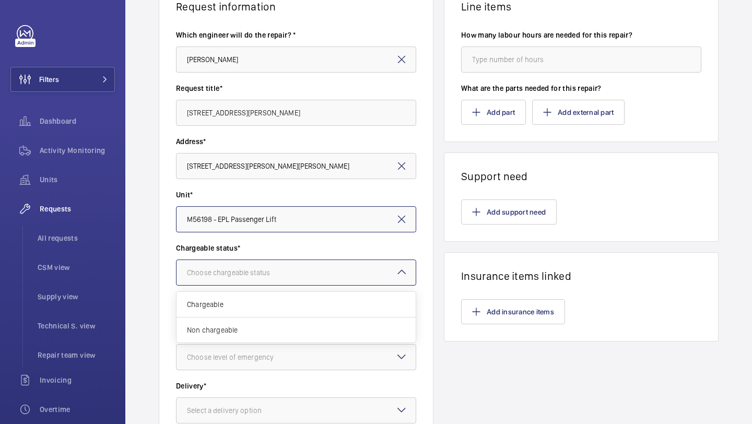
click at [274, 324] on div "Non chargeable" at bounding box center [295, 329] width 239 height 25
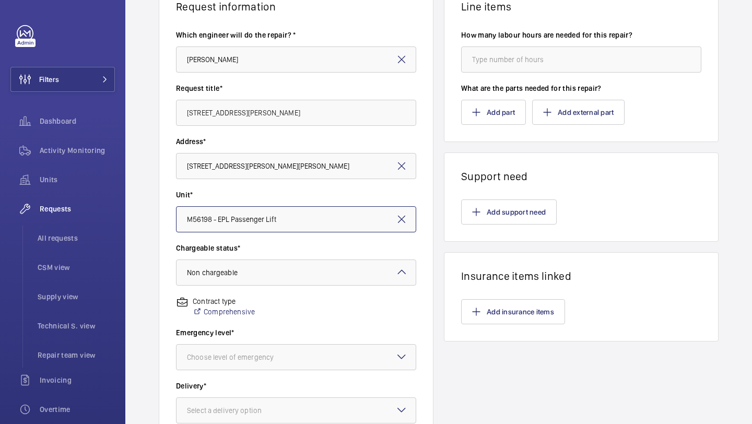
scroll to position [281, 0]
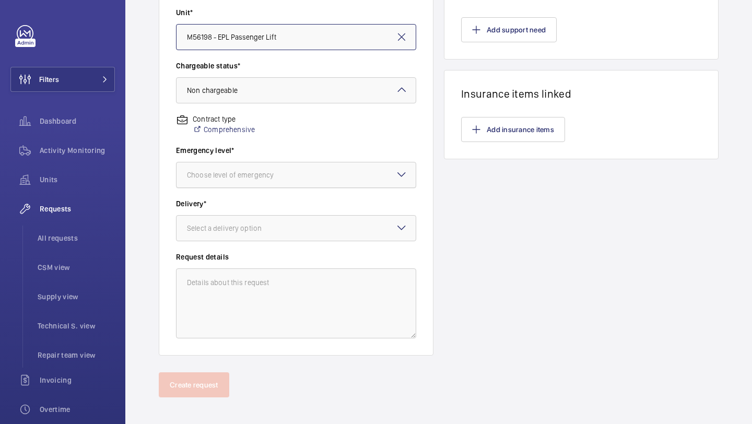
click at [291, 178] on div "Choose level of emergency" at bounding box center [243, 175] width 113 height 10
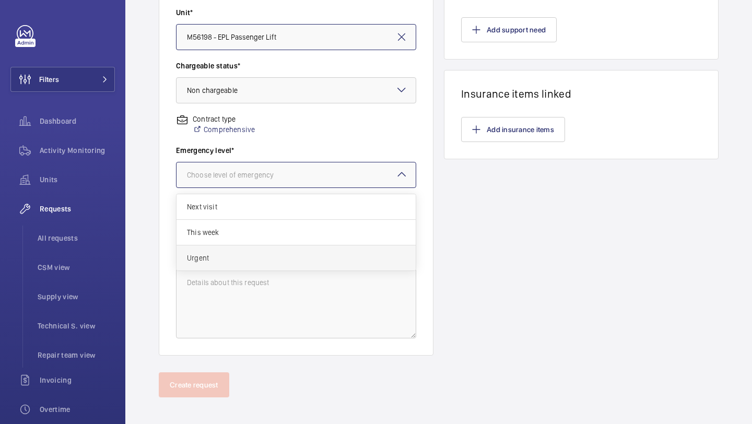
click at [253, 247] on div "Urgent" at bounding box center [295, 257] width 239 height 25
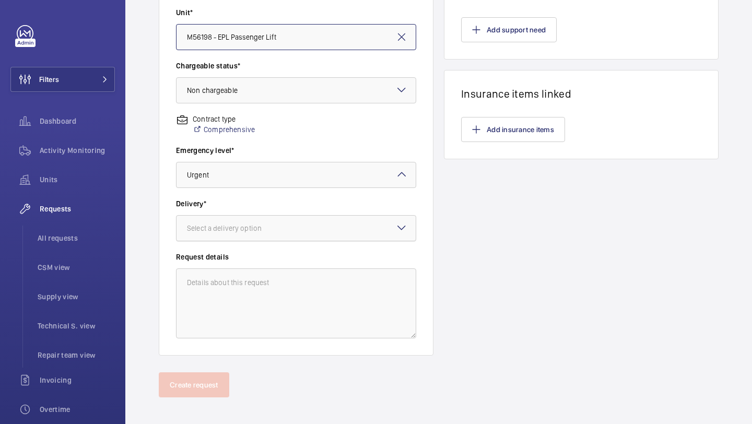
click at [260, 226] on div "Select a delivery option" at bounding box center [237, 228] width 101 height 10
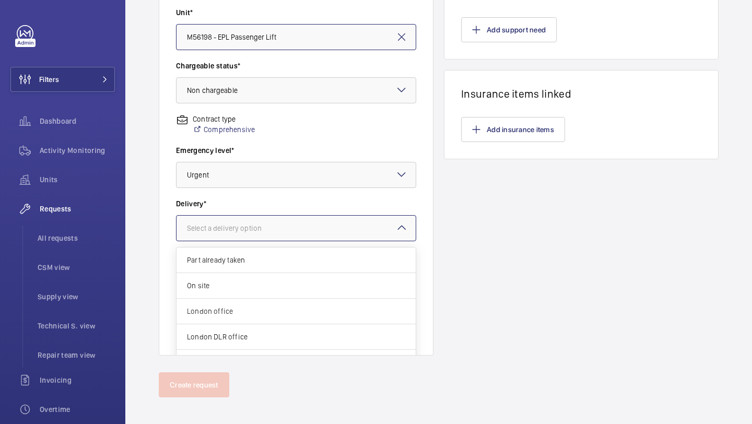
click at [254, 303] on div "London office" at bounding box center [295, 312] width 239 height 26
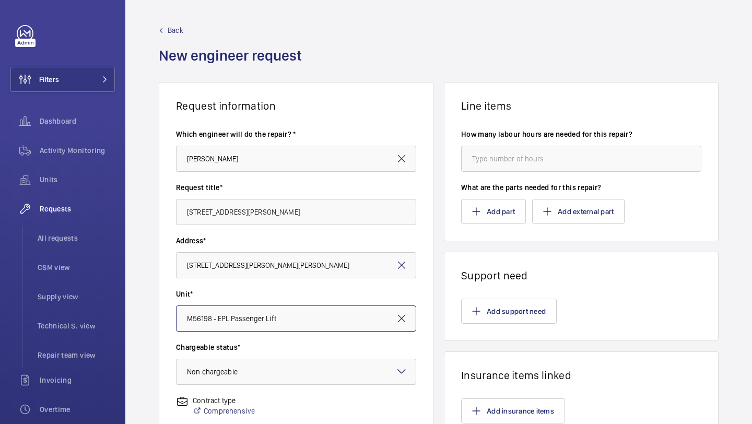
scroll to position [30, 0]
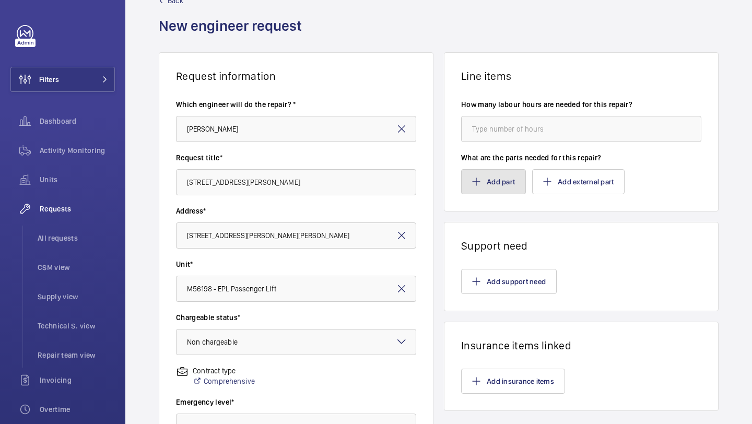
click at [513, 184] on button "Add part" at bounding box center [493, 181] width 65 height 25
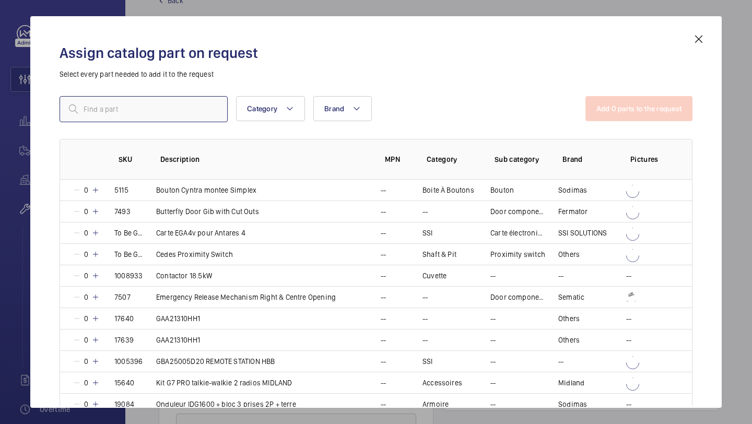
click at [211, 105] on input "text" at bounding box center [144, 109] width 168 height 26
paste input "Schindler P31K, retainer housing"
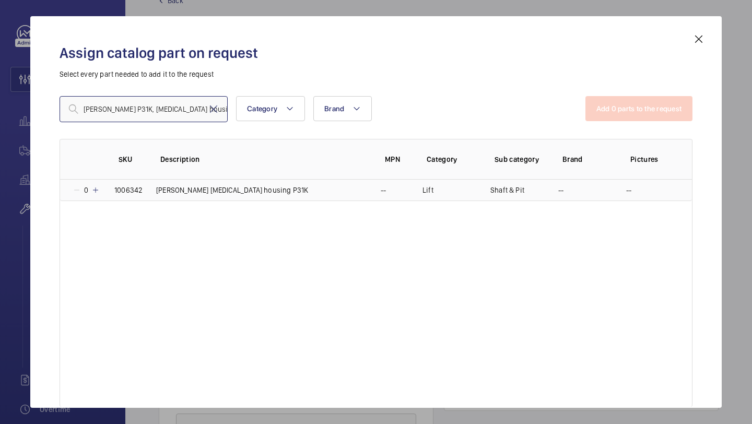
type input "Schindler P31K, retainer housing"
click at [95, 191] on mat-icon at bounding box center [95, 190] width 8 height 8
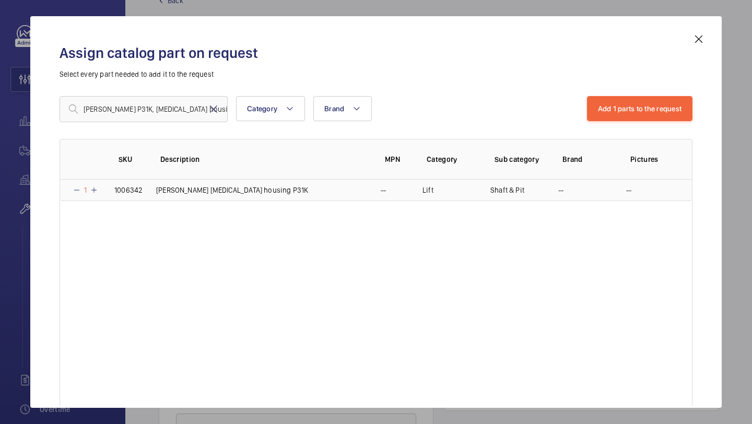
click at [95, 191] on mat-icon at bounding box center [94, 190] width 8 height 8
click at [95, 191] on mat-icon at bounding box center [95, 190] width 8 height 8
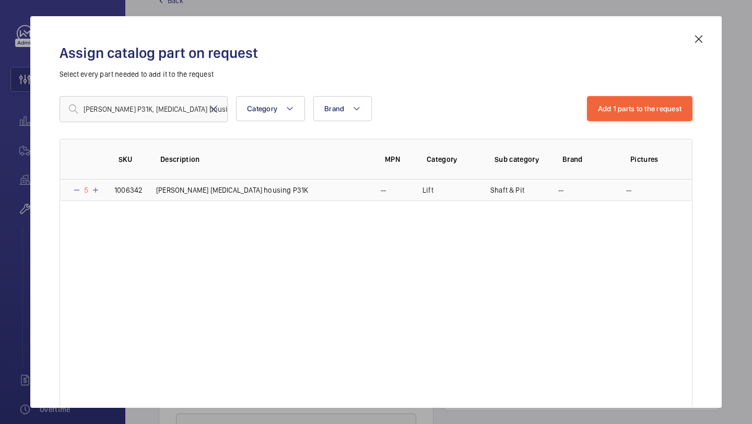
click at [95, 191] on mat-icon at bounding box center [95, 190] width 8 height 8
click at [608, 108] on button "Add 1 parts to the request" at bounding box center [640, 108] width 106 height 25
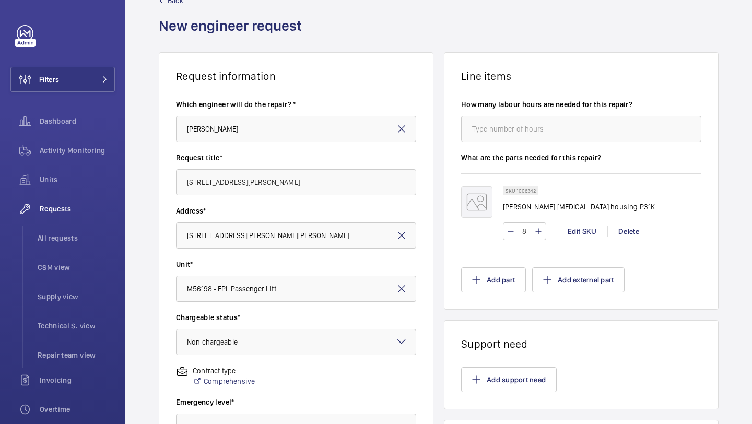
scroll to position [288, 0]
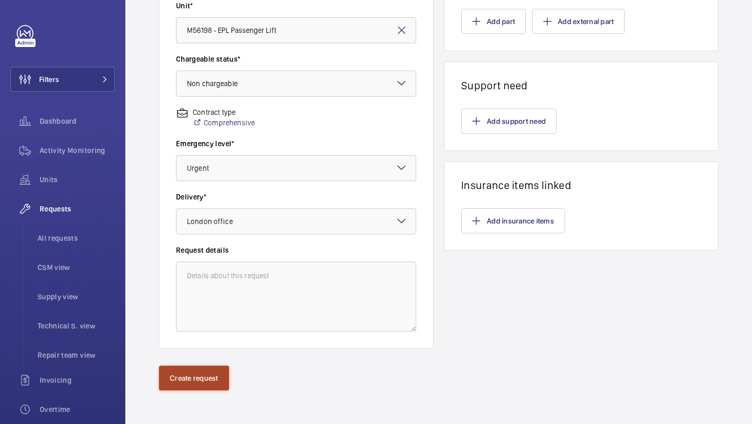
click at [219, 373] on button "Create request" at bounding box center [194, 378] width 70 height 25
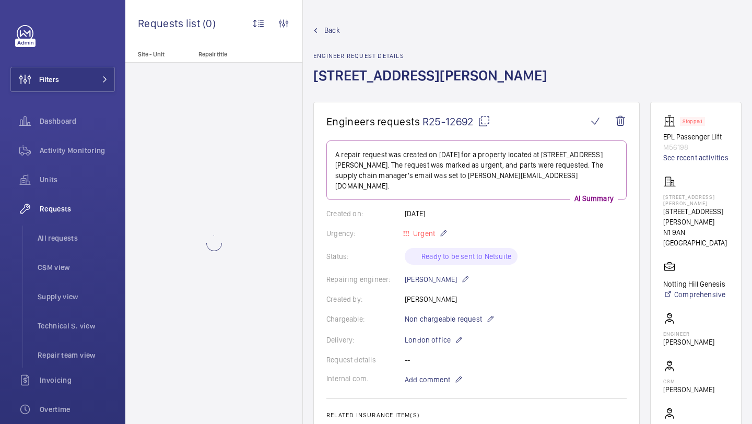
scroll to position [237, 0]
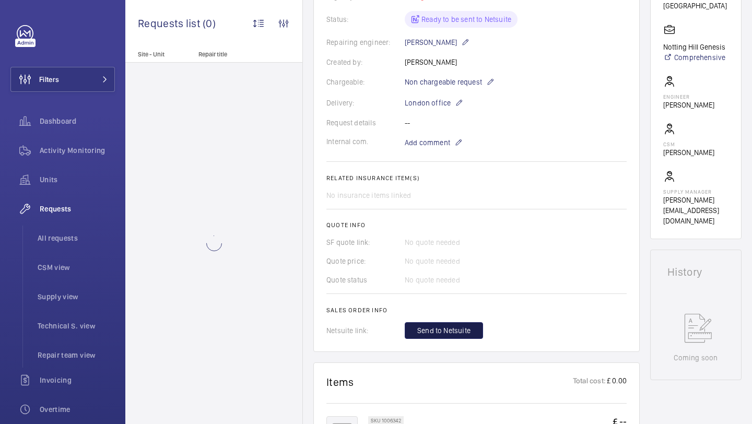
click at [431, 325] on span "Send to Netsuite" at bounding box center [443, 330] width 53 height 10
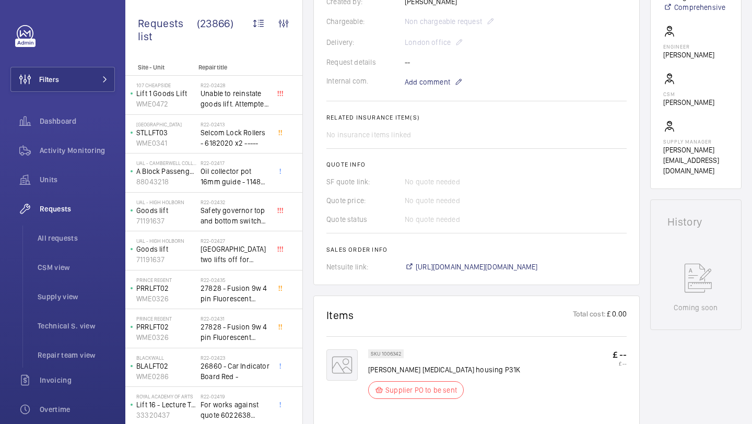
scroll to position [333, 0]
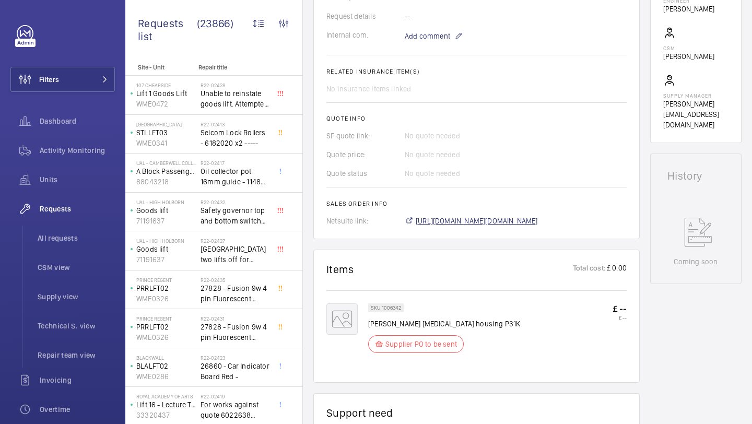
click at [495, 218] on span "https://6461500.app.netsuite.com/app/accounting/transactions/salesord.nl?id=303…" at bounding box center [477, 221] width 122 height 10
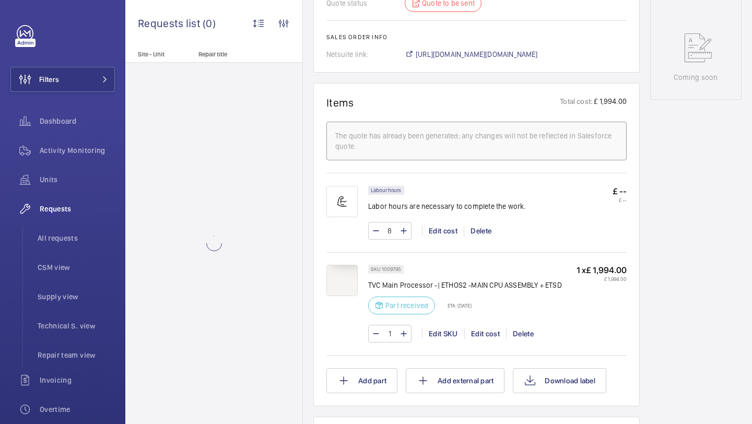
scroll to position [534, 0]
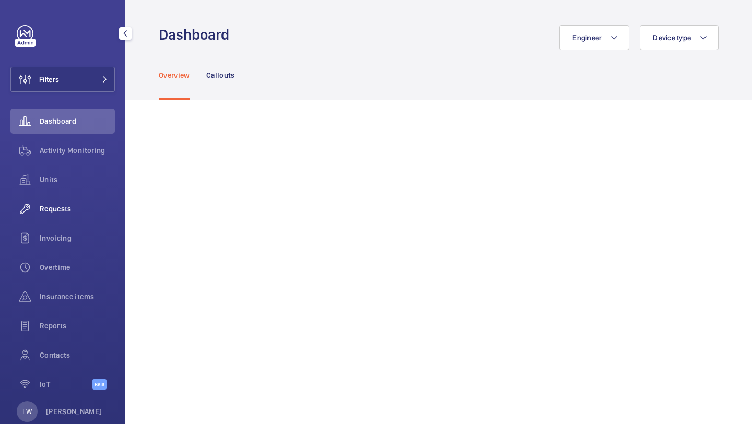
click at [99, 209] on span "Requests" at bounding box center [77, 209] width 75 height 10
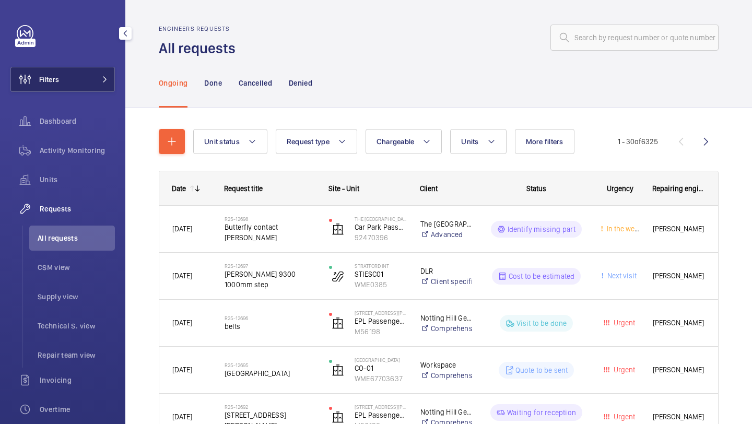
click at [112, 86] on button "Filters" at bounding box center [62, 79] width 104 height 25
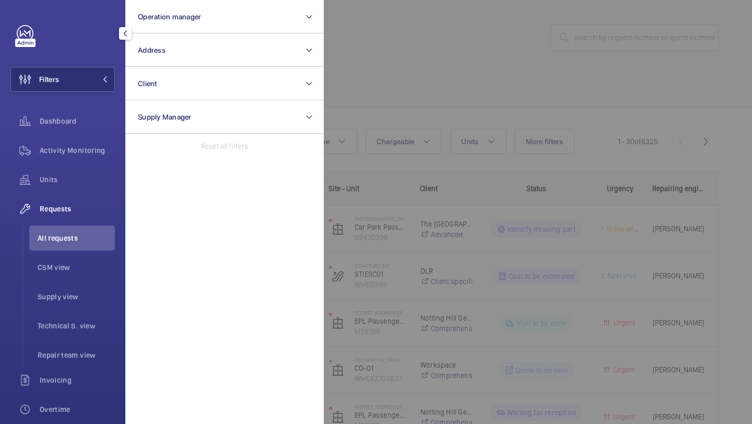
click at [359, 74] on div at bounding box center [700, 212] width 752 height 424
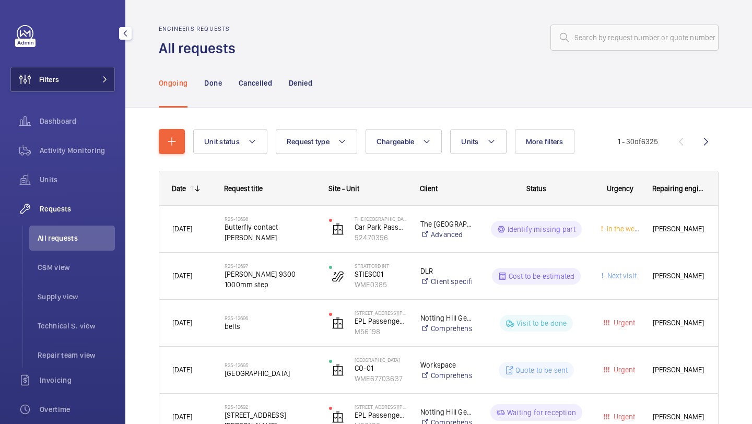
click at [97, 73] on button "Filters" at bounding box center [62, 79] width 104 height 25
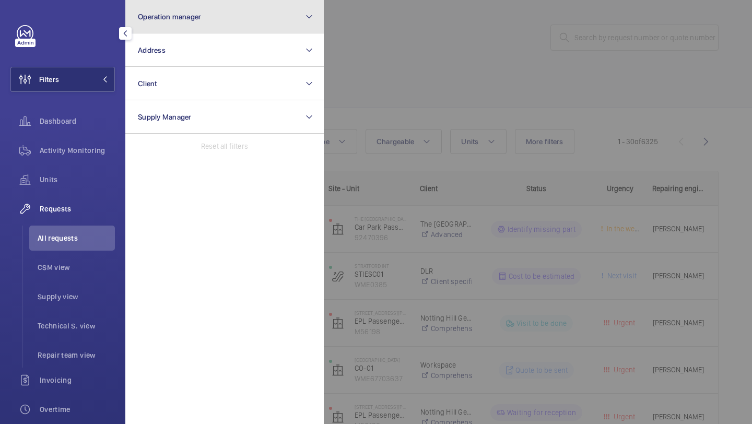
click at [150, 13] on span "Operation manager" at bounding box center [169, 17] width 63 height 8
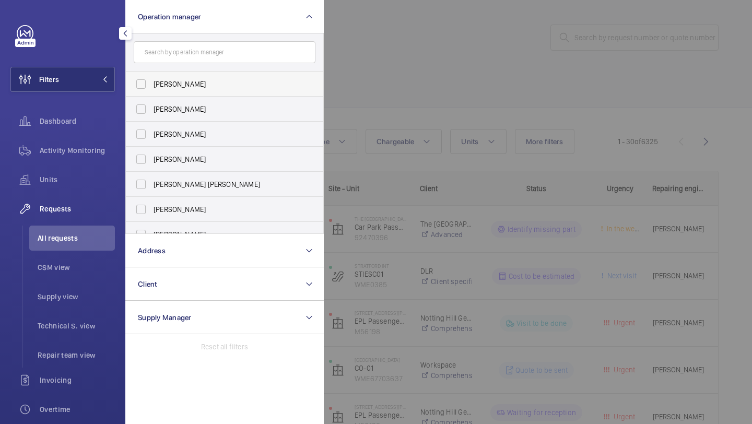
click at [155, 79] on span "[PERSON_NAME]" at bounding box center [226, 84] width 144 height 10
click at [151, 79] on input "[PERSON_NAME]" at bounding box center [141, 84] width 21 height 21
checkbox input "true"
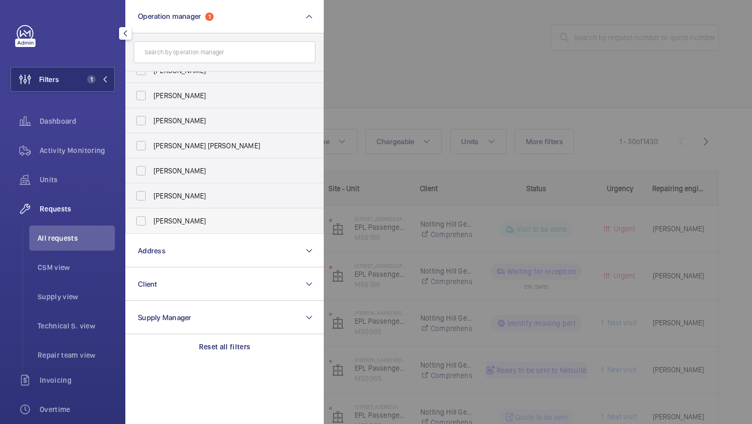
click at [160, 214] on label "Alex Waterman" at bounding box center [217, 220] width 182 height 25
click at [151, 214] on input "Alex Waterman" at bounding box center [141, 220] width 21 height 21
checkbox input "true"
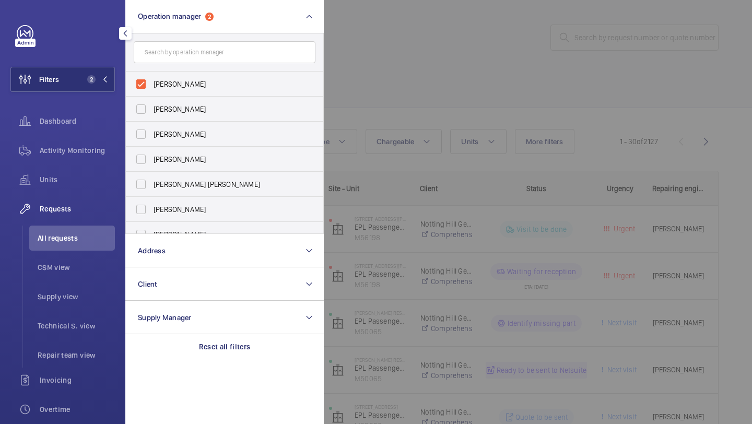
click at [391, 72] on div at bounding box center [700, 212] width 752 height 424
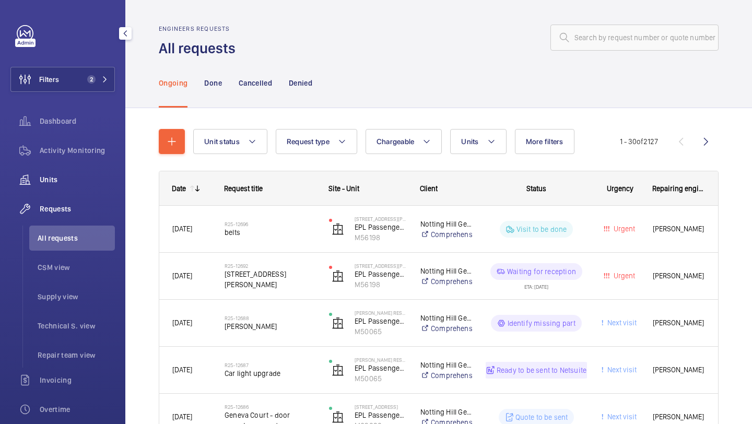
click at [86, 179] on span "Units" at bounding box center [77, 179] width 75 height 10
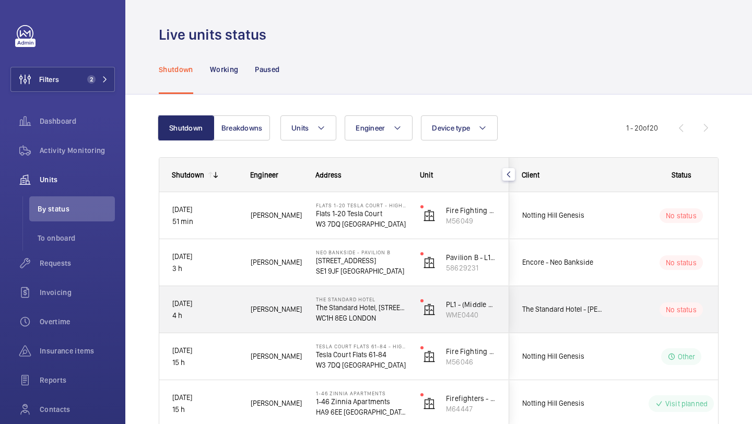
click at [614, 313] on div "No status" at bounding box center [675, 310] width 143 height 36
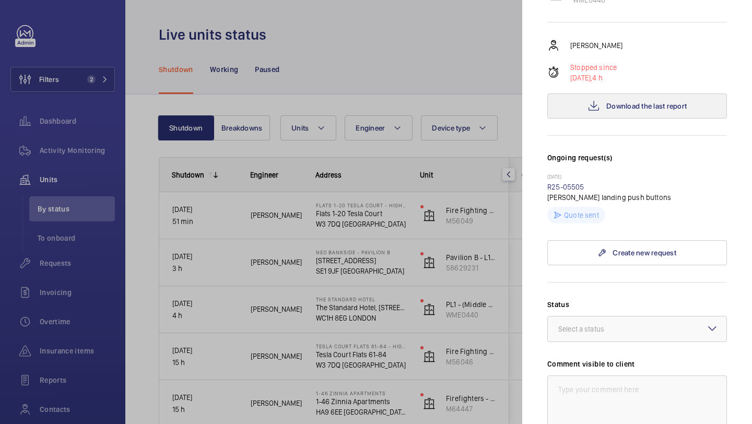
scroll to position [66, 0]
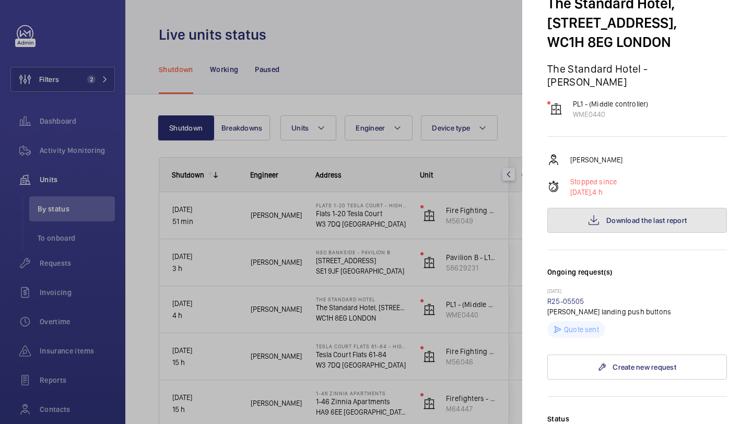
click at [610, 216] on span "Download the last report" at bounding box center [646, 220] width 80 height 8
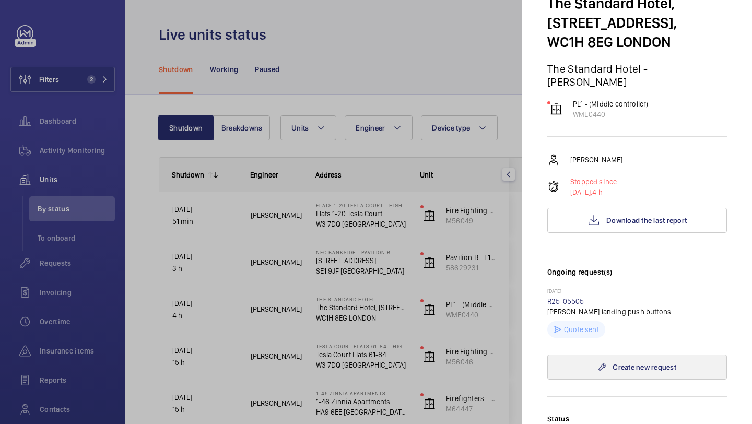
scroll to position [258, 0]
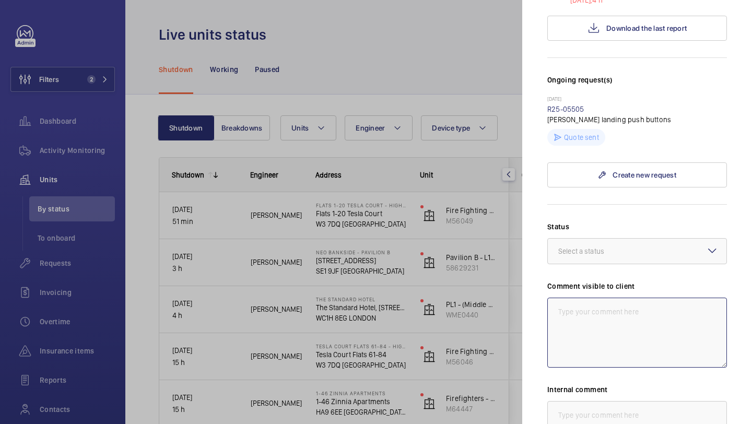
click at [605, 308] on textarea at bounding box center [637, 333] width 180 height 70
click at [605, 246] on div "Select a status" at bounding box center [594, 251] width 72 height 10
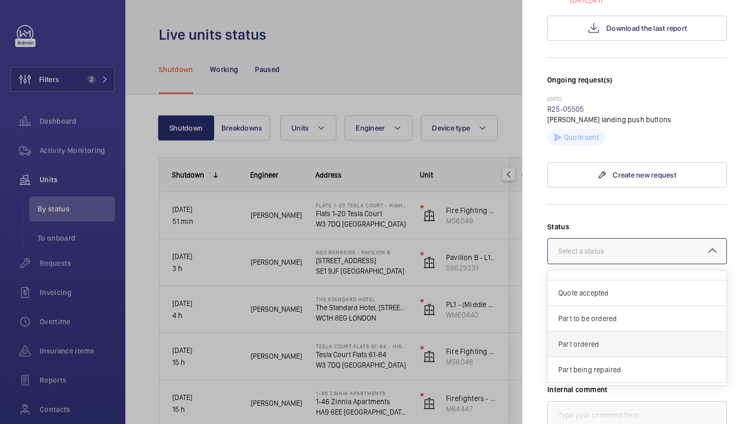
scroll to position [89, 0]
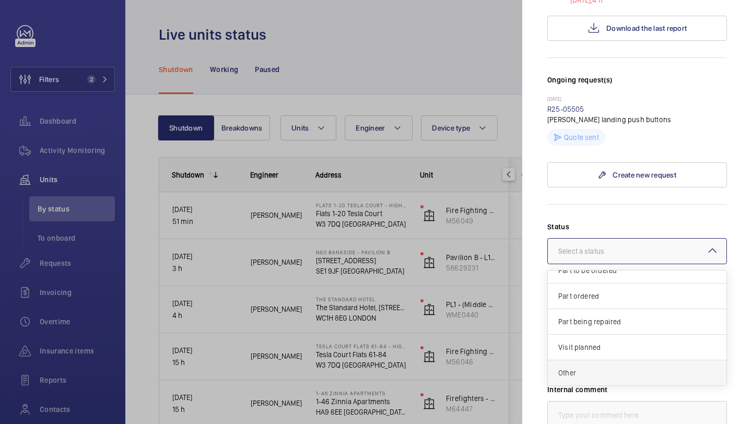
click at [594, 360] on div "Other" at bounding box center [637, 372] width 179 height 25
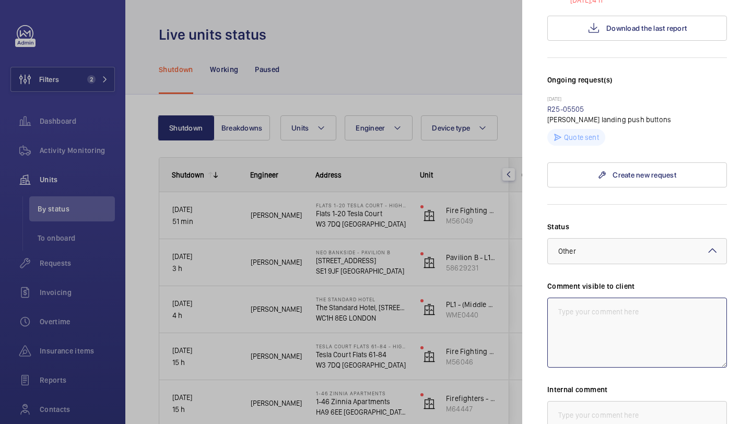
click at [594, 316] on textarea at bounding box center [637, 333] width 180 height 70
click at [597, 300] on textarea "WM ACTION - Drive on order ETA W/C 2th sept" at bounding box center [637, 333] width 180 height 70
drag, startPoint x: 597, startPoint y: 306, endPoint x: 551, endPoint y: 287, distance: 50.5
click at [551, 298] on textarea "WM ACTION 23.09 - Drive on order ETA W/C 2th sept" at bounding box center [637, 333] width 180 height 70
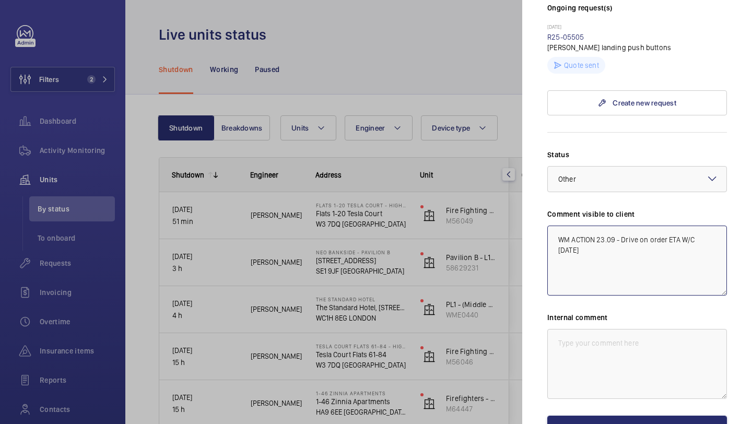
scroll to position [373, 0]
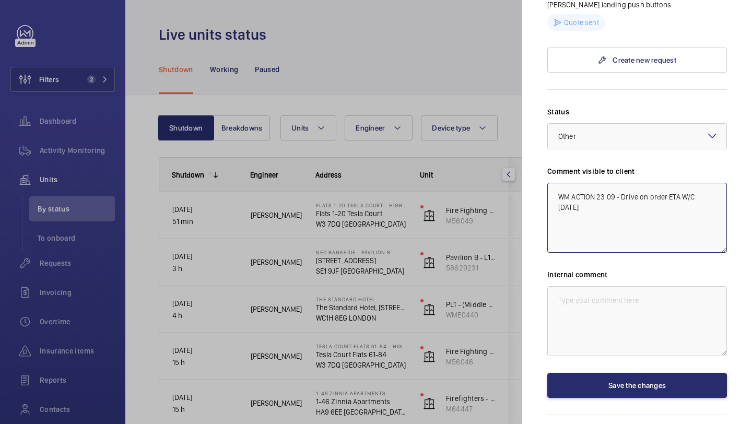
type textarea "WM ACTION 23.09 - Drive on order ETA W/C 2th sept"
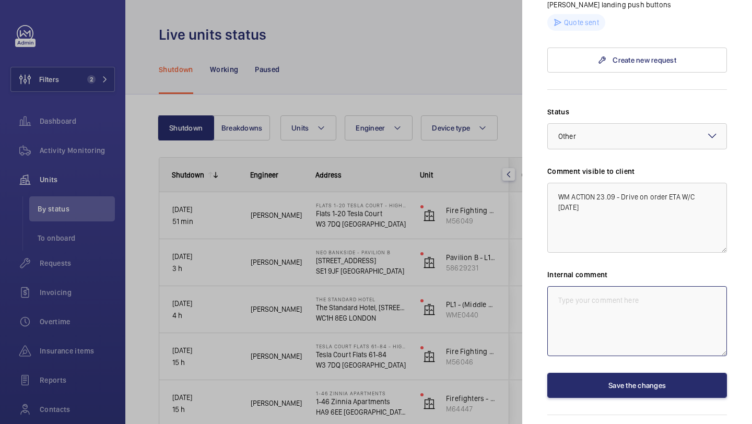
click at [586, 312] on textarea at bounding box center [637, 321] width 180 height 70
paste textarea "WM ACTION 23.09 - Drive on order ETA W/C 2th sept"
type textarea "WM ACTION 23.09 - Drive on order ETA W/C 2th sept - Elle"
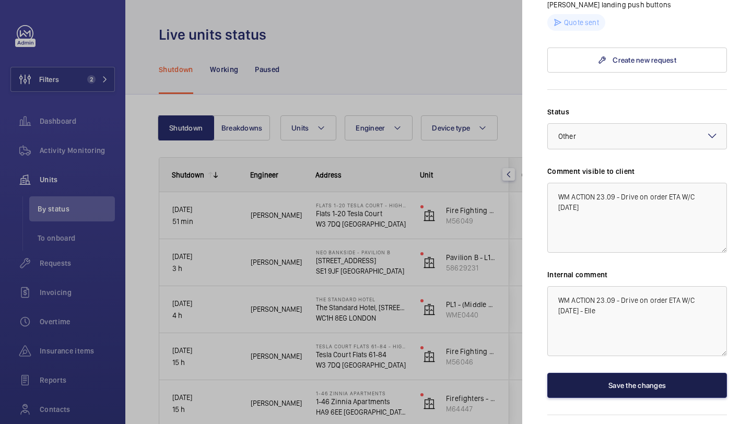
click at [590, 379] on button "Save the changes" at bounding box center [637, 385] width 180 height 25
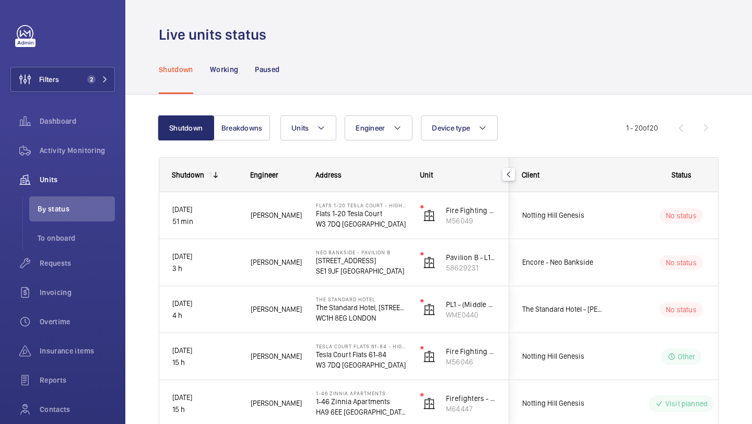
scroll to position [0, 0]
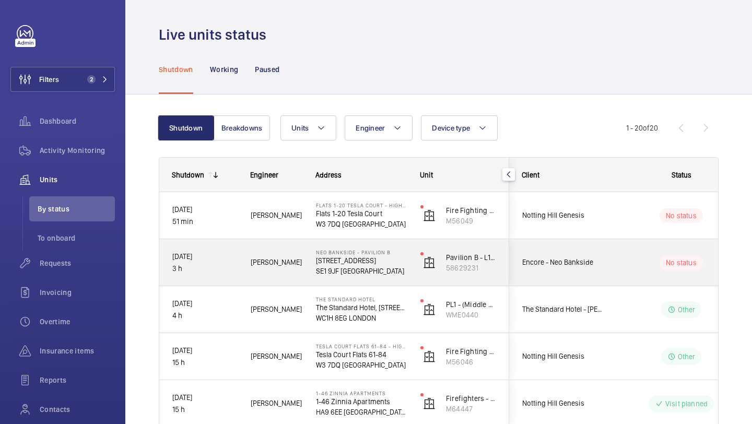
click at [577, 264] on span "Encore - Neo Bankside" at bounding box center [562, 262] width 80 height 12
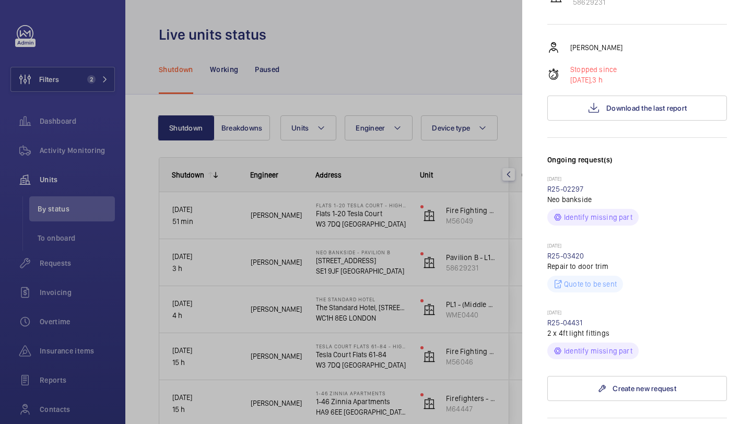
scroll to position [64, 0]
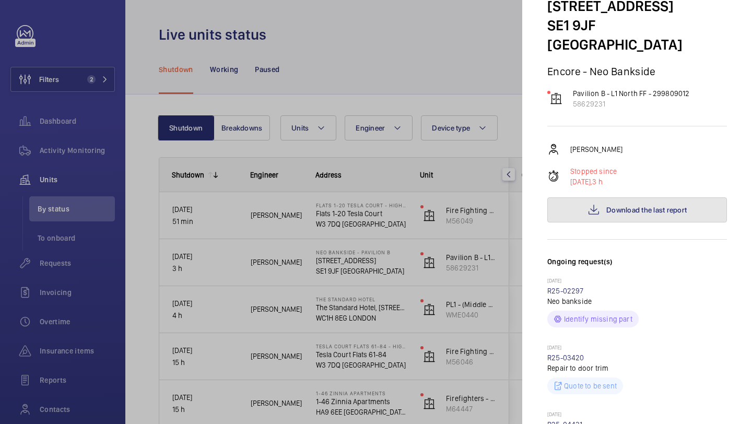
click at [603, 197] on button "Download the last report" at bounding box center [637, 209] width 180 height 25
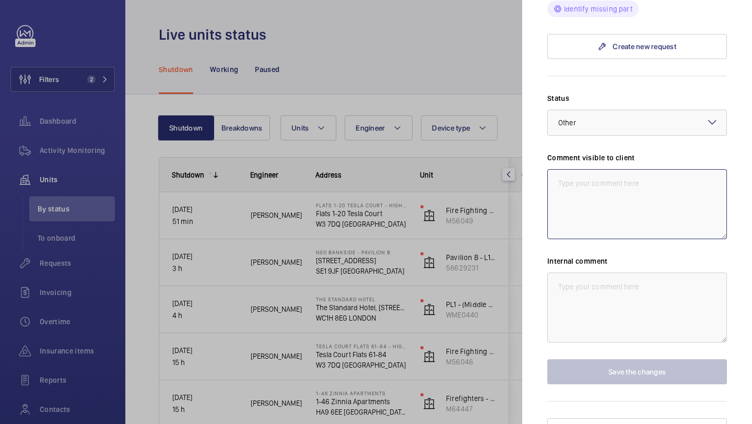
click at [579, 206] on textarea at bounding box center [637, 204] width 180 height 70
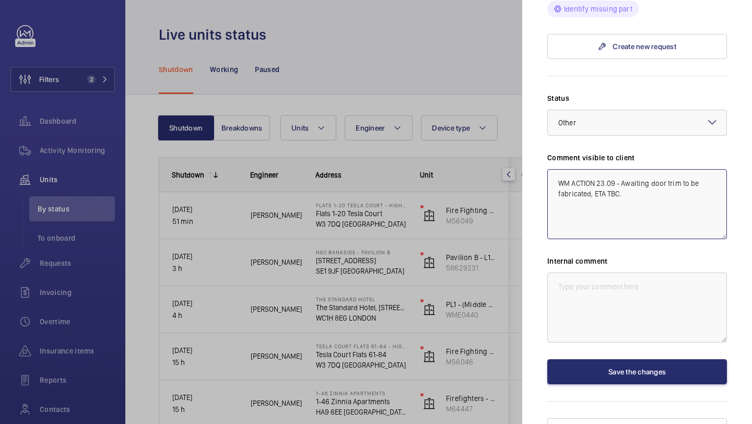
type textarea "WM ACTION 23.09 - Awaiting door trim to be fabricated, ETA TBC."
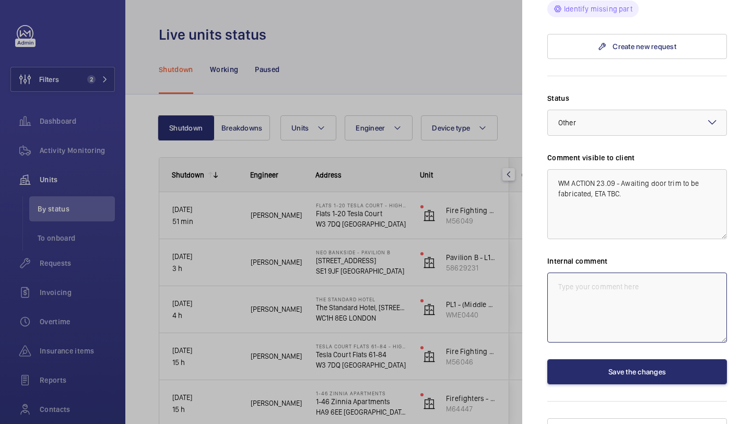
click at [606, 273] on textarea at bounding box center [637, 308] width 180 height 70
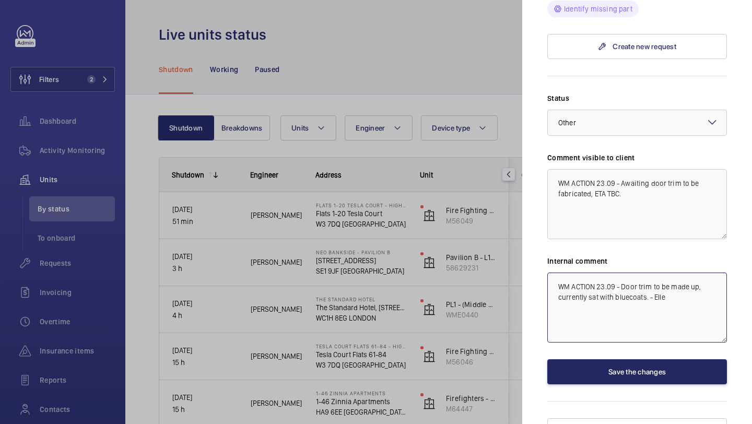
type textarea "WM ACTION 23.09 - Door trim to be made up, currently sat with bluecoats. - Elle"
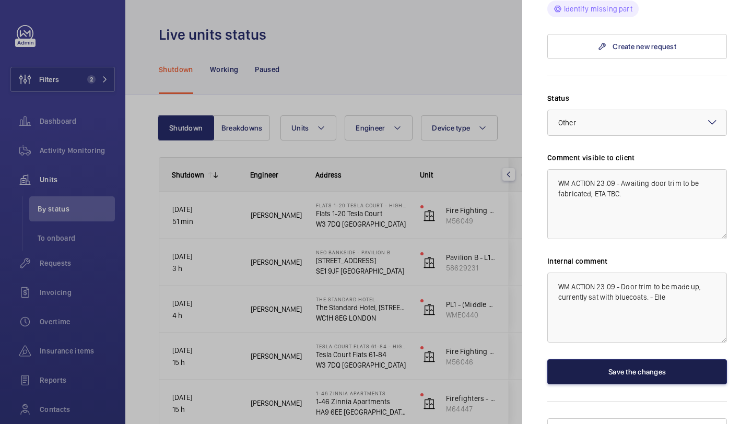
click at [656, 359] on button "Save the changes" at bounding box center [637, 371] width 180 height 25
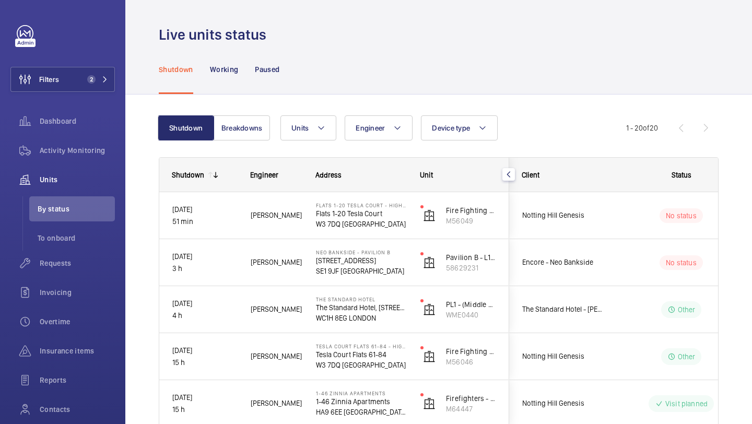
scroll to position [0, 0]
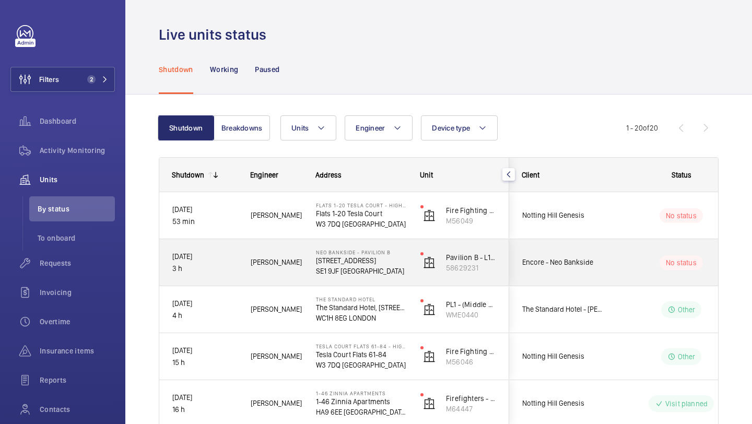
click at [569, 247] on div "Encore - Neo Bankside" at bounding box center [556, 262] width 93 height 33
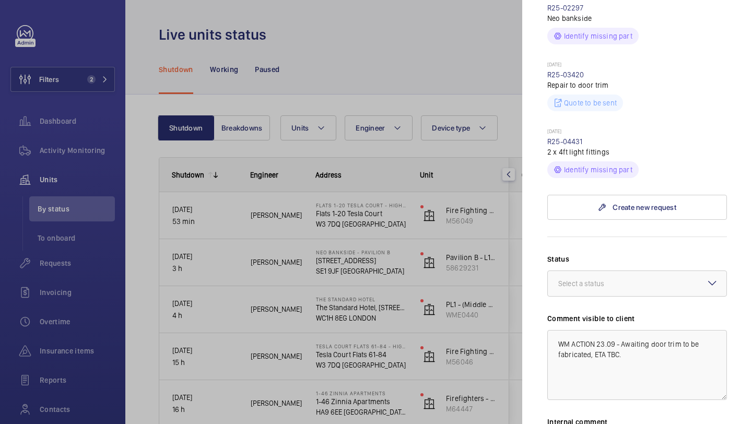
scroll to position [508, 0]
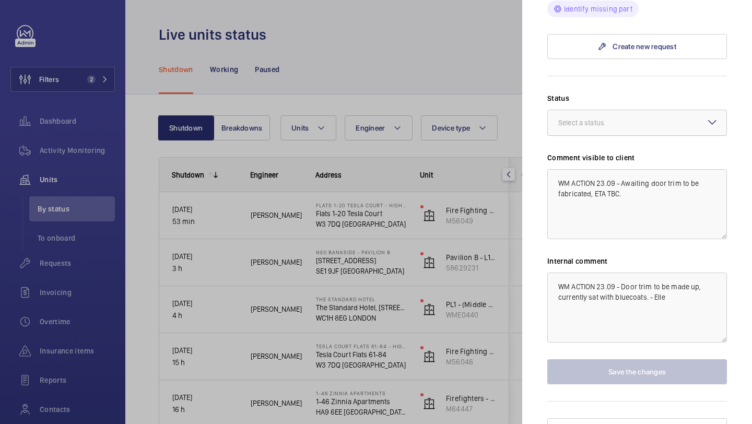
click at [611, 116] on div "Select a status" at bounding box center [637, 123] width 180 height 26
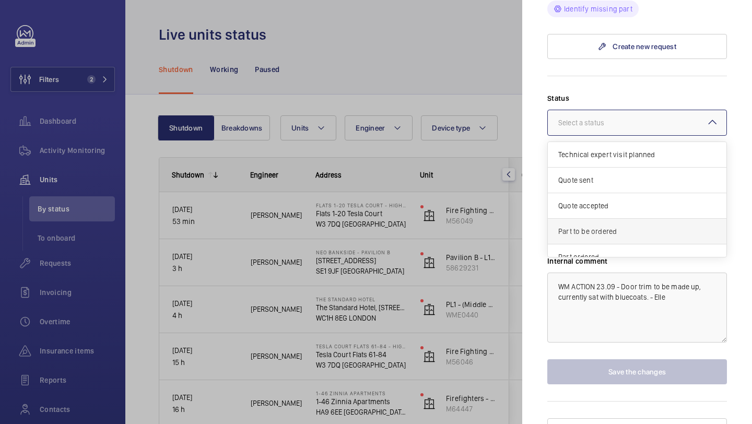
scroll to position [89, 0]
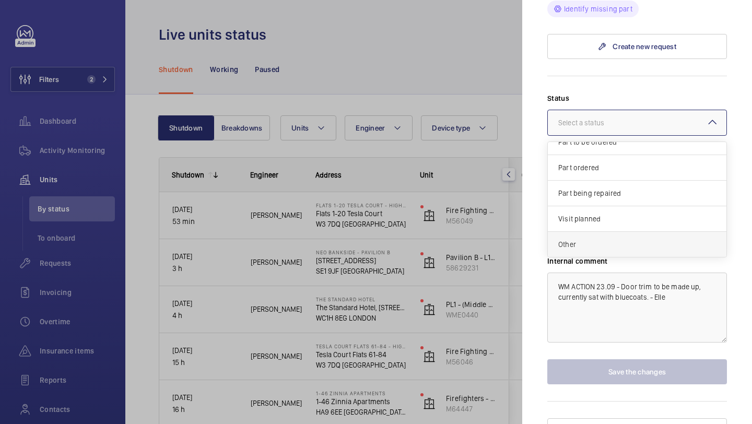
click at [604, 239] on span "Other" at bounding box center [637, 244] width 158 height 10
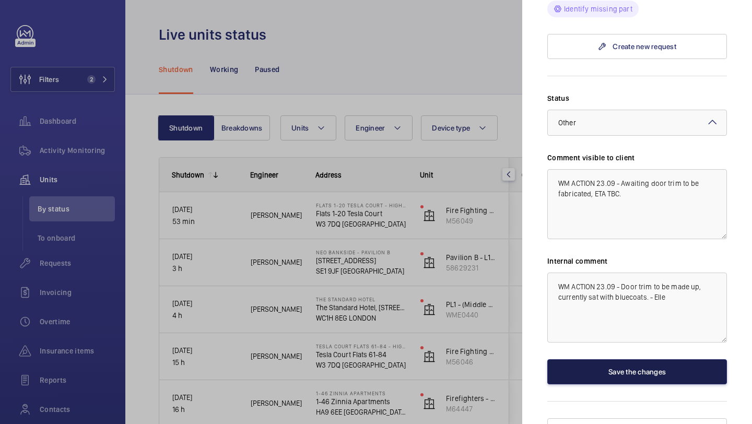
click at [626, 359] on button "Save the changes" at bounding box center [637, 371] width 180 height 25
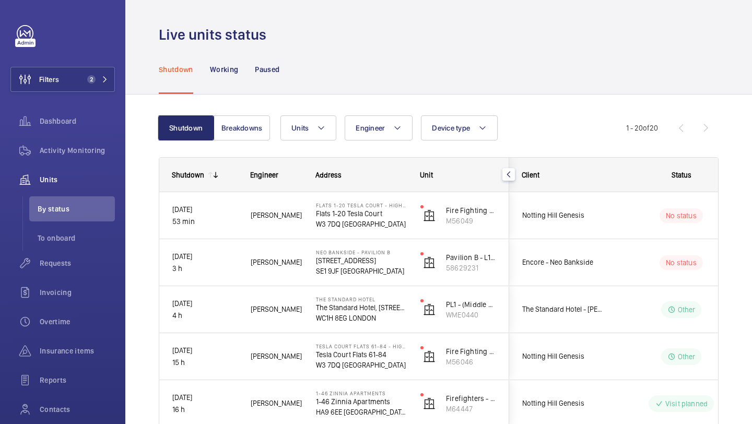
scroll to position [0, 0]
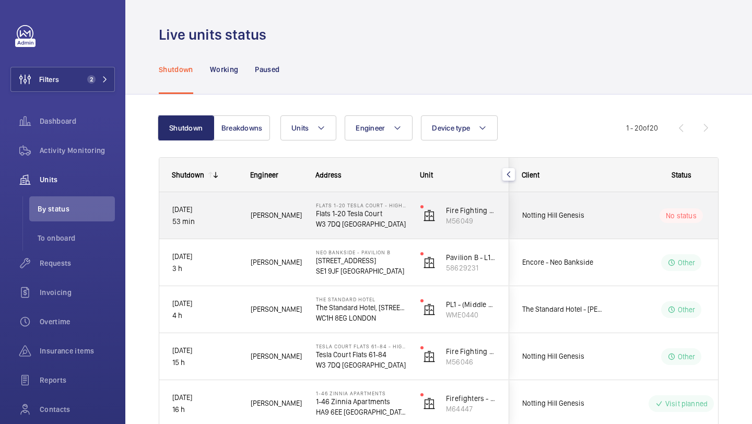
click at [590, 222] on div "Notting Hill Genesis" at bounding box center [556, 215] width 93 height 33
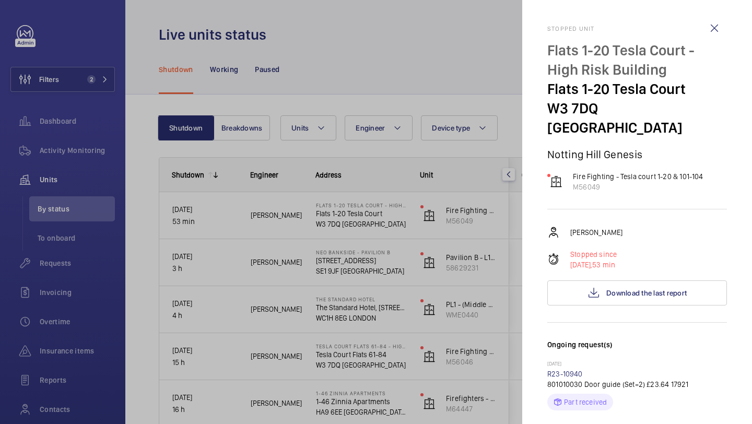
scroll to position [267, 0]
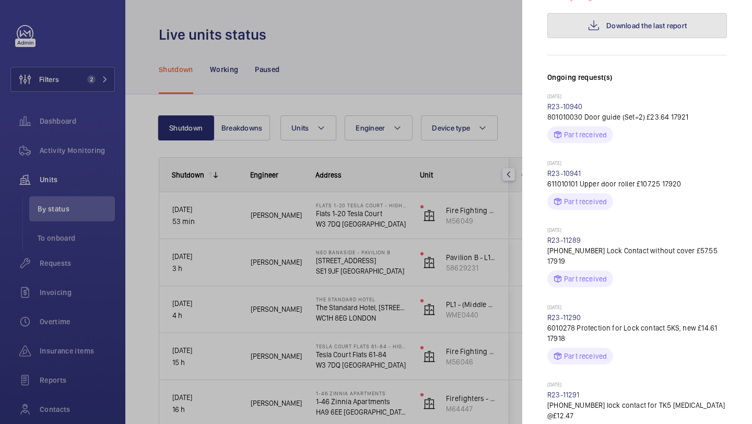
click at [643, 14] on button "Download the last report" at bounding box center [637, 25] width 180 height 25
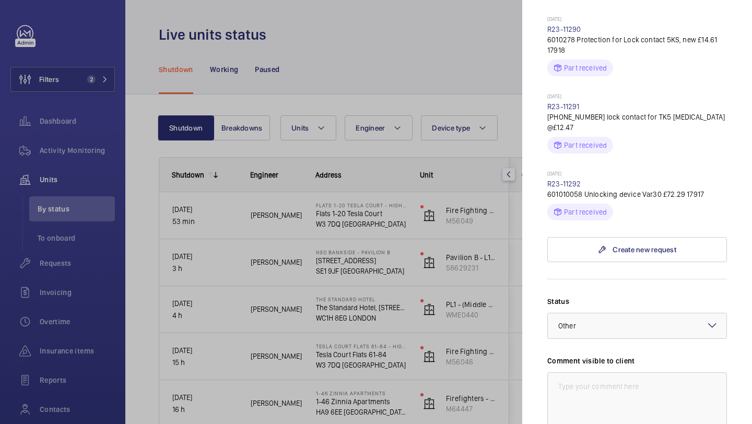
scroll to position [717, 0]
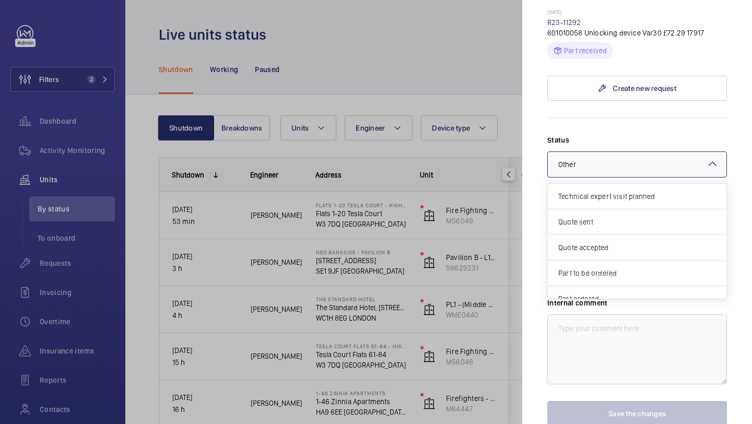
click at [619, 152] on div at bounding box center [637, 164] width 179 height 25
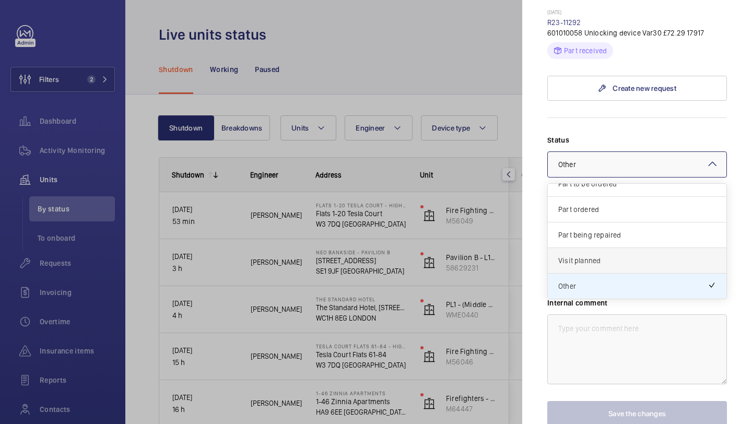
click at [609, 248] on div "Visit planned" at bounding box center [637, 261] width 179 height 26
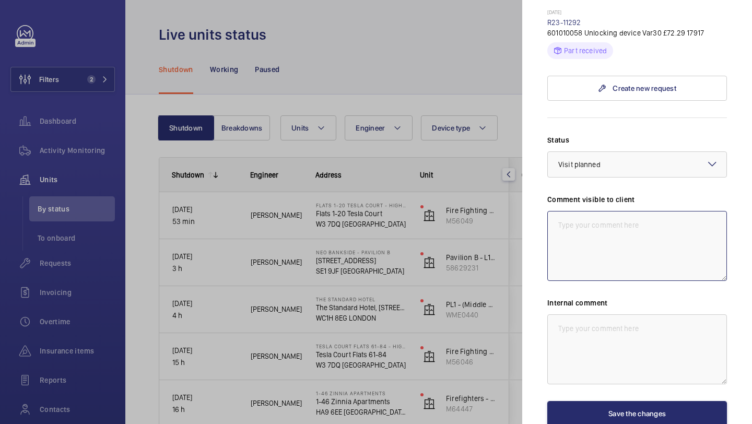
click at [609, 213] on textarea at bounding box center [637, 246] width 180 height 70
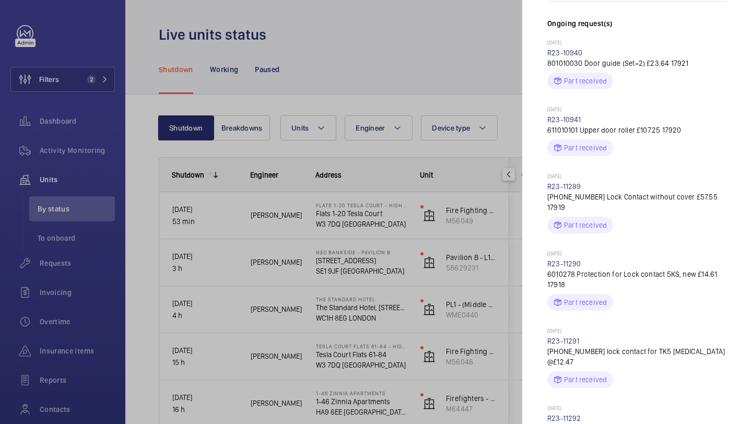
scroll to position [57, 0]
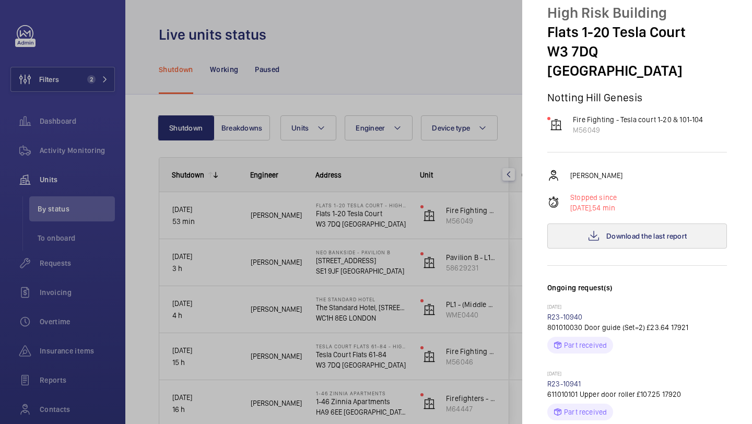
type textarea "WM ACTION 23.09"
click at [605, 223] on button "Download the last report" at bounding box center [637, 235] width 180 height 25
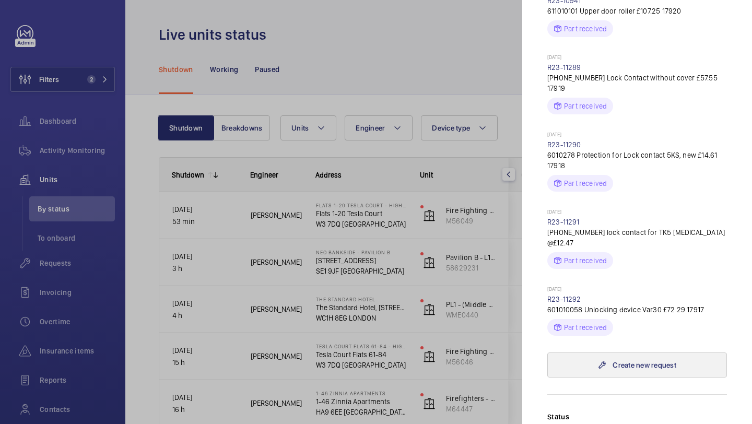
scroll to position [738, 0]
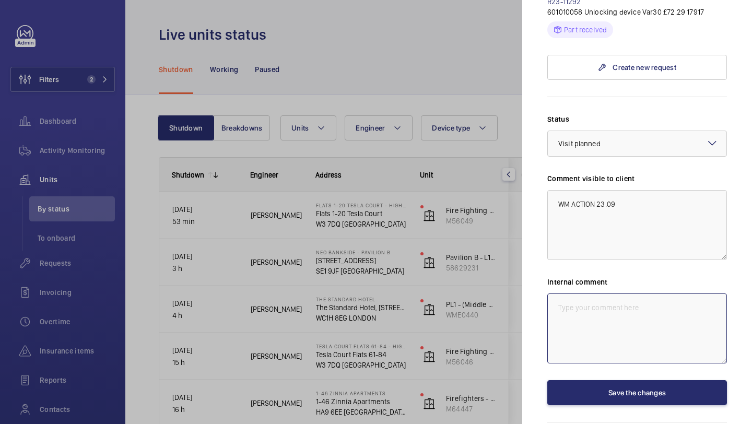
click at [619, 293] on textarea at bounding box center [637, 328] width 180 height 70
type textarea "WM ACTION 23.09 -"
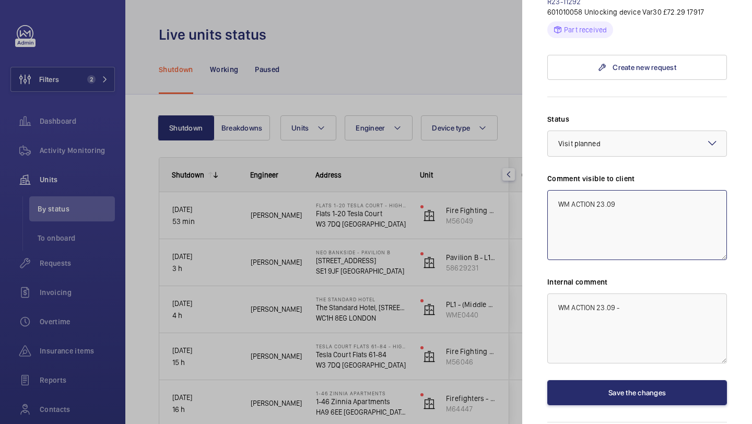
click at [630, 190] on textarea "WM ACTION 23.09" at bounding box center [637, 225] width 180 height 70
drag, startPoint x: 610, startPoint y: 180, endPoint x: 551, endPoint y: 154, distance: 64.3
click at [551, 190] on textarea "WM ACTION 23.09 - Two engineers to attend site [DATE]" at bounding box center [637, 225] width 180 height 70
type textarea "WM ACTION 23.09 - Two engineers to attend site [DATE]"
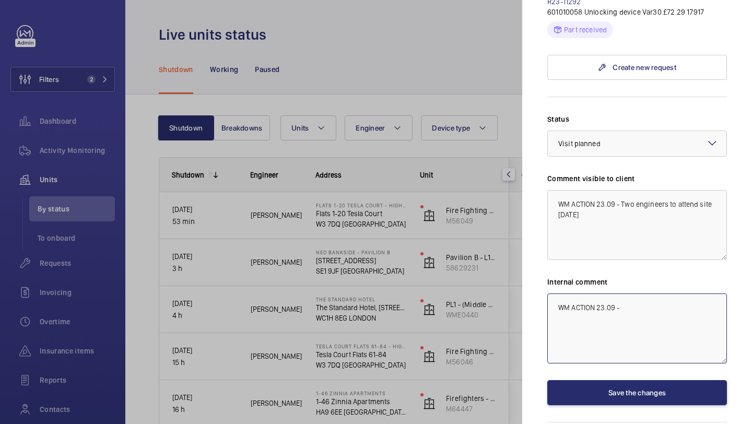
drag, startPoint x: 618, startPoint y: 268, endPoint x: 545, endPoint y: 268, distance: 73.6
click at [545, 268] on mat-sidenav "Stopped unit Flats 1-20 Tesla Court - High Risk Building Flats 1-20 Tesla Court…" at bounding box center [637, 212] width 230 height 424
paste textarea "Two engineers to attend site Wednesday"
type textarea "WM ACTION 23.09 - Two engineers to attend site [DATE] - Elle"
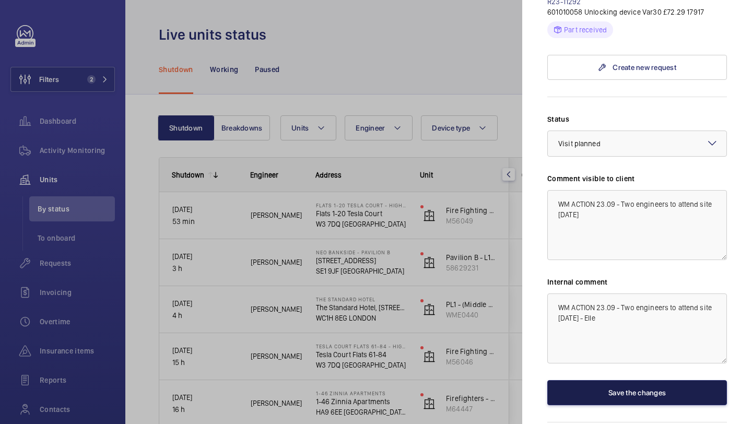
click at [618, 380] on button "Save the changes" at bounding box center [637, 392] width 180 height 25
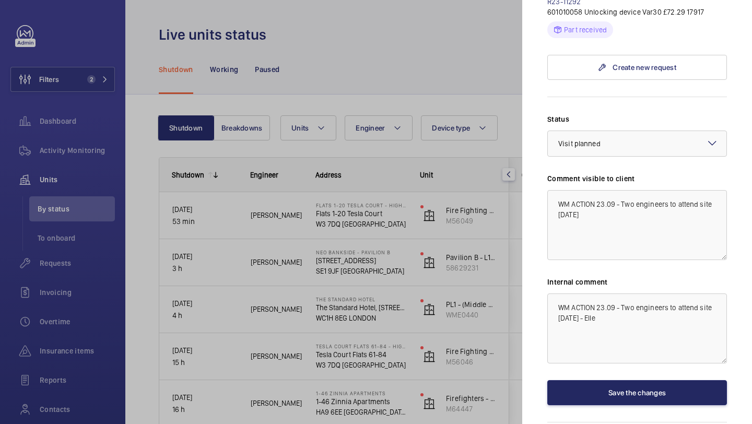
scroll to position [0, 0]
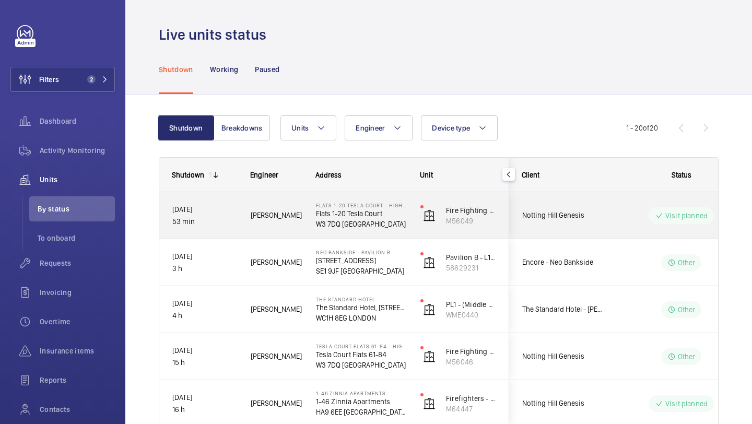
click at [604, 228] on div "Visit planned" at bounding box center [675, 216] width 143 height 38
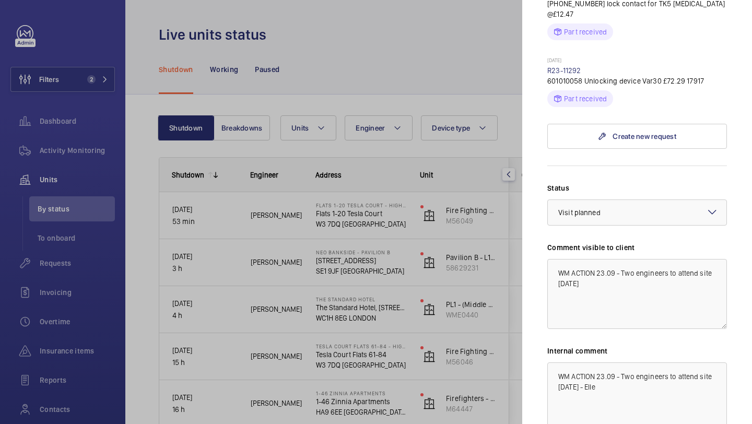
scroll to position [718, 0]
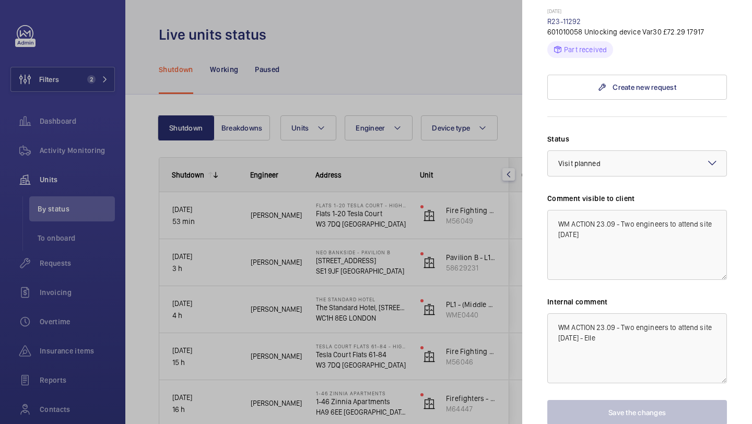
click at [459, 176] on div at bounding box center [376, 212] width 752 height 424
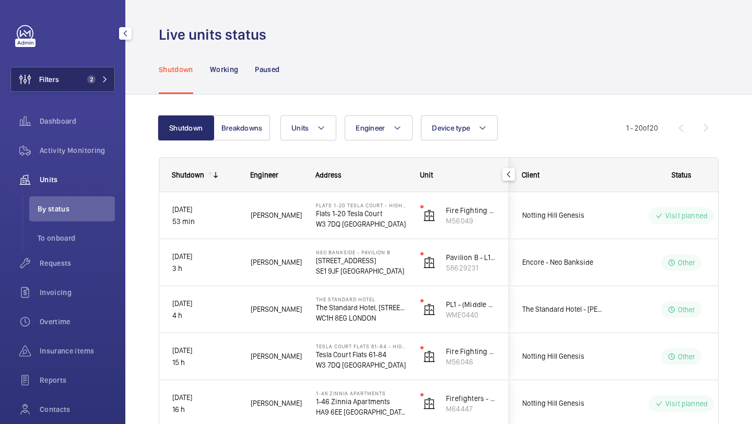
click at [70, 70] on button "Filters 2" at bounding box center [62, 79] width 104 height 25
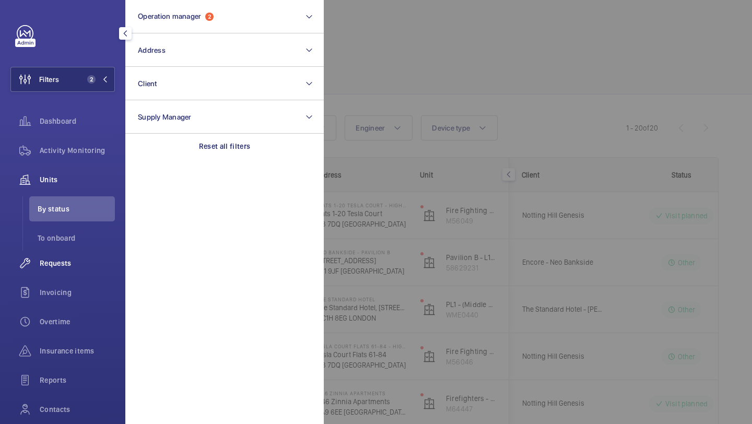
click at [53, 255] on div "Requests" at bounding box center [62, 263] width 104 height 25
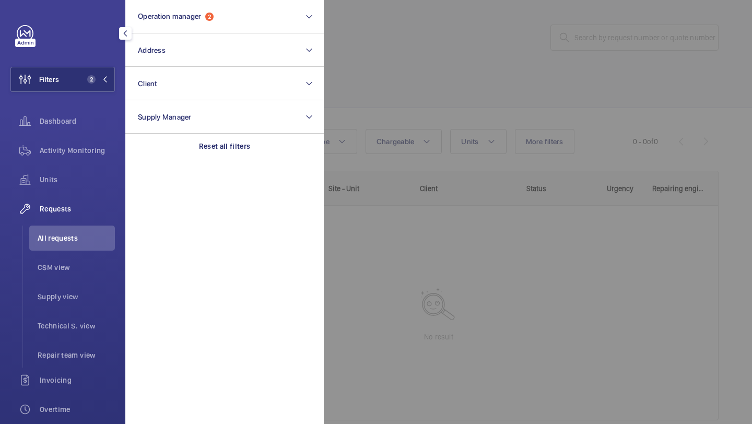
click at [415, 121] on div at bounding box center [700, 212] width 752 height 424
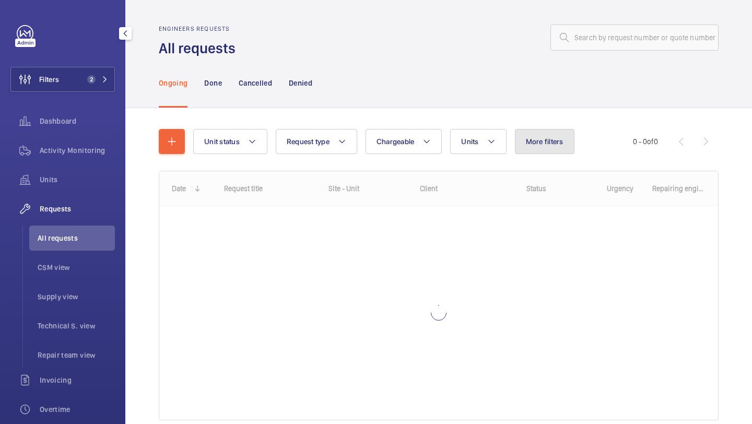
click at [544, 140] on span "More filters" at bounding box center [545, 141] width 38 height 8
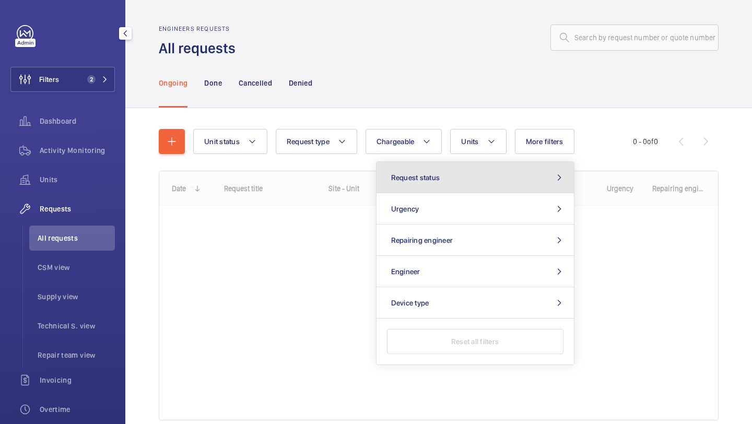
click at [494, 189] on button "Request status" at bounding box center [474, 177] width 197 height 31
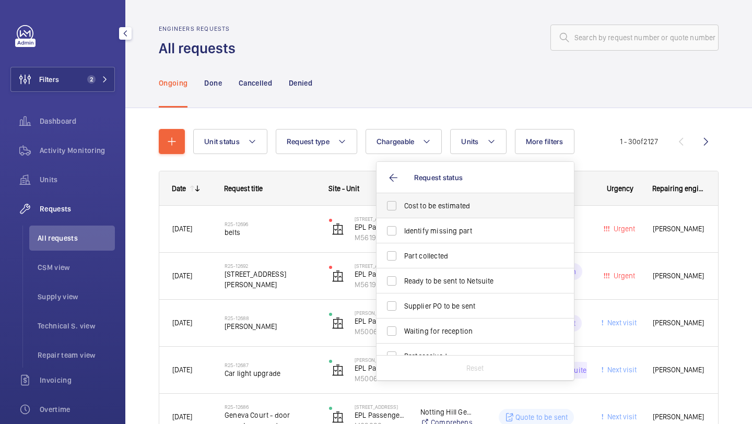
click at [470, 214] on label "Cost to be estimated" at bounding box center [467, 205] width 182 height 25
click at [402, 214] on input "Cost to be estimated" at bounding box center [391, 205] width 21 height 21
checkbox input "true"
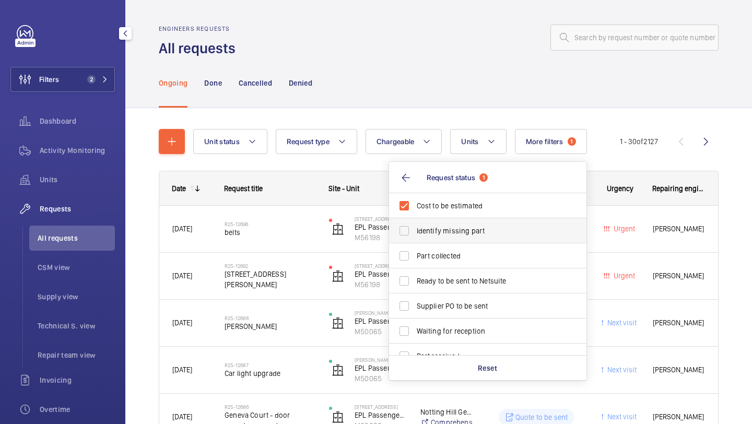
click at [463, 226] on span "Identify missing part" at bounding box center [489, 231] width 144 height 10
click at [415, 226] on input "Identify missing part" at bounding box center [404, 230] width 21 height 21
checkbox input "true"
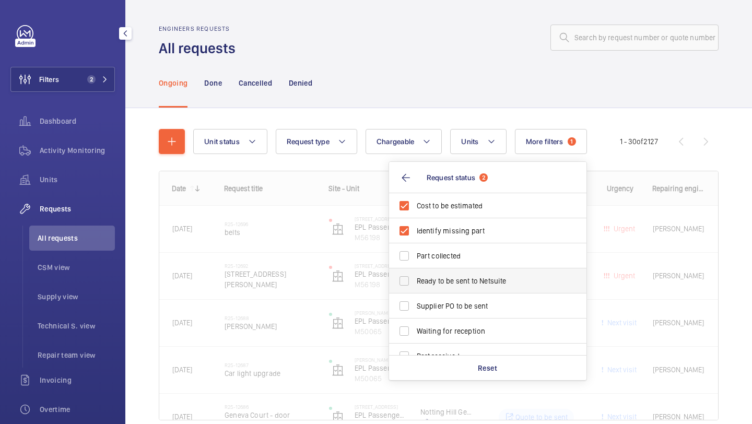
click at [451, 279] on span "Ready to be sent to Netsuite" at bounding box center [489, 281] width 144 height 10
click at [415, 279] on input "Ready to be sent to Netsuite" at bounding box center [404, 280] width 21 height 21
checkbox input "true"
click at [451, 298] on label "Supplier PO to be sent" at bounding box center [480, 305] width 182 height 25
click at [415, 298] on input "Supplier PO to be sent" at bounding box center [404, 306] width 21 height 21
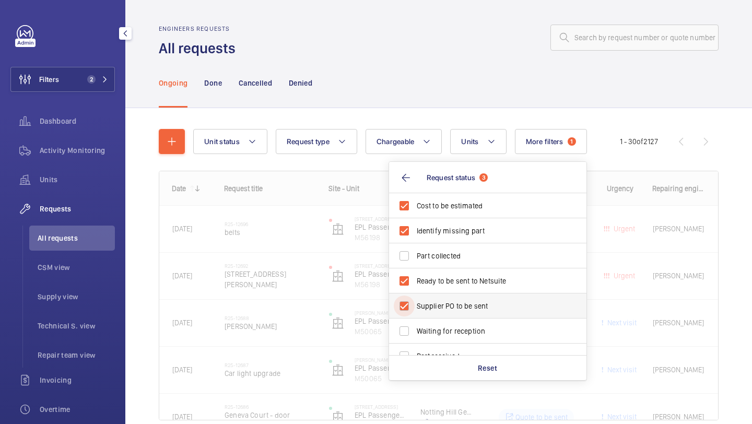
checkbox input "true"
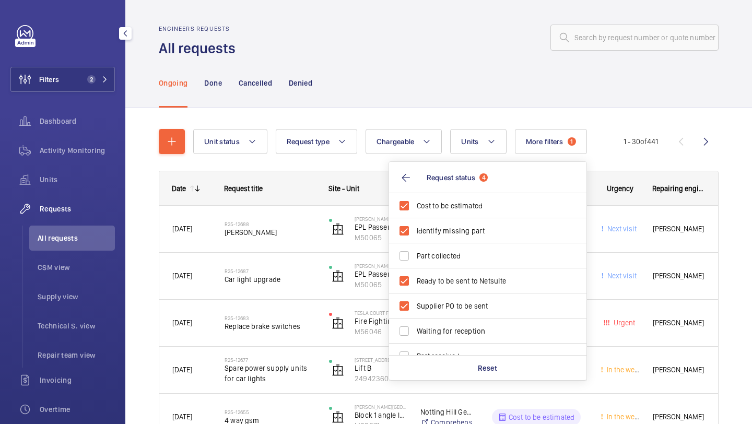
click at [439, 82] on div "Ongoing Done Cancelled Denied" at bounding box center [439, 83] width 560 height 50
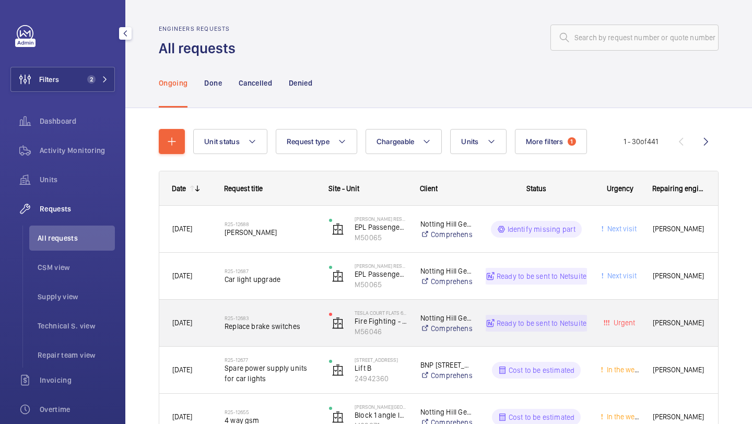
click at [300, 300] on div "R25-12683 Replace brake switches" at bounding box center [263, 323] width 103 height 47
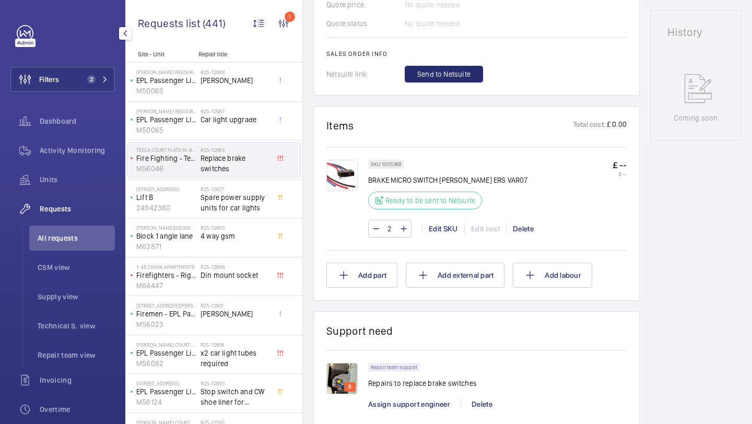
scroll to position [500, 0]
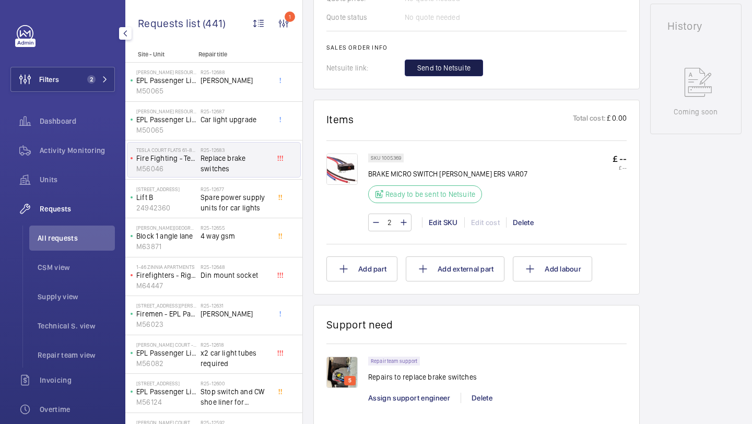
click at [459, 69] on span "Send to Netsuite" at bounding box center [443, 68] width 53 height 10
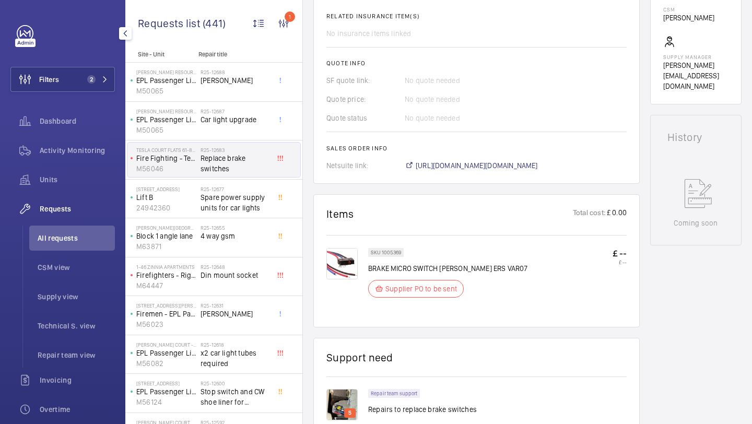
scroll to position [363, 0]
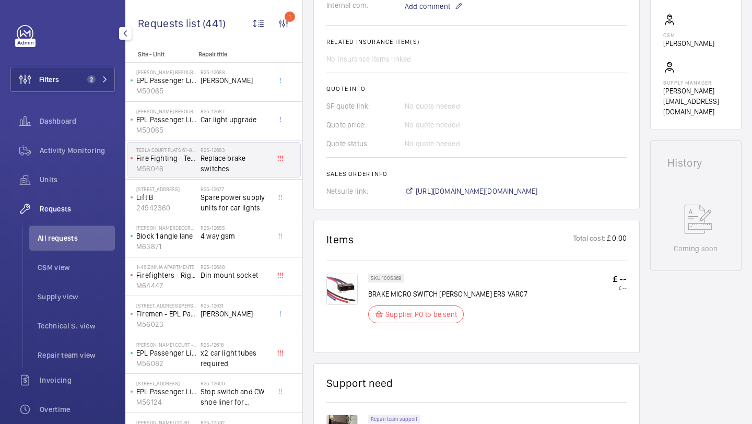
click at [343, 274] on div "SKU 1005369 BRAKE MICRO SWITCH MONTANARI ERS VAR07 Supplier PO to be sent £ -- …" at bounding box center [476, 300] width 300 height 79
click at [335, 301] on img at bounding box center [341, 289] width 31 height 31
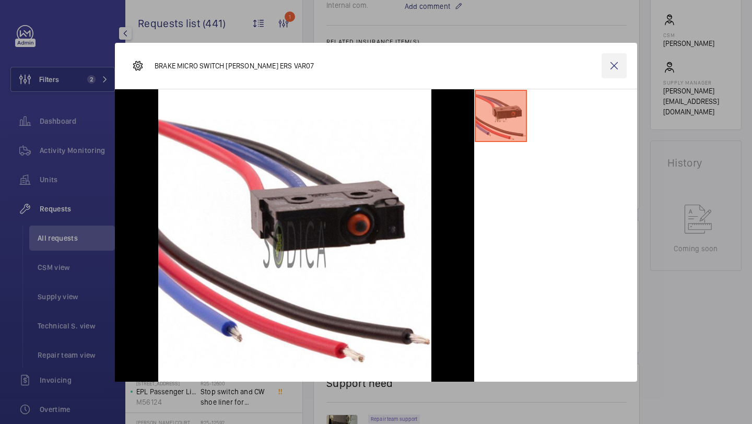
click at [614, 65] on wm-front-icon-button at bounding box center [614, 65] width 25 height 25
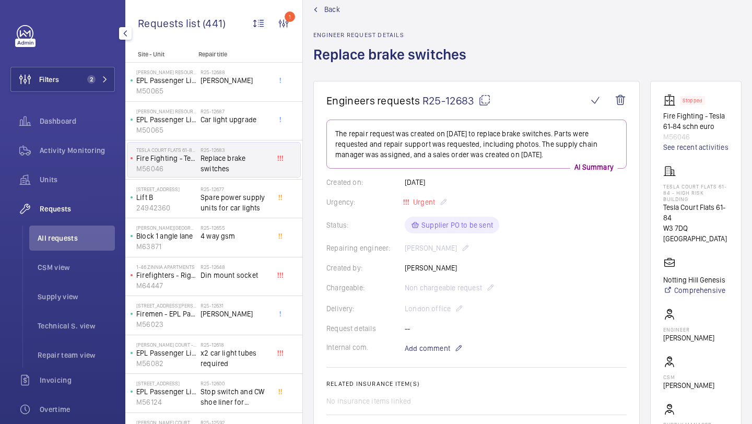
scroll to position [0, 0]
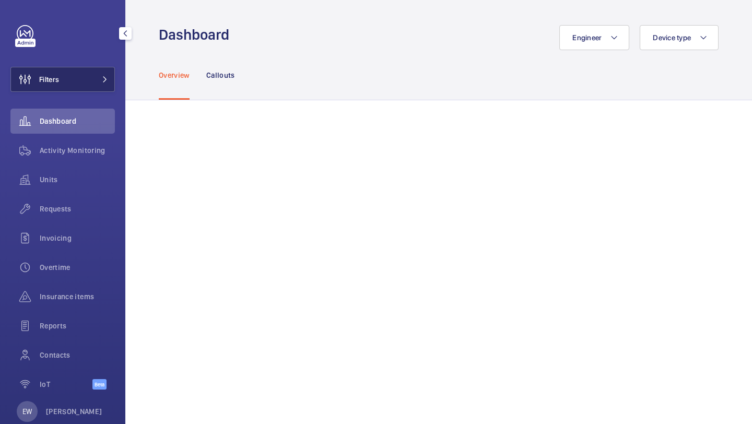
click at [91, 80] on button "Filters" at bounding box center [62, 79] width 104 height 25
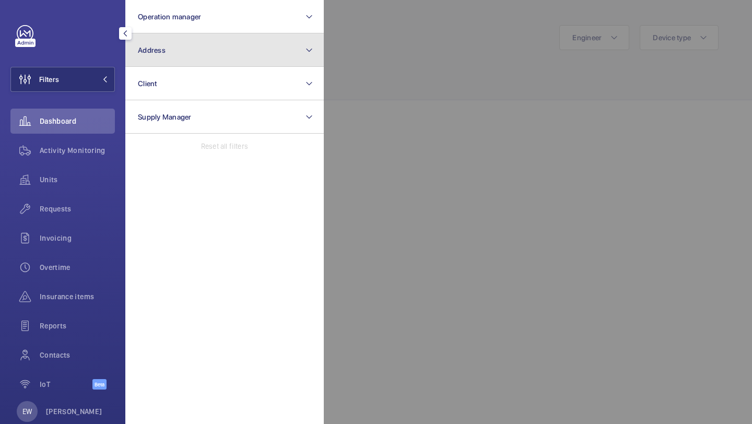
click at [143, 53] on span "Address" at bounding box center [152, 50] width 28 height 8
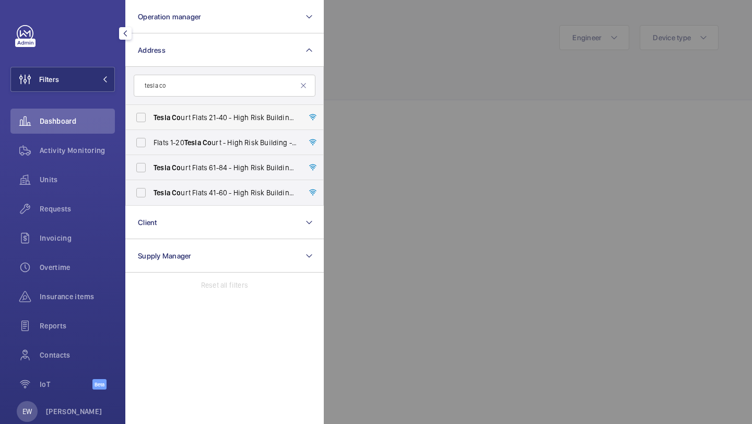
type input "tesla co"
click at [211, 112] on span "Tesla Co urt Flats 21-40 - High Risk Building - Tesla Co urt Flats [GEOGRAPHIC_…" at bounding box center [226, 117] width 144 height 10
click at [151, 112] on input "Tesla Co urt Flats 21-40 - High Risk Building - Tesla Co urt Flats [GEOGRAPHIC_…" at bounding box center [141, 117] width 21 height 21
checkbox input "true"
click at [211, 139] on span "Co" at bounding box center [207, 142] width 9 height 8
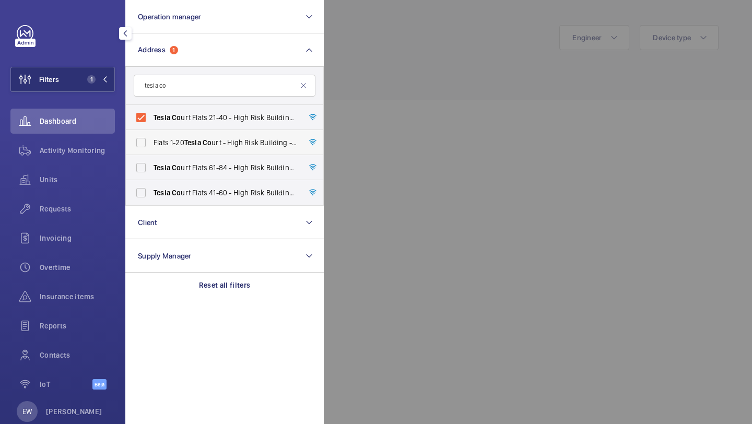
click at [151, 139] on input "Flats 1-20 Tesla Co urt - High Risk Building - Flats [STREET_ADDRESS]" at bounding box center [141, 142] width 21 height 21
checkbox input "true"
click at [211, 171] on span "Tesla Co urt Flats 61-84 - High [STREET_ADDRESS]" at bounding box center [226, 167] width 144 height 10
click at [151, 171] on input "Tesla Co urt Flats 61-84 - High [STREET_ADDRESS]" at bounding box center [141, 167] width 21 height 21
checkbox input "true"
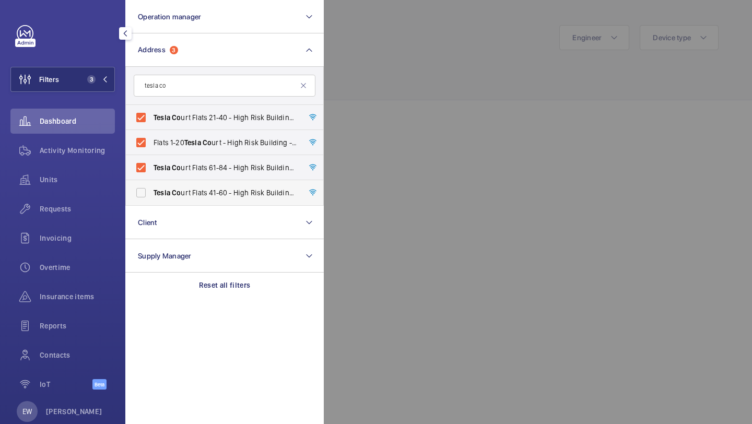
click at [211, 180] on ul "Tesla Co urt Flats 21-40 - High Risk Building - Tesla Co urt Flats [GEOGRAPHIC_…" at bounding box center [224, 155] width 197 height 100
click at [90, 180] on span "Units" at bounding box center [77, 179] width 75 height 10
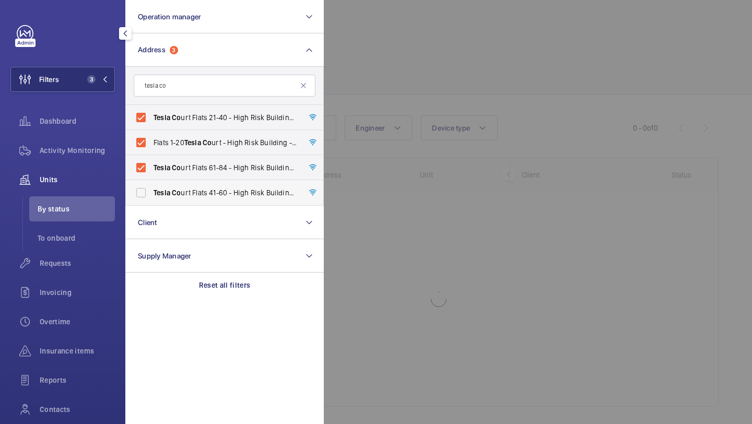
click at [154, 184] on label "Tesla Co urt Flats 41-60 - High [STREET_ADDRESS]" at bounding box center [217, 192] width 182 height 25
click at [151, 184] on input "Tesla Co urt Flats 41-60 - High [STREET_ADDRESS]" at bounding box center [141, 192] width 21 height 21
checkbox input "true"
click at [448, 44] on div at bounding box center [700, 212] width 752 height 424
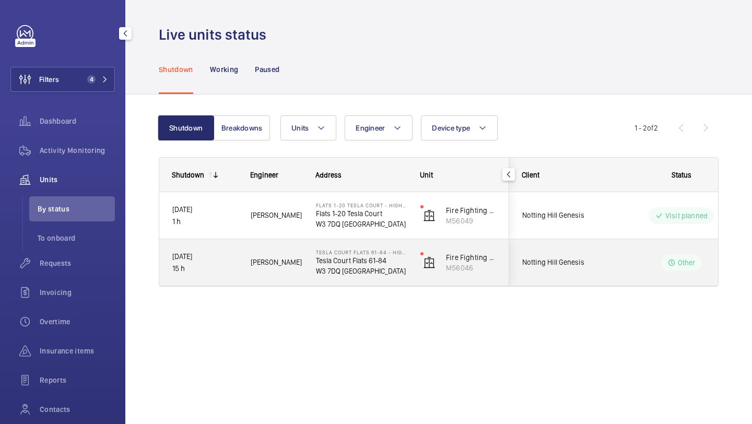
click at [555, 261] on span "Notting Hill Genesis" at bounding box center [562, 262] width 80 height 12
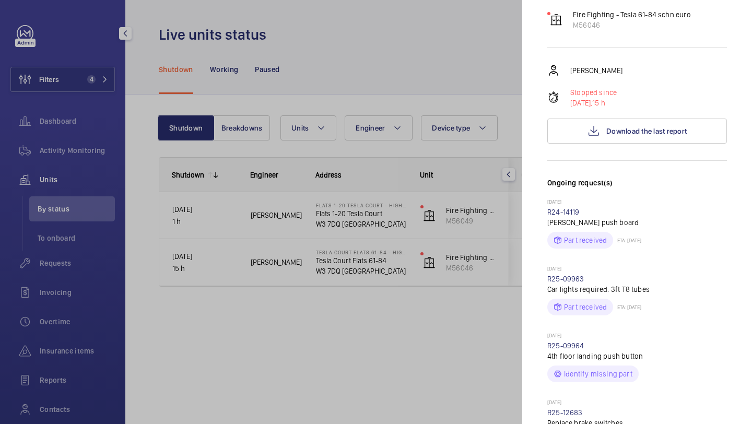
scroll to position [376, 0]
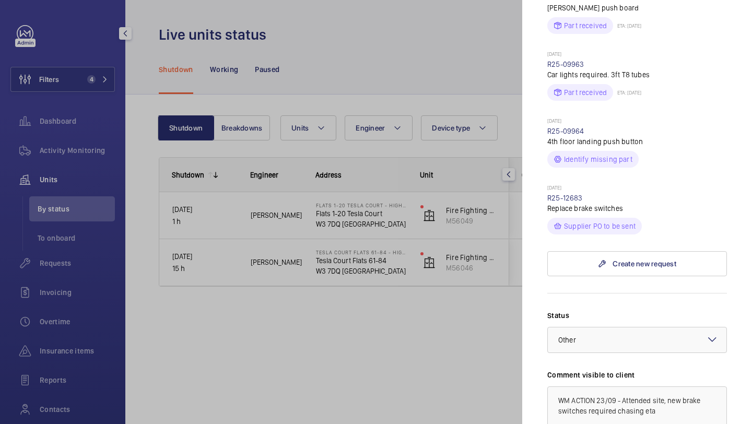
click at [486, 315] on div at bounding box center [376, 212] width 752 height 424
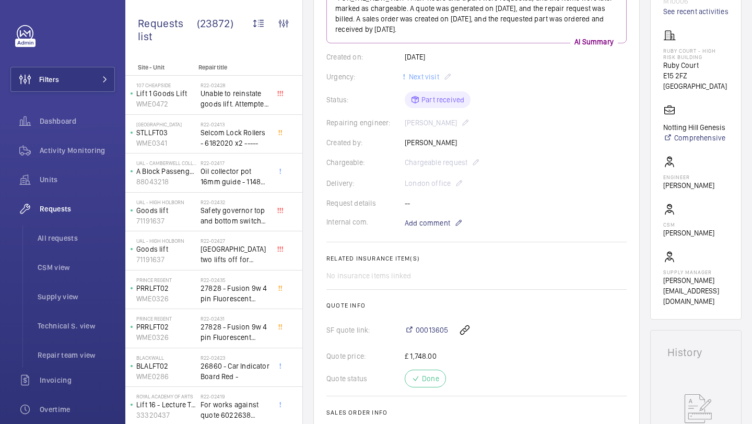
scroll to position [73, 0]
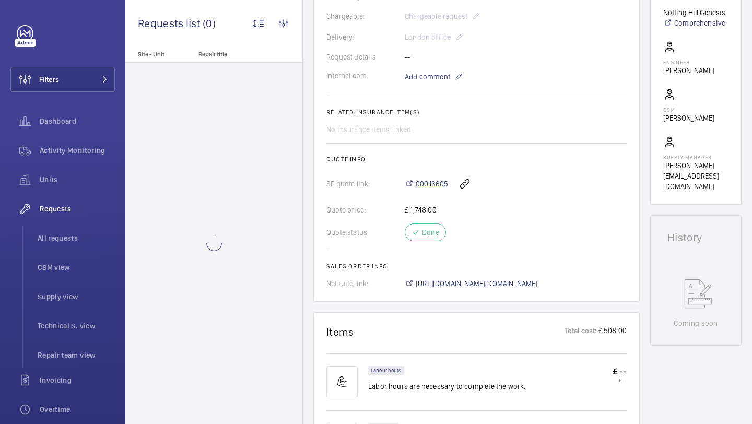
scroll to position [292, 0]
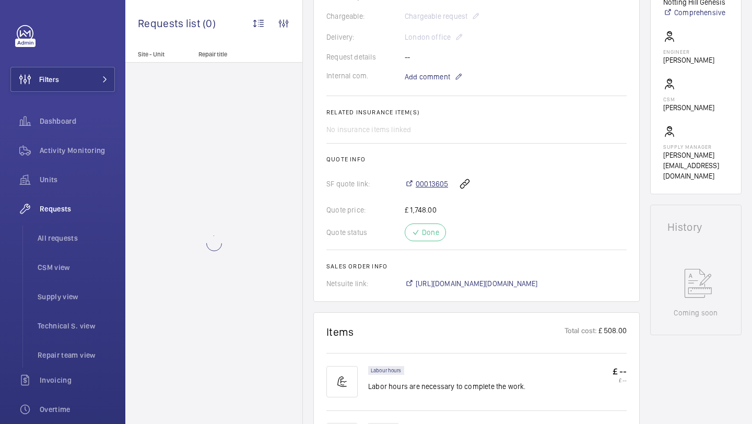
click at [432, 186] on span "00013605" at bounding box center [432, 184] width 32 height 10
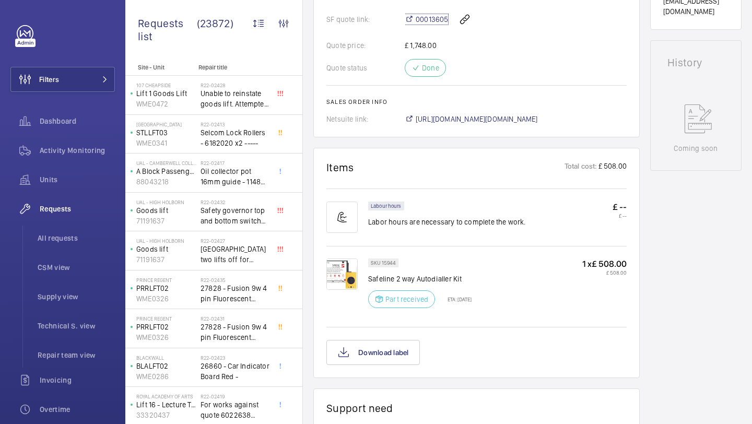
scroll to position [456, 0]
click at [471, 118] on span "[URL][DOMAIN_NAME][DOMAIN_NAME]" at bounding box center [477, 120] width 122 height 10
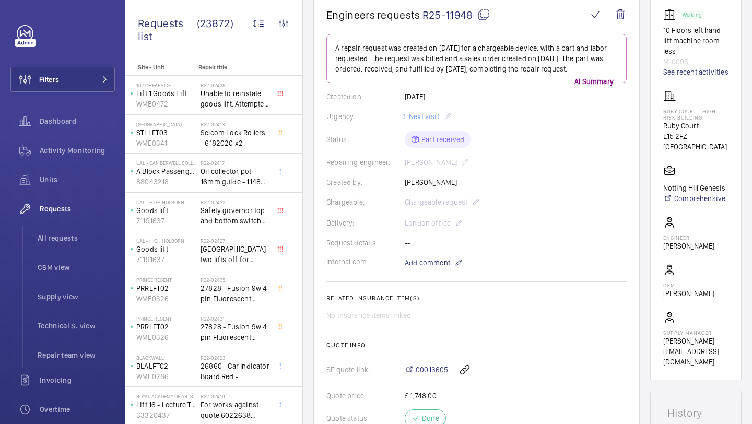
scroll to position [70, 0]
